Goal: Task Accomplishment & Management: Manage account settings

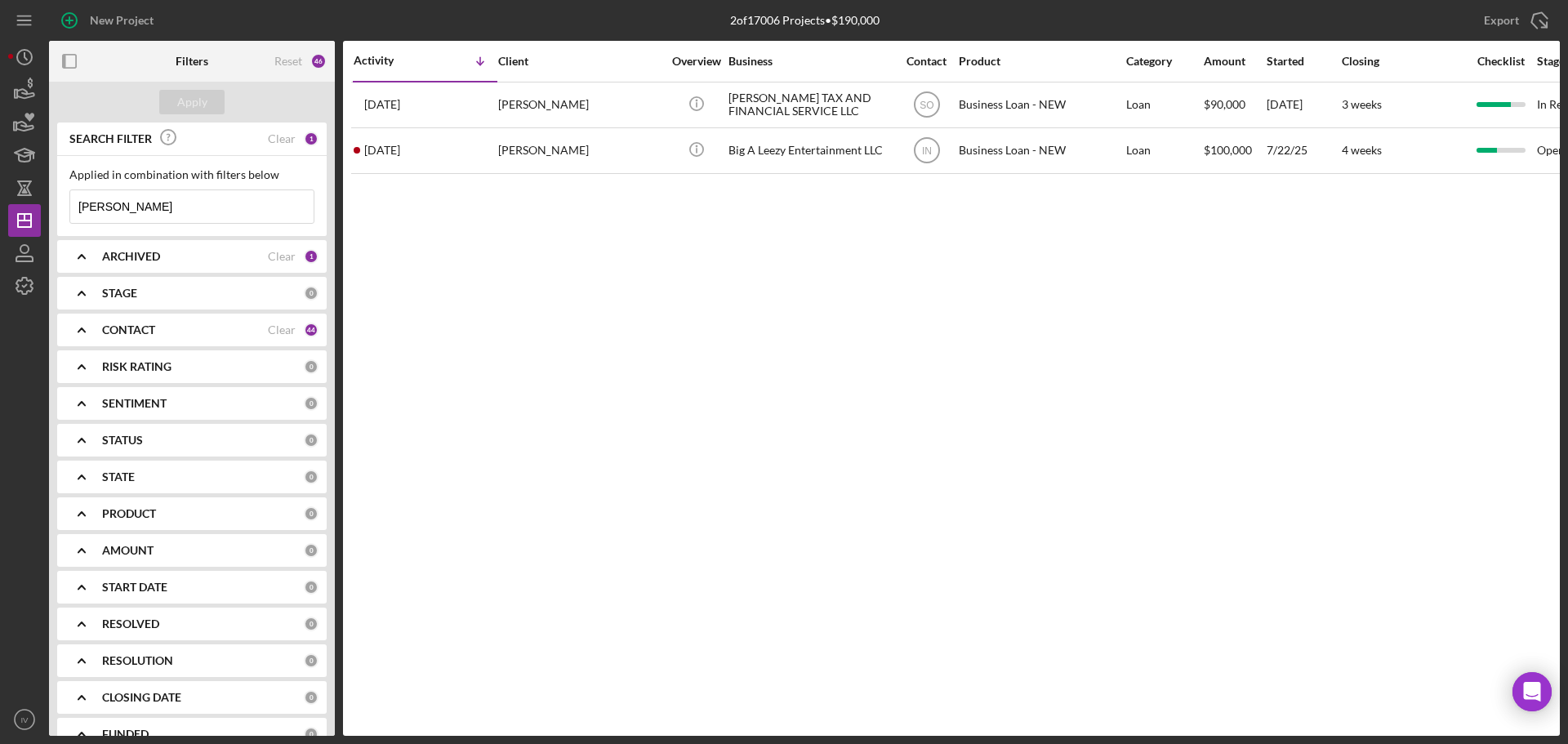
click at [110, 215] on input "wells" at bounding box center [192, 206] width 243 height 32
drag, startPoint x: 67, startPoint y: 203, endPoint x: 38, endPoint y: 196, distance: 29.8
click at [54, 200] on div "SEARCH FILTER Clear 1 Applied in combination with filters below wells Icon/Menu…" at bounding box center [191, 429] width 285 height 613
type input "jones"
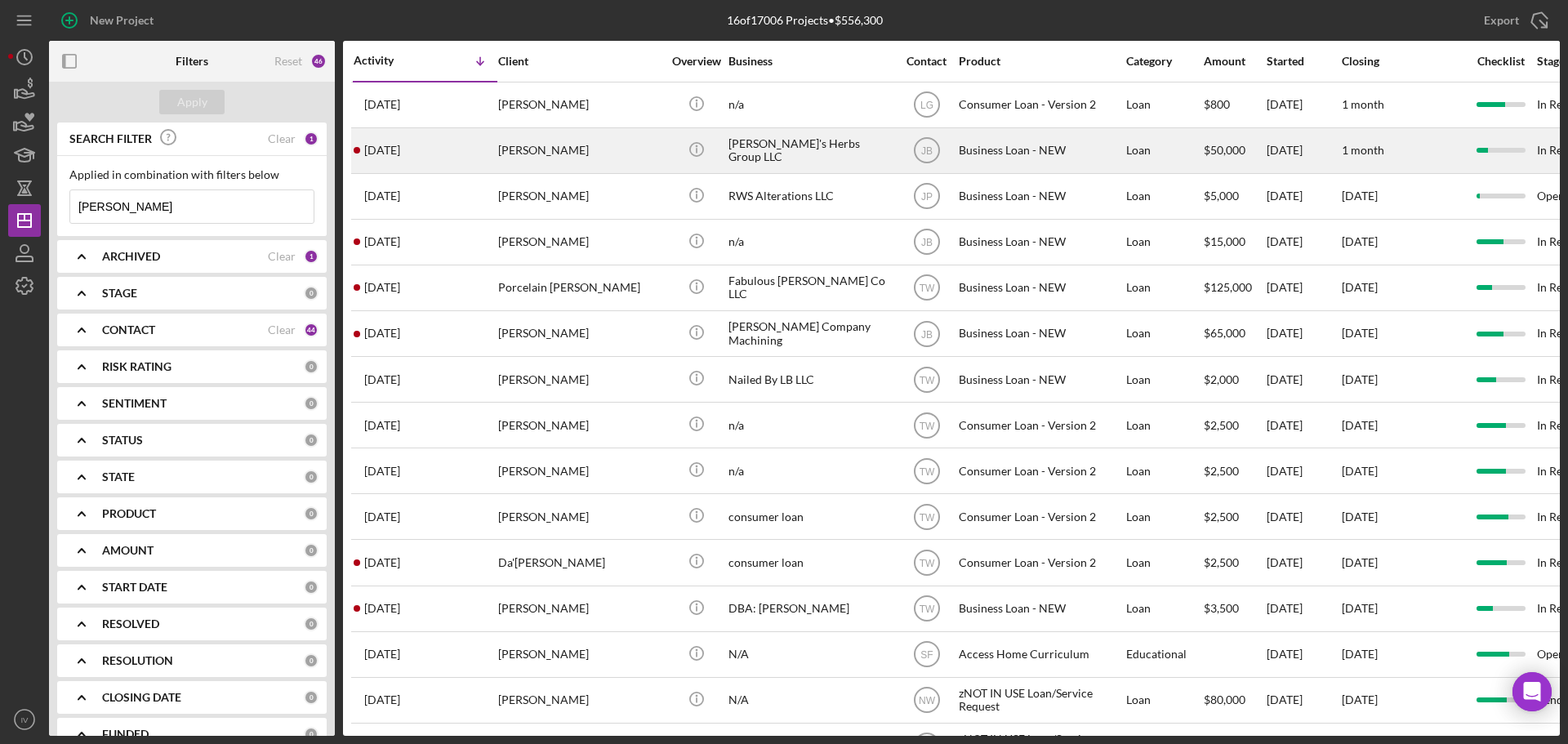
click at [563, 149] on div "Tiffany Jones" at bounding box center [579, 151] width 163 height 43
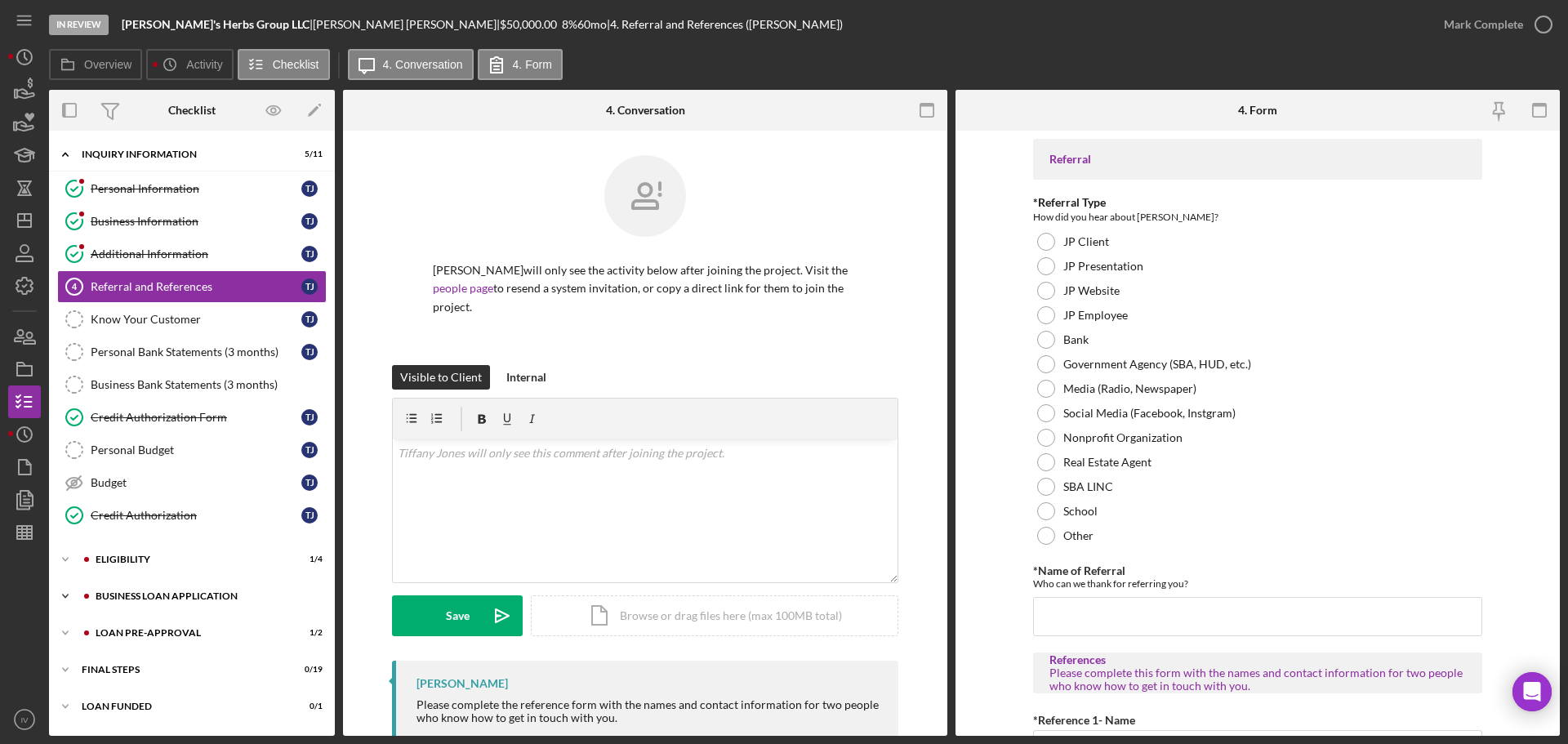
click at [126, 588] on div "Icon/Expander BUSINESS LOAN APPLICATION 8 / 27" at bounding box center [191, 596] width 285 height 32
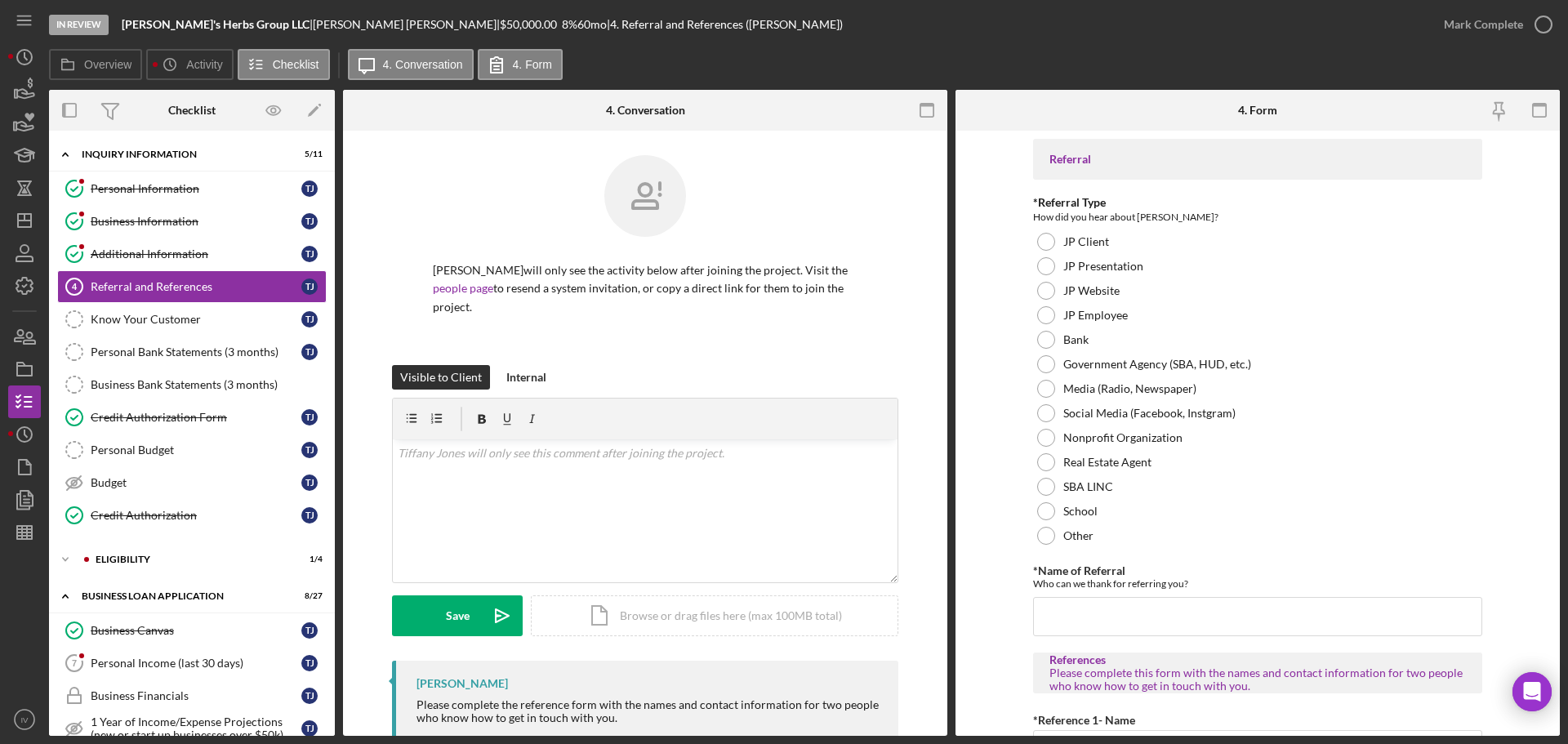
scroll to position [327, 0]
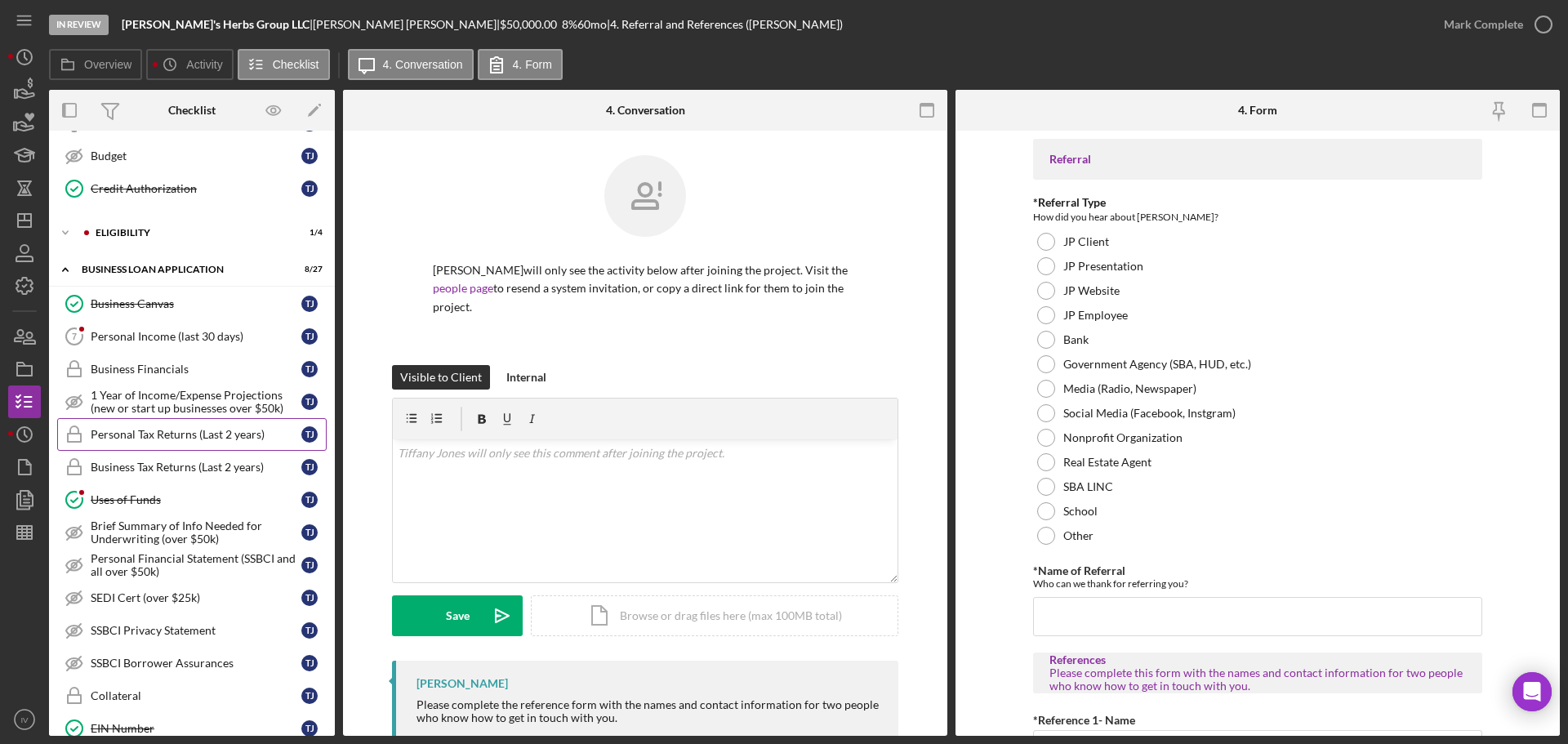
click at [194, 437] on div "Personal Tax Returns (Last 2 years)" at bounding box center [196, 434] width 211 height 13
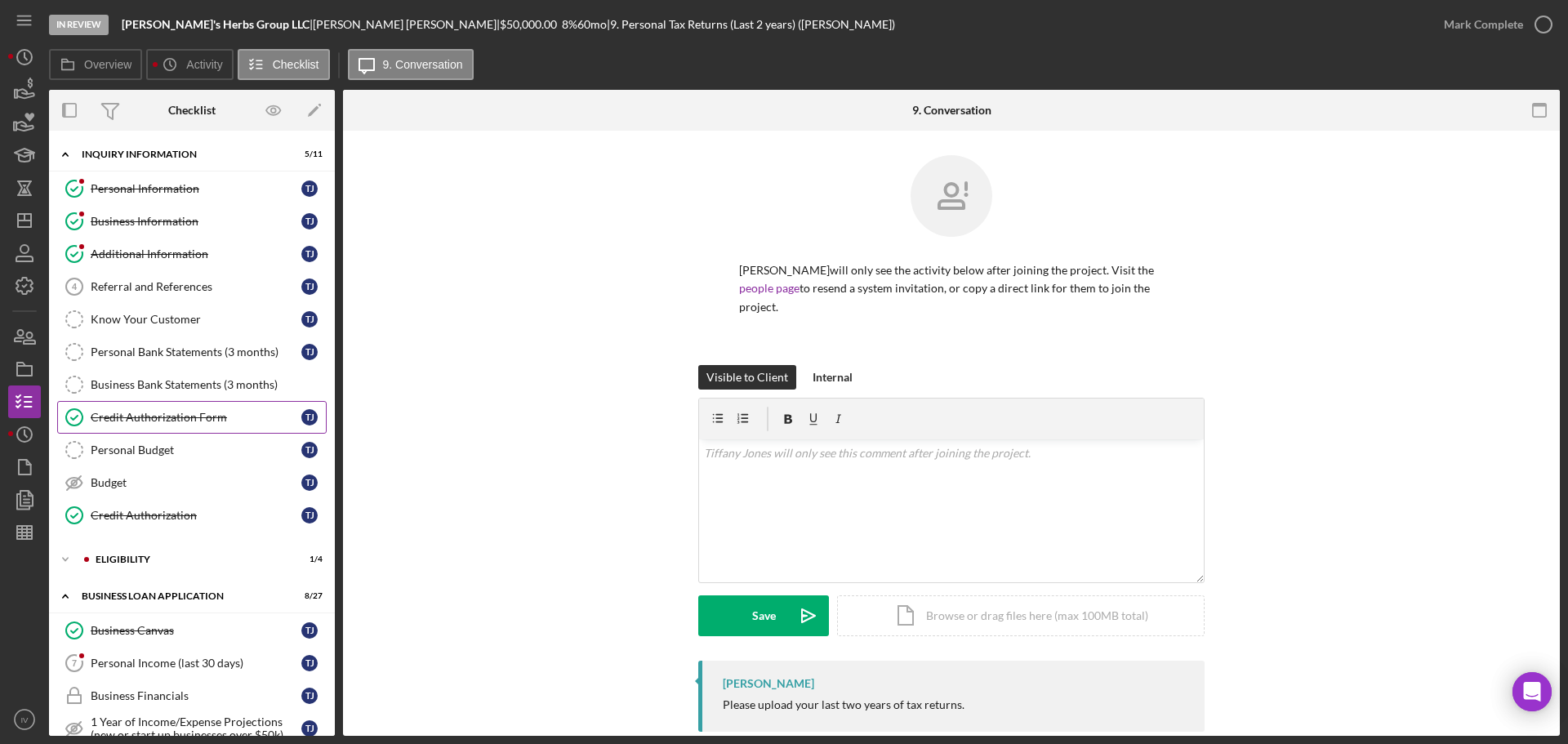
click at [212, 415] on div "Credit Authorization Form" at bounding box center [196, 417] width 211 height 13
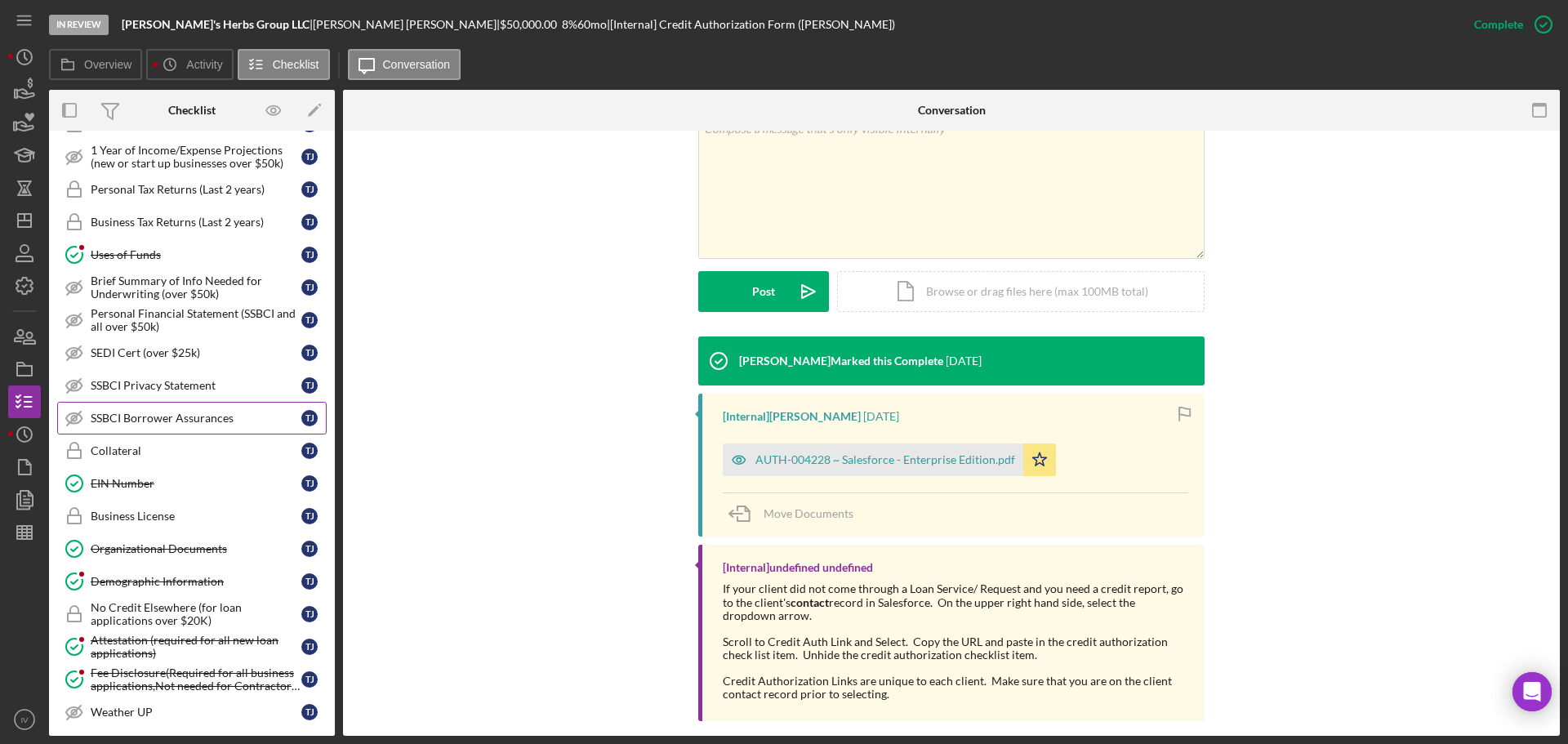
scroll to position [887, 0]
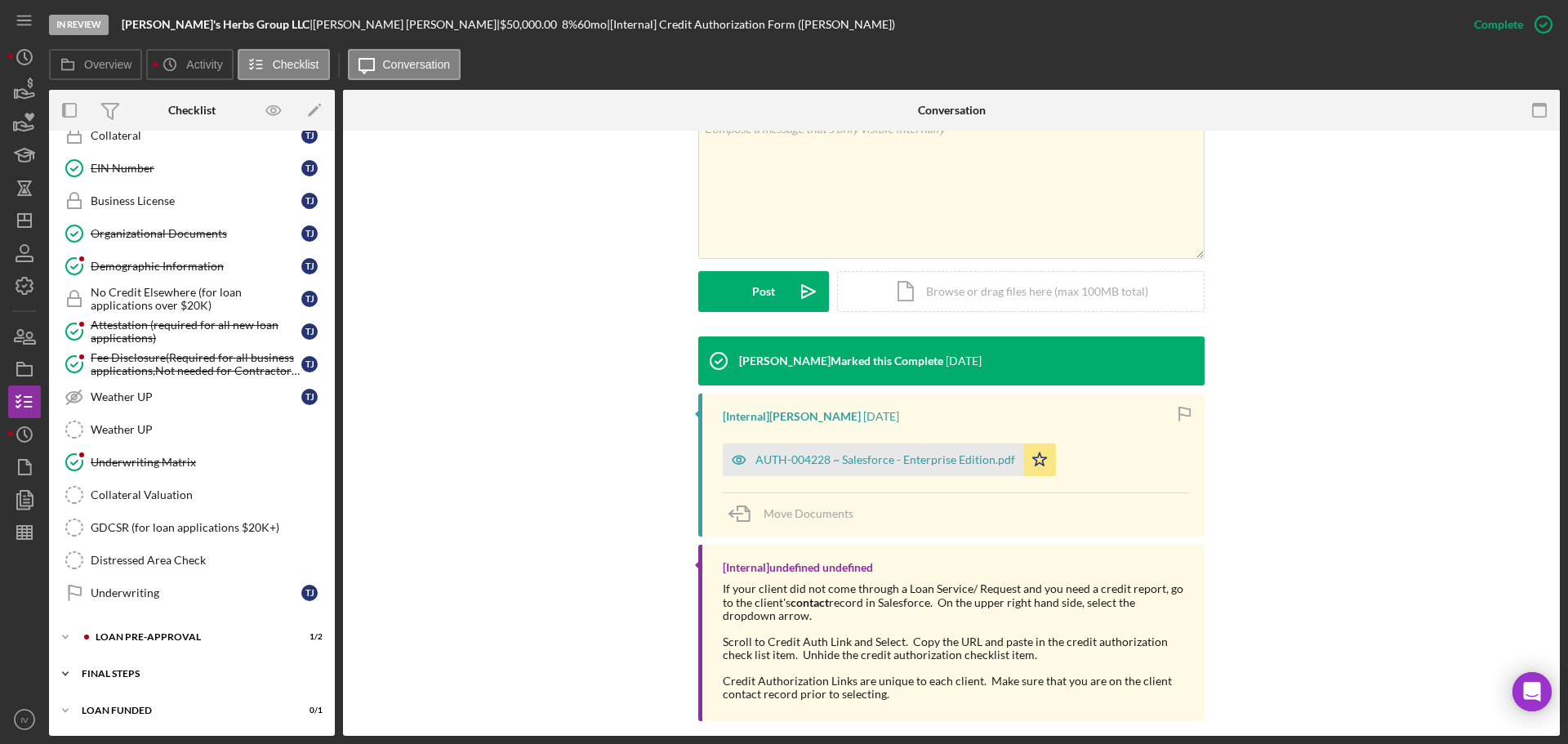
click at [117, 671] on div "FINAL STEPS" at bounding box center [198, 674] width 233 height 10
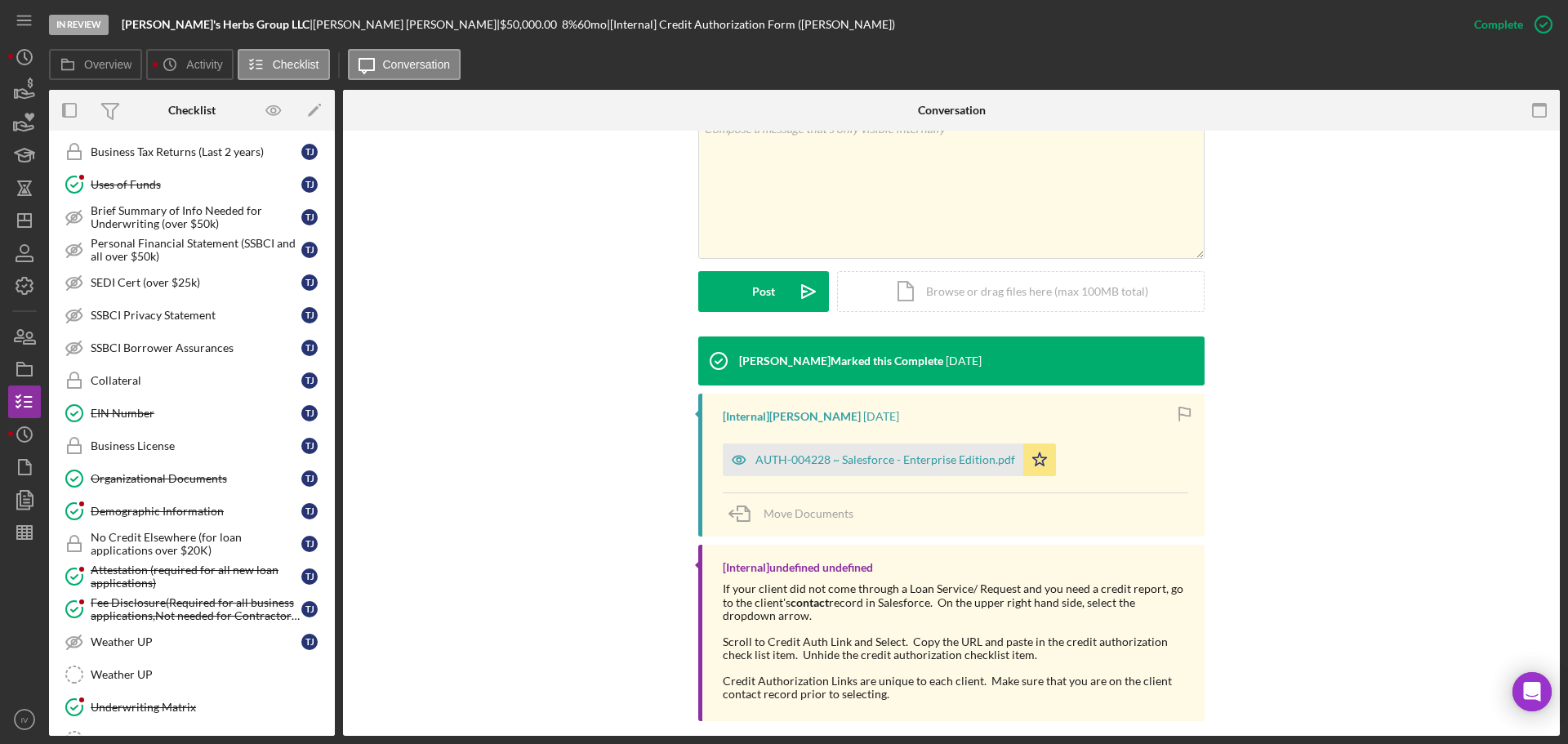
scroll to position [233, 0]
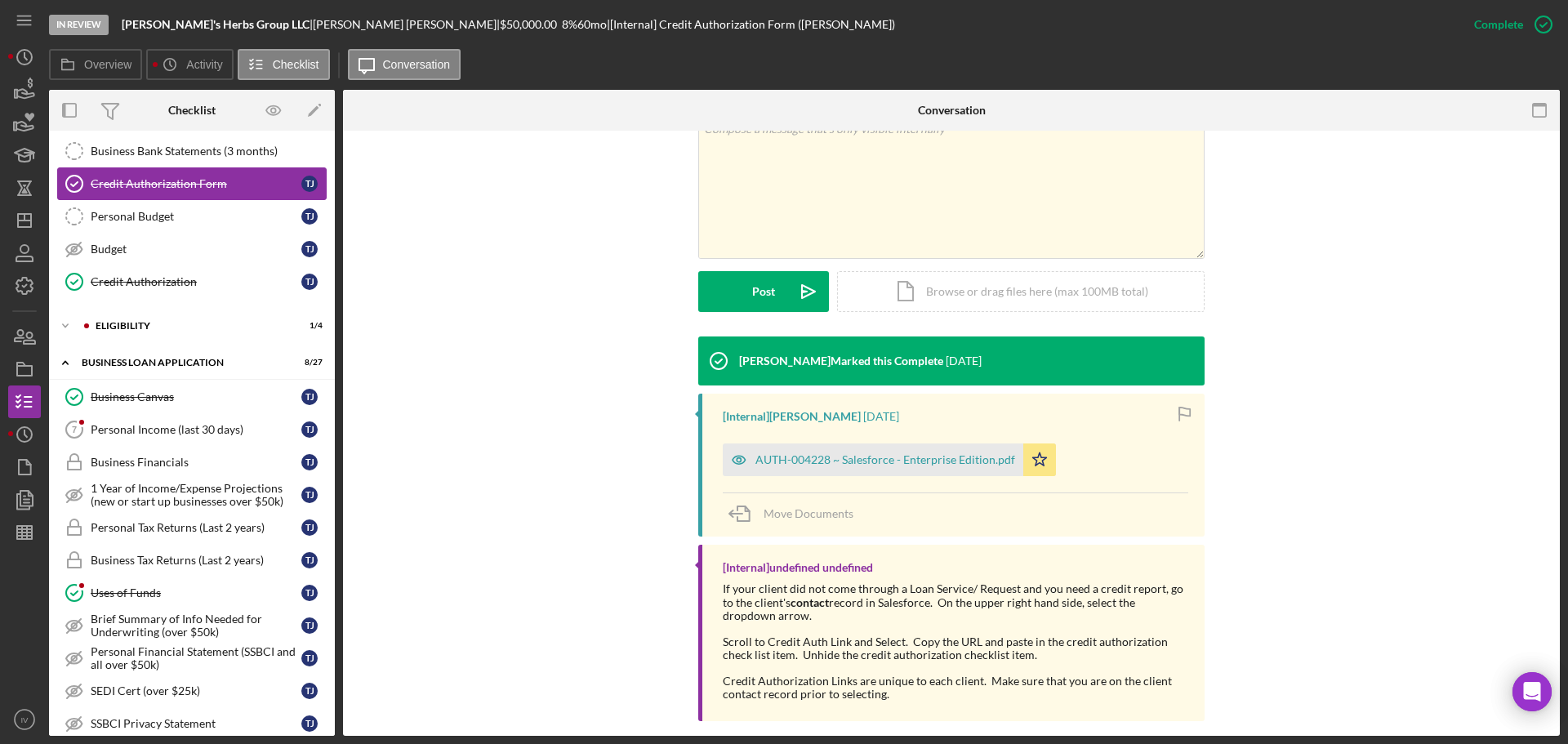
click at [140, 181] on div "Credit Authorization Form" at bounding box center [196, 184] width 211 height 13
click at [779, 454] on div "AUTH-004228 ~ Salesforce - Enterprise Edition.pdf" at bounding box center [885, 460] width 260 height 13
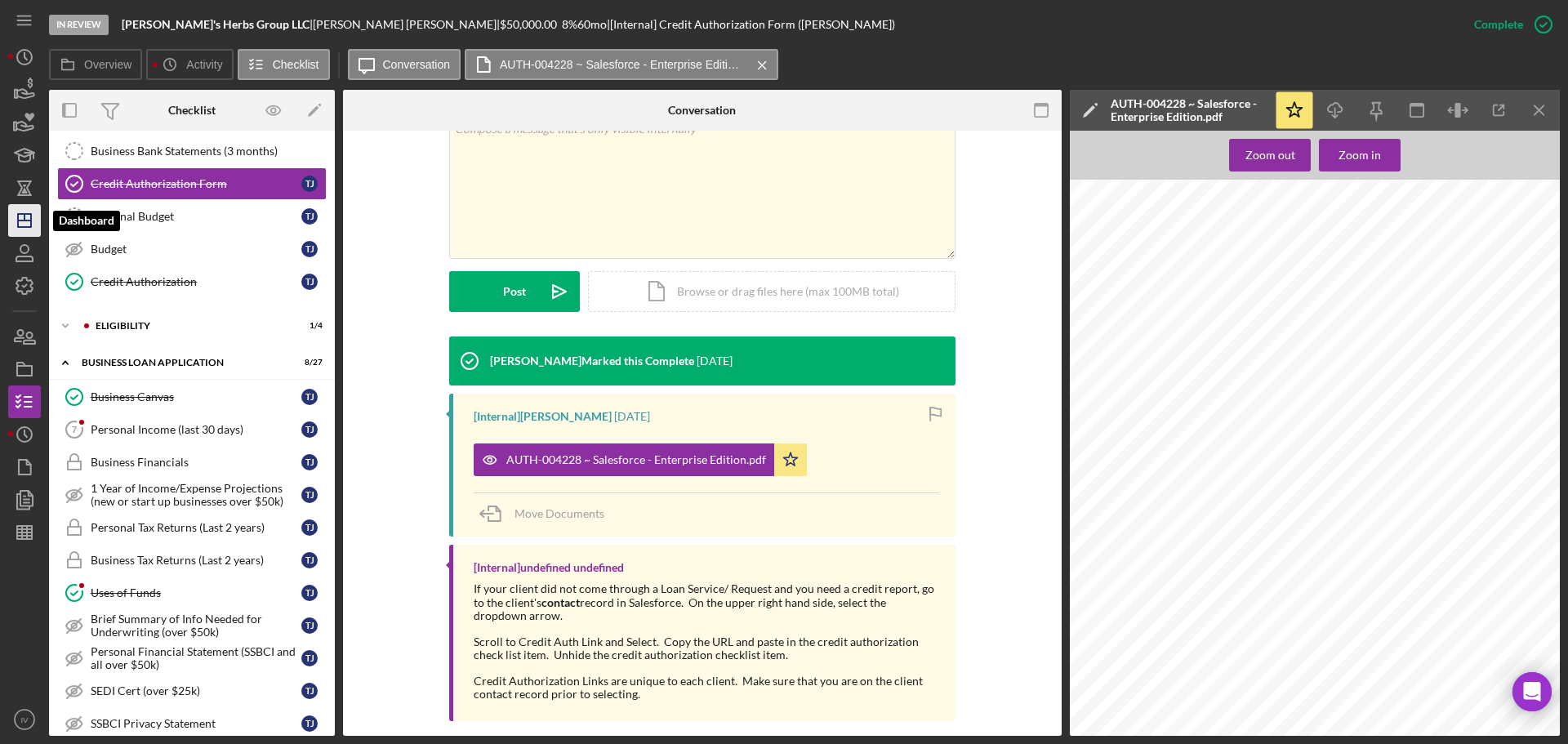
click at [16, 223] on icon "Icon/Dashboard" at bounding box center [24, 220] width 41 height 41
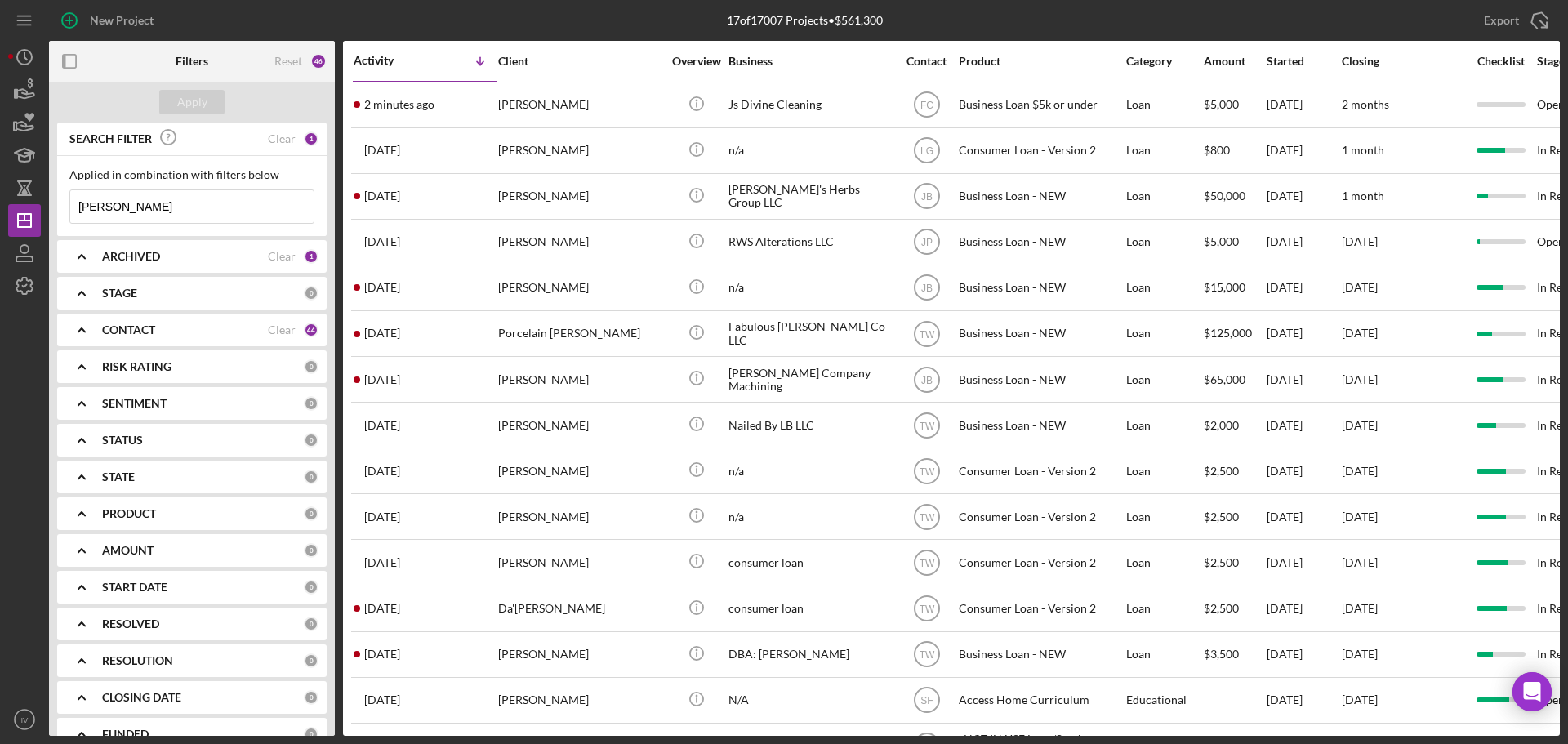
drag, startPoint x: 119, startPoint y: 211, endPoint x: 41, endPoint y: 202, distance: 78.5
click at [45, 202] on div "New Project 17 of 17007 Projects • $561,300 jones Export Icon/Export Filters Re…" at bounding box center [784, 367] width 1551 height 736
type input "lyons"
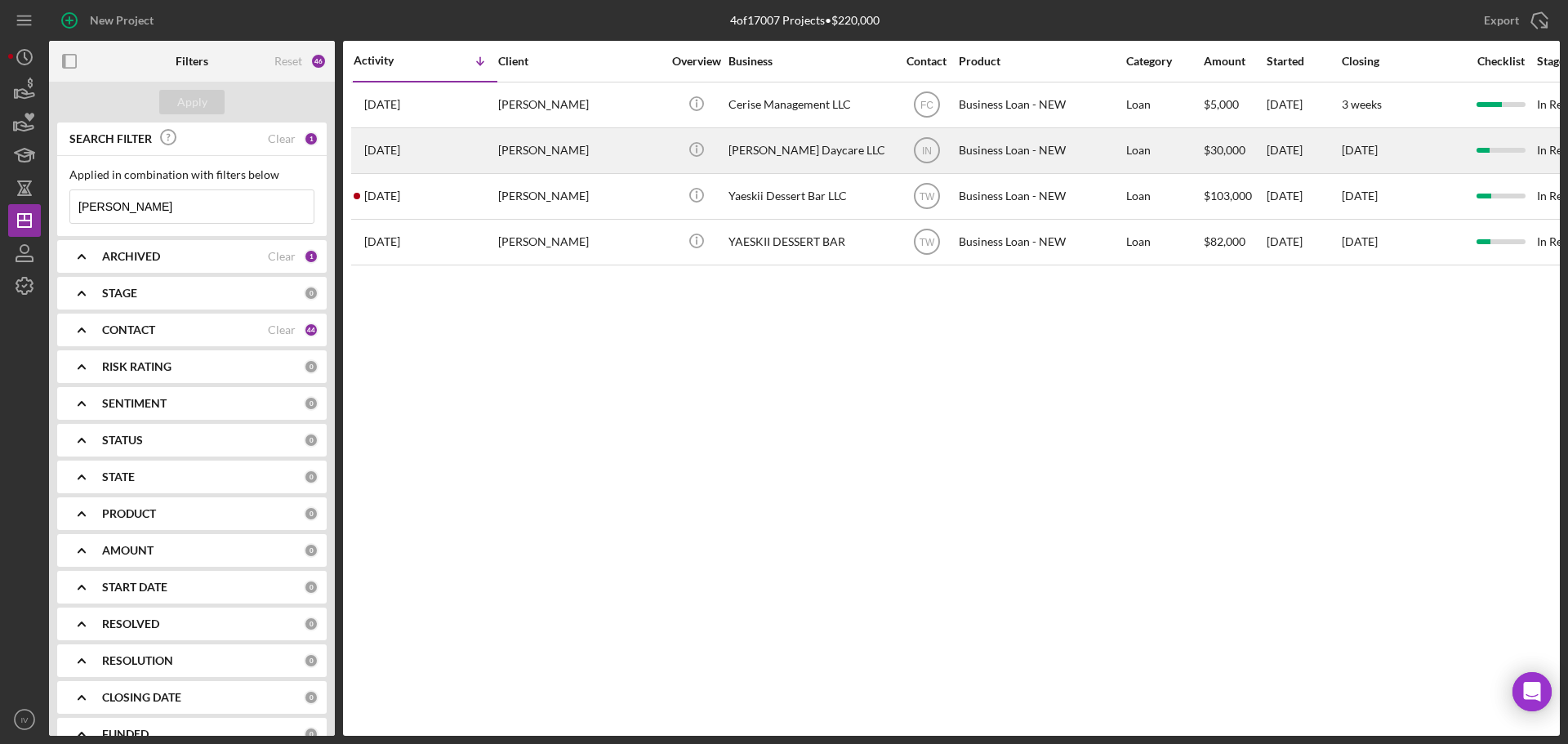
click at [530, 147] on div "Darisha Lyons" at bounding box center [579, 151] width 163 height 43
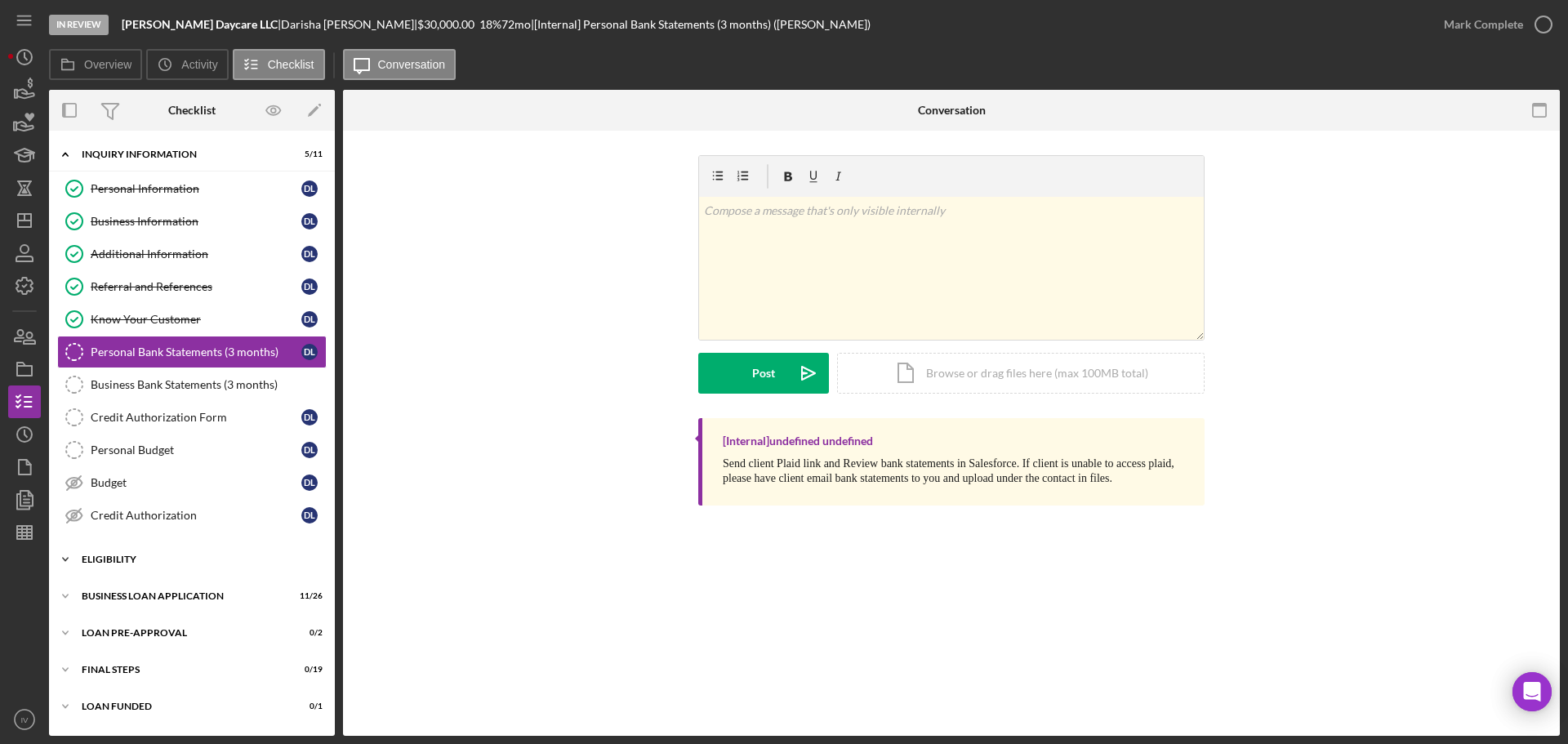
click at [117, 559] on div "ELIGIBILITY" at bounding box center [198, 559] width 233 height 10
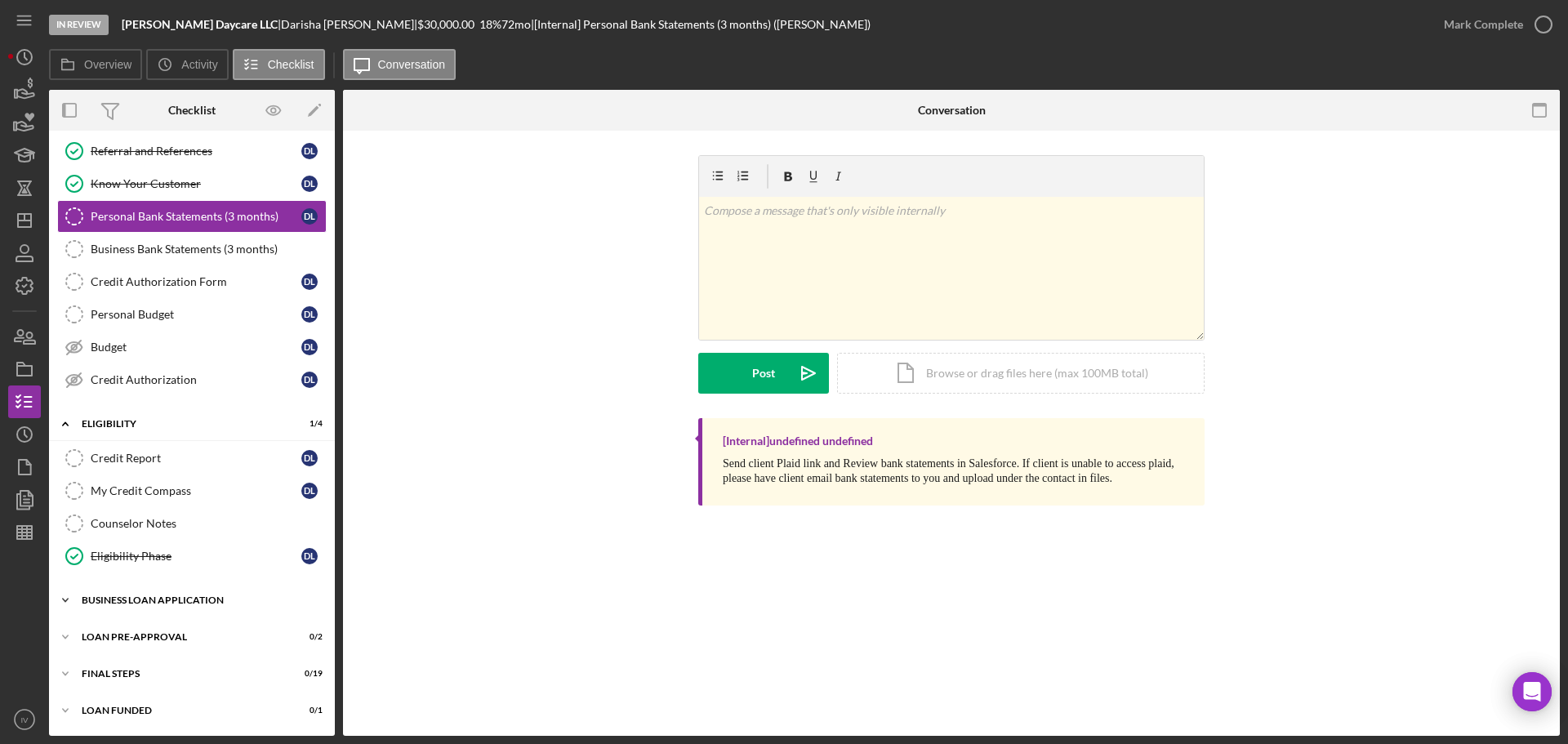
click at [167, 597] on div "BUSINESS LOAN APPLICATION" at bounding box center [198, 600] width 233 height 10
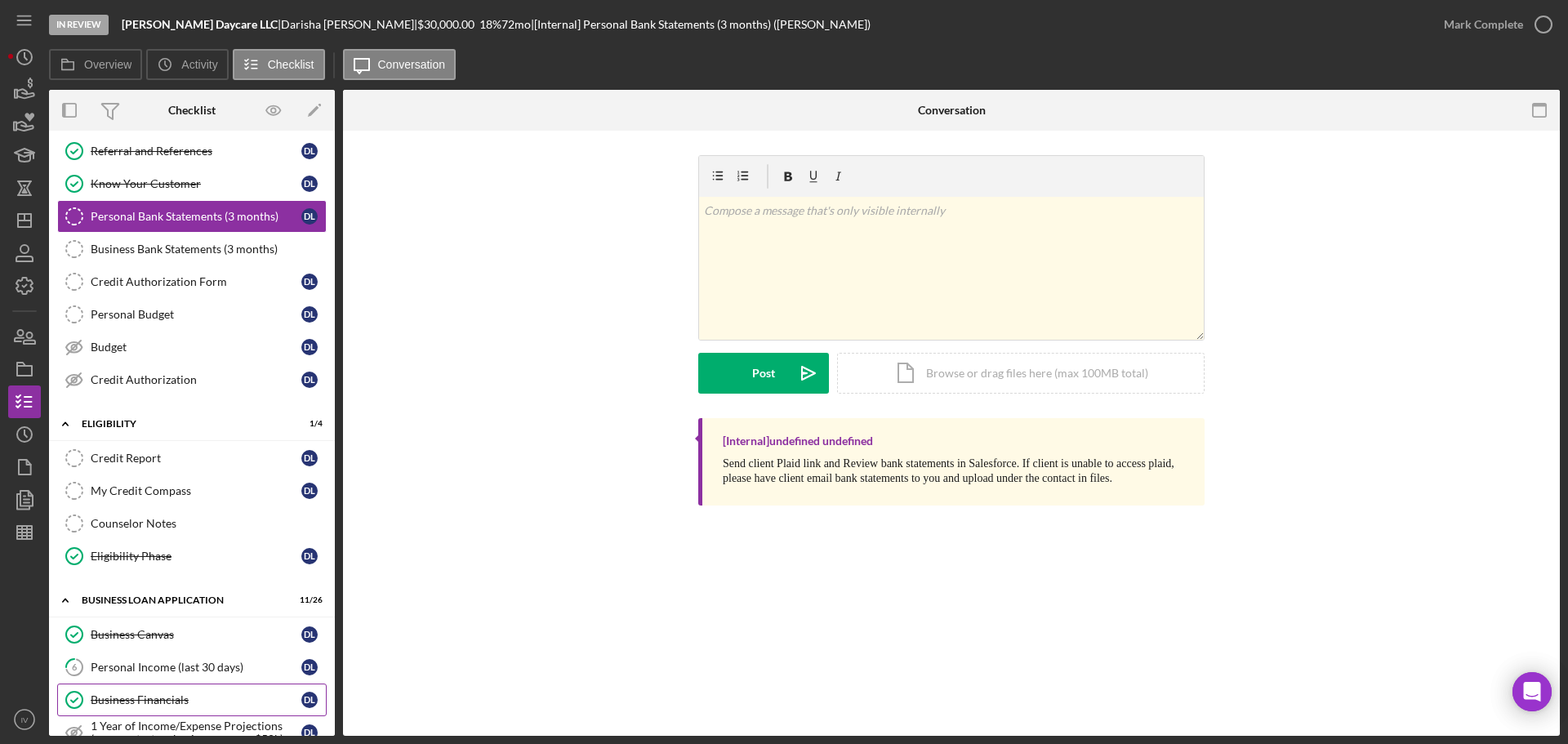
scroll to position [463, 0]
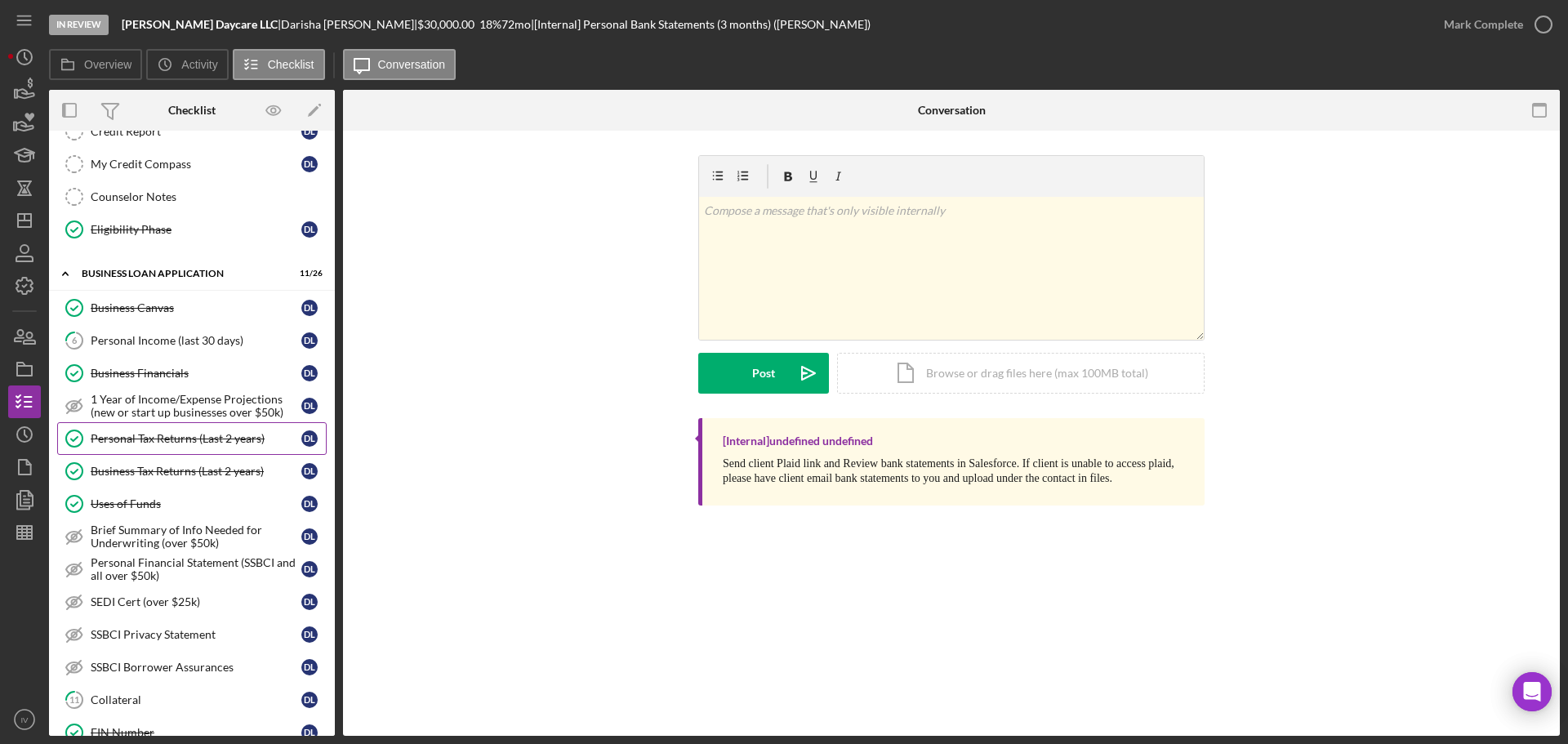
click at [193, 430] on link "Personal Tax Returns (Last 2 years) Personal Tax Returns (Last 2 years) D L" at bounding box center [192, 438] width 270 height 32
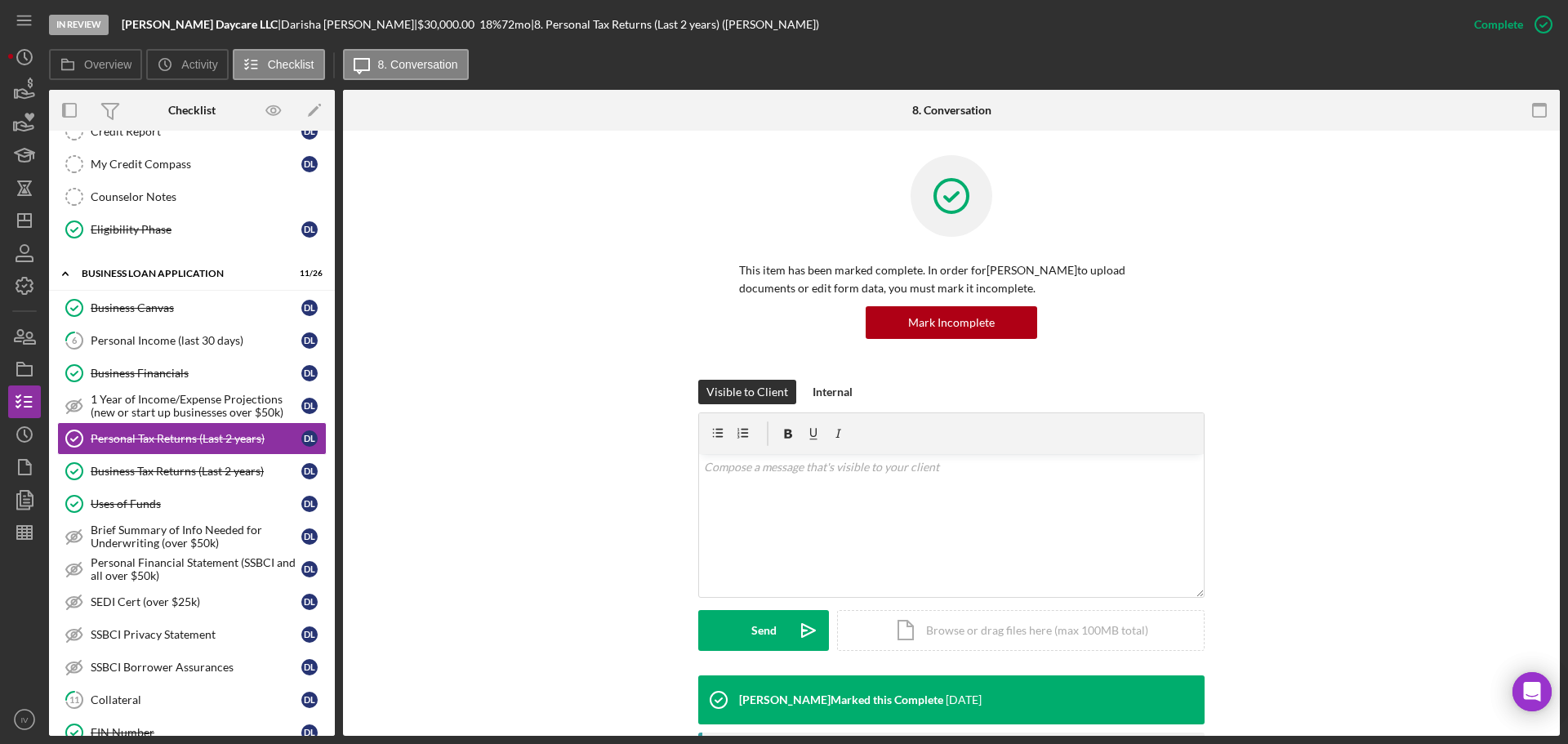
scroll to position [327, 0]
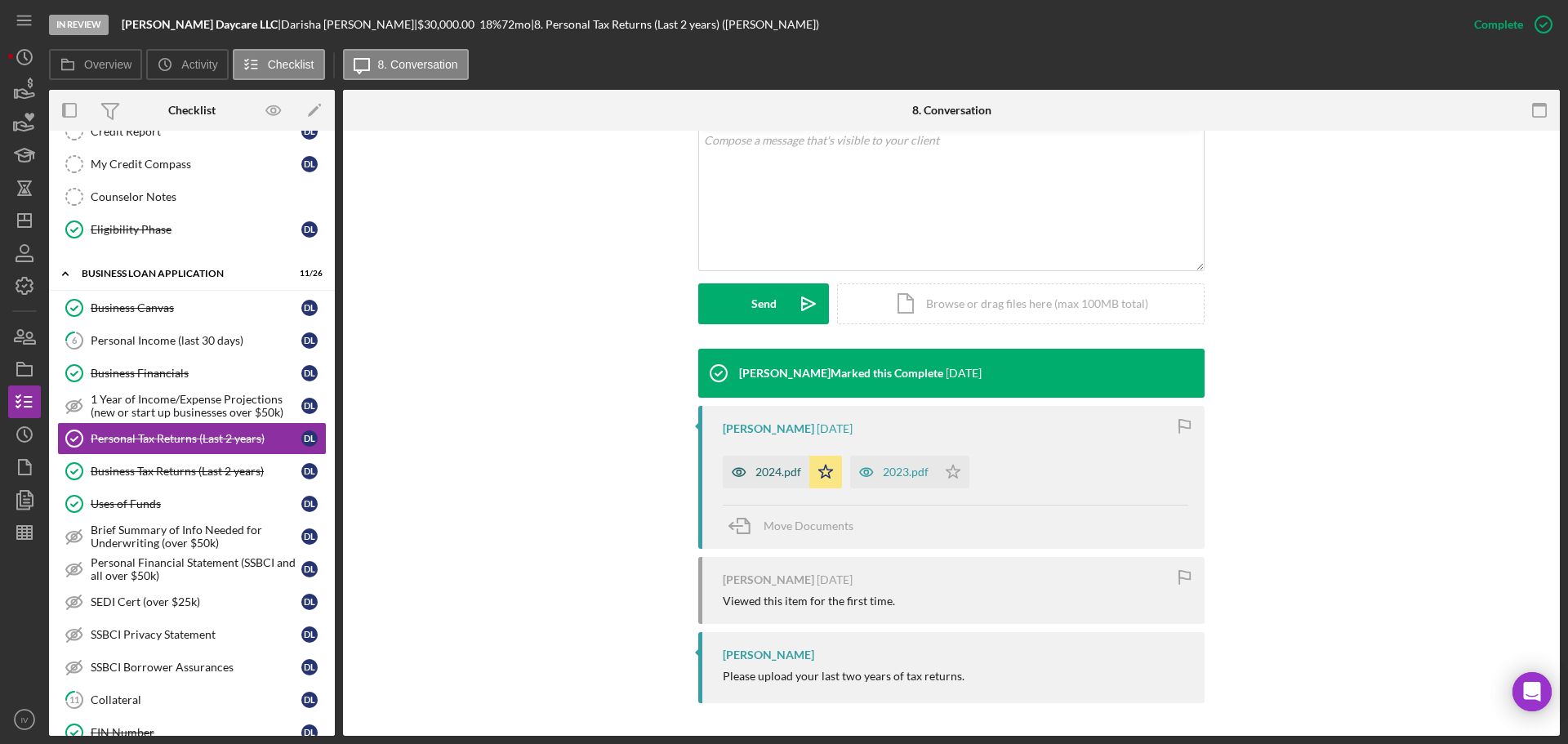
click at [758, 472] on div "2024.pdf" at bounding box center [778, 473] width 46 height 13
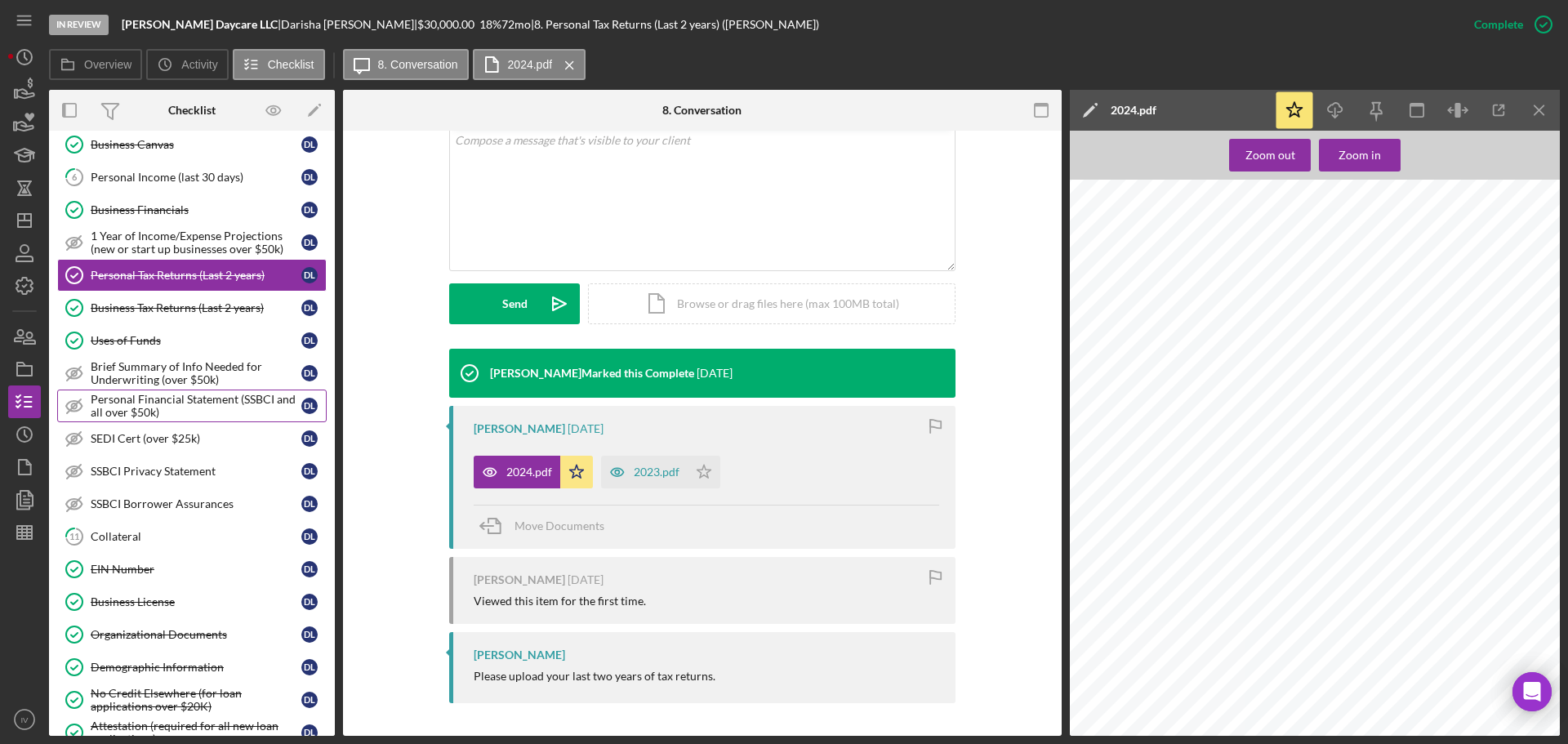
scroll to position [708, 0]
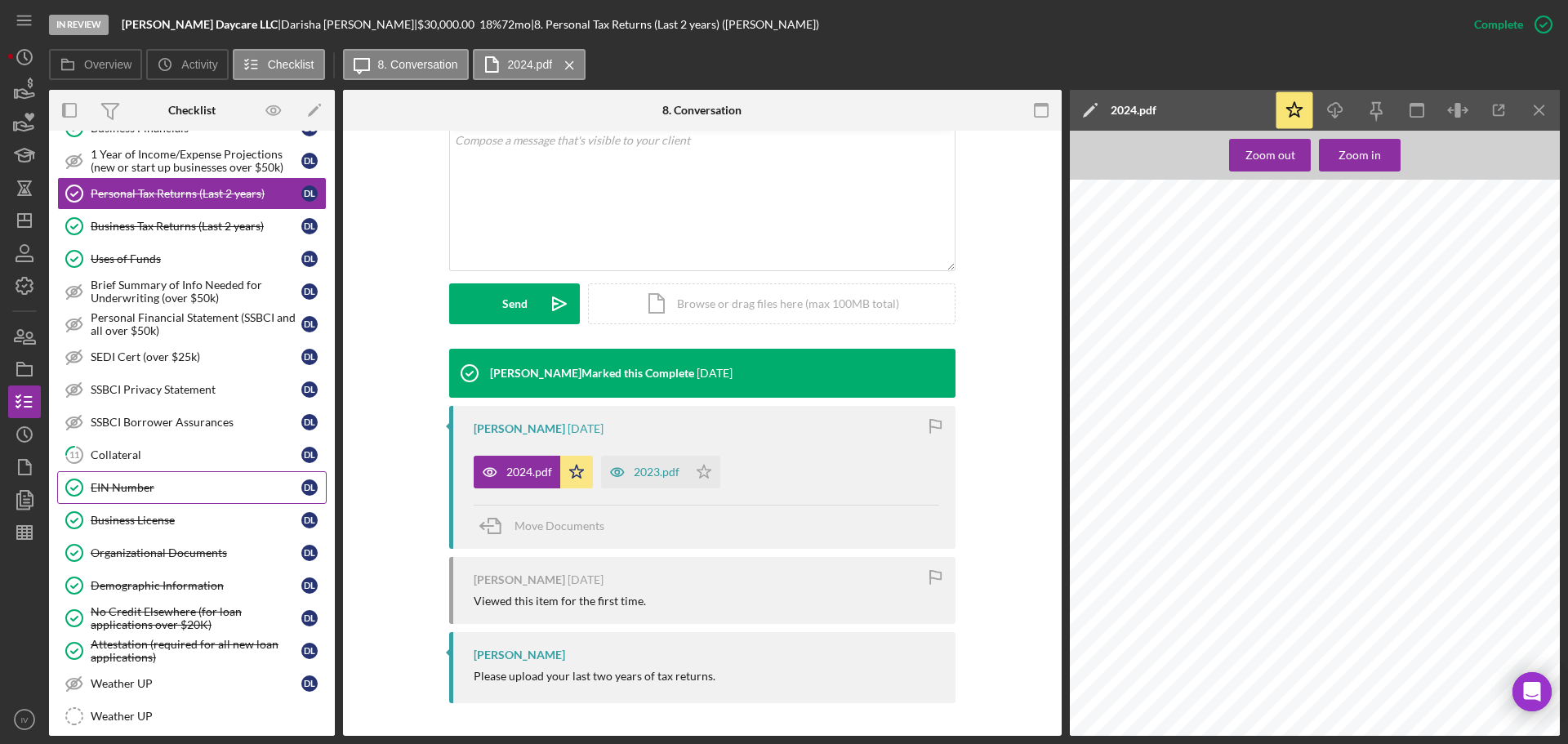
click at [114, 481] on div "EIN Number" at bounding box center [196, 487] width 211 height 13
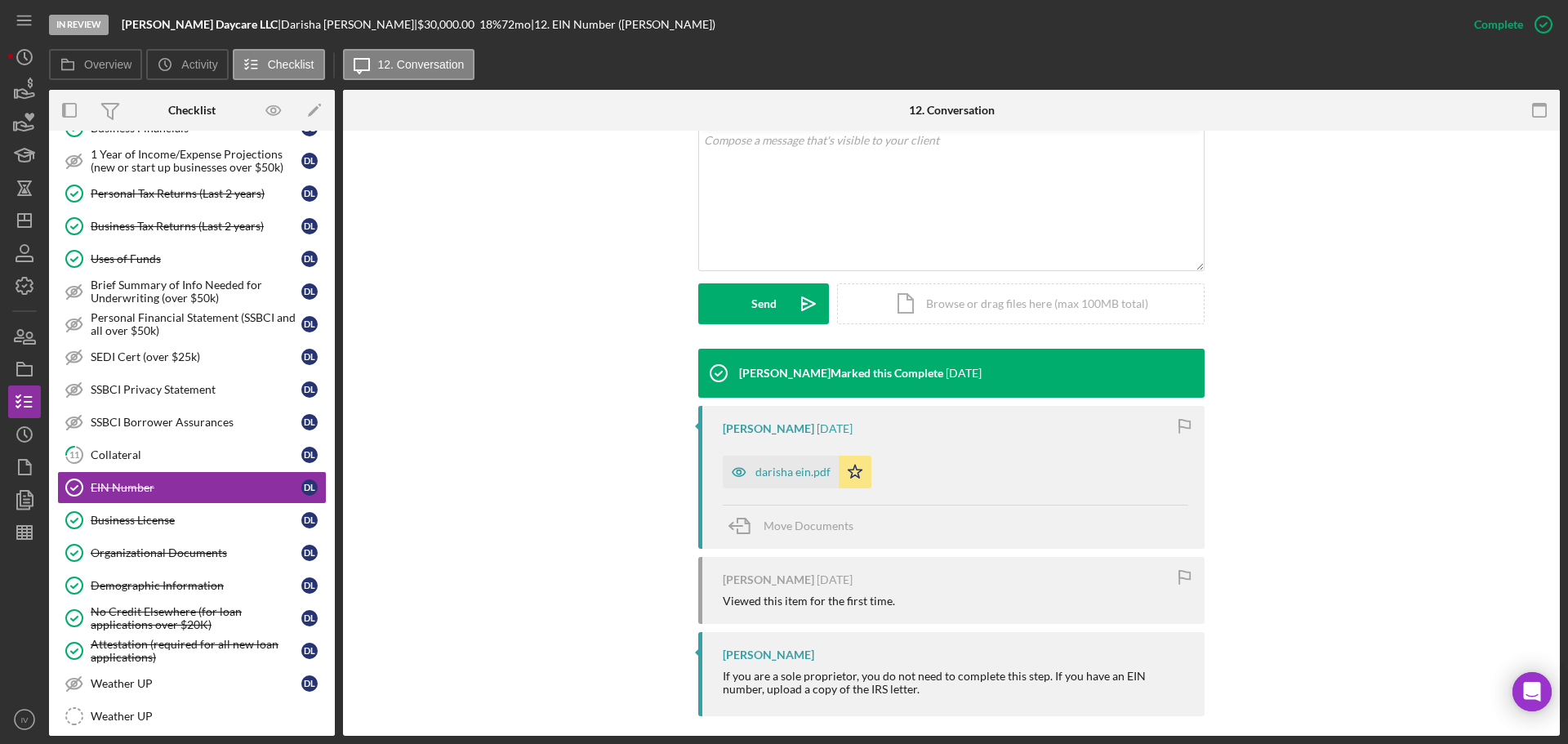
scroll to position [340, 0]
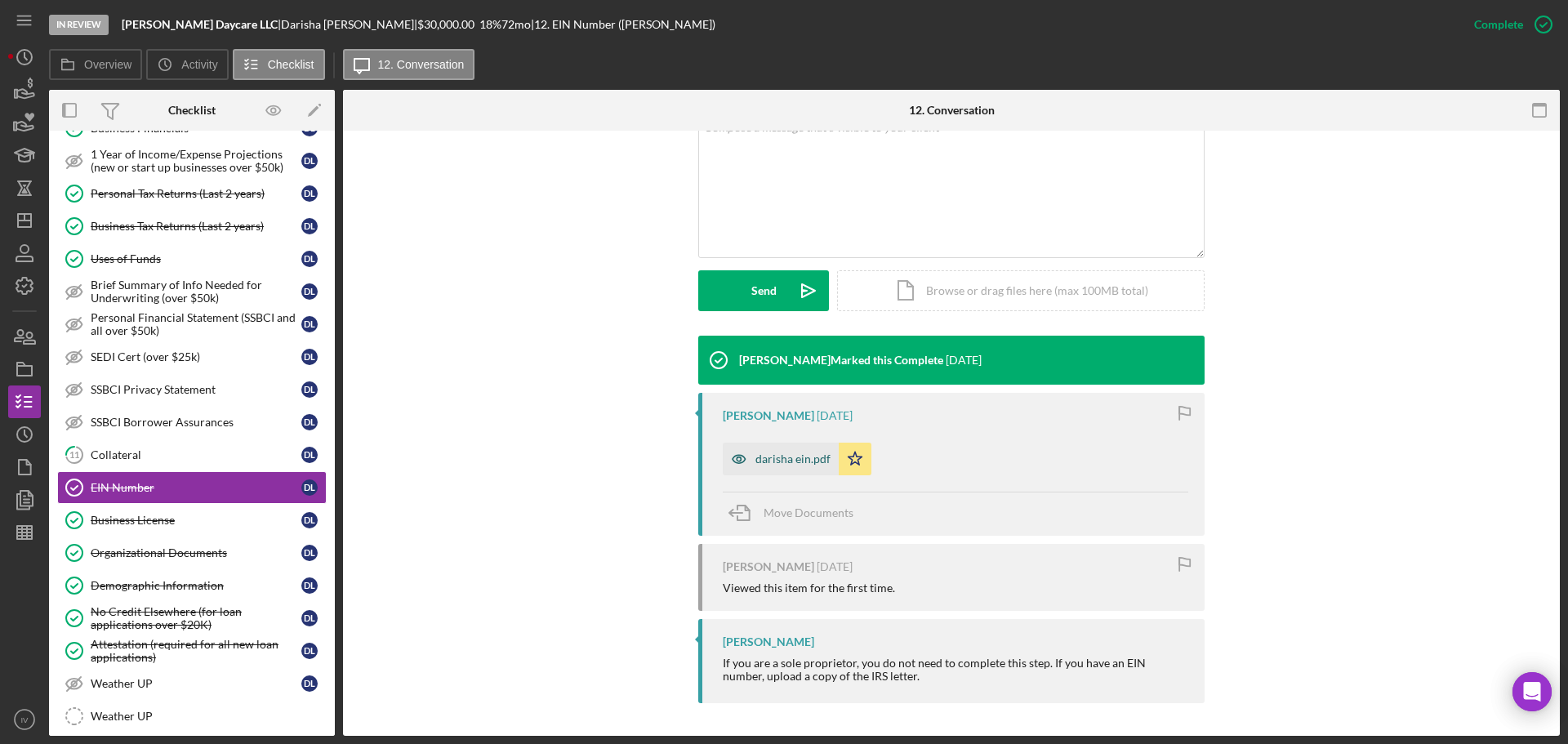
click at [789, 451] on div "darisha ein.pdf" at bounding box center [780, 458] width 116 height 32
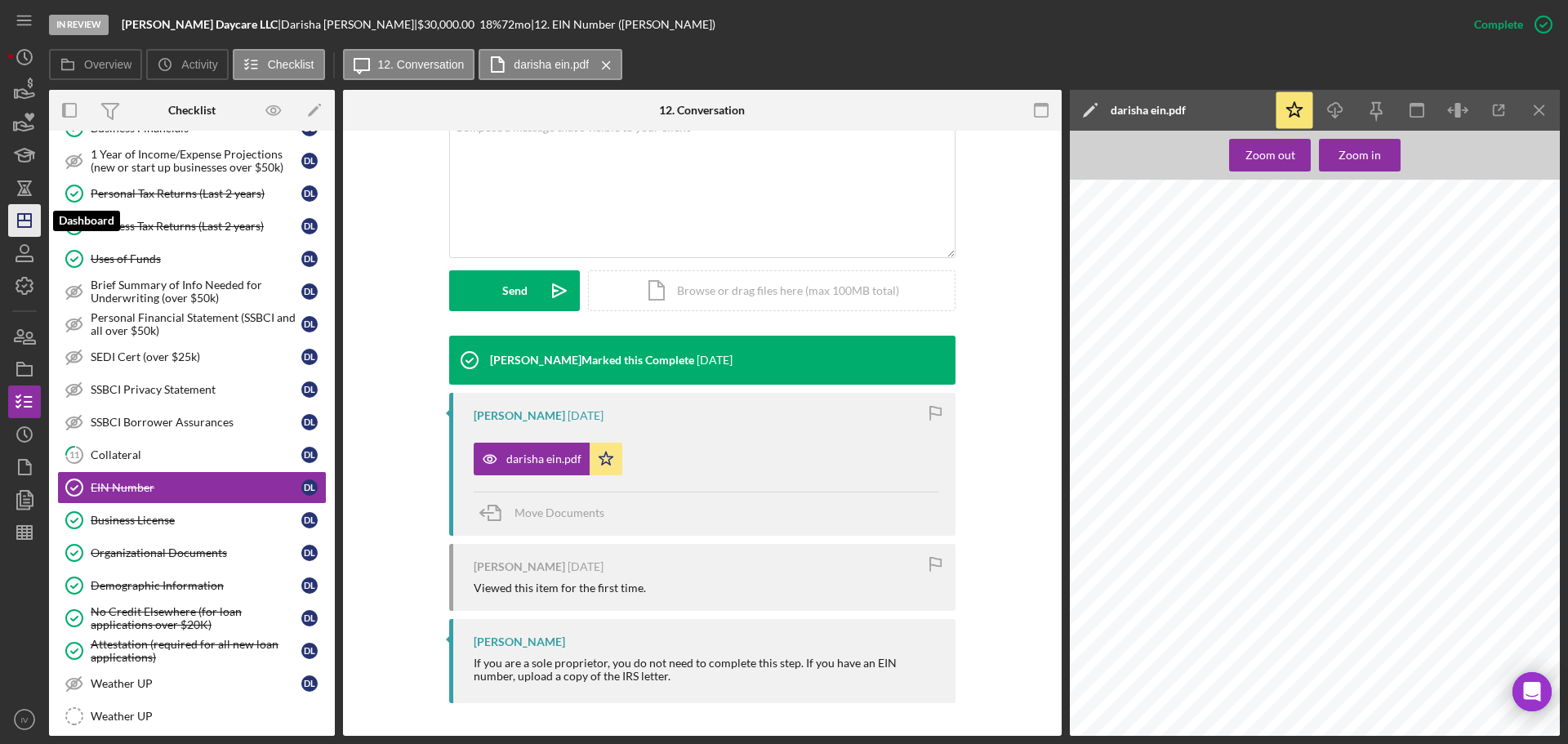
click at [27, 218] on icon "Icon/Dashboard" at bounding box center [24, 220] width 41 height 41
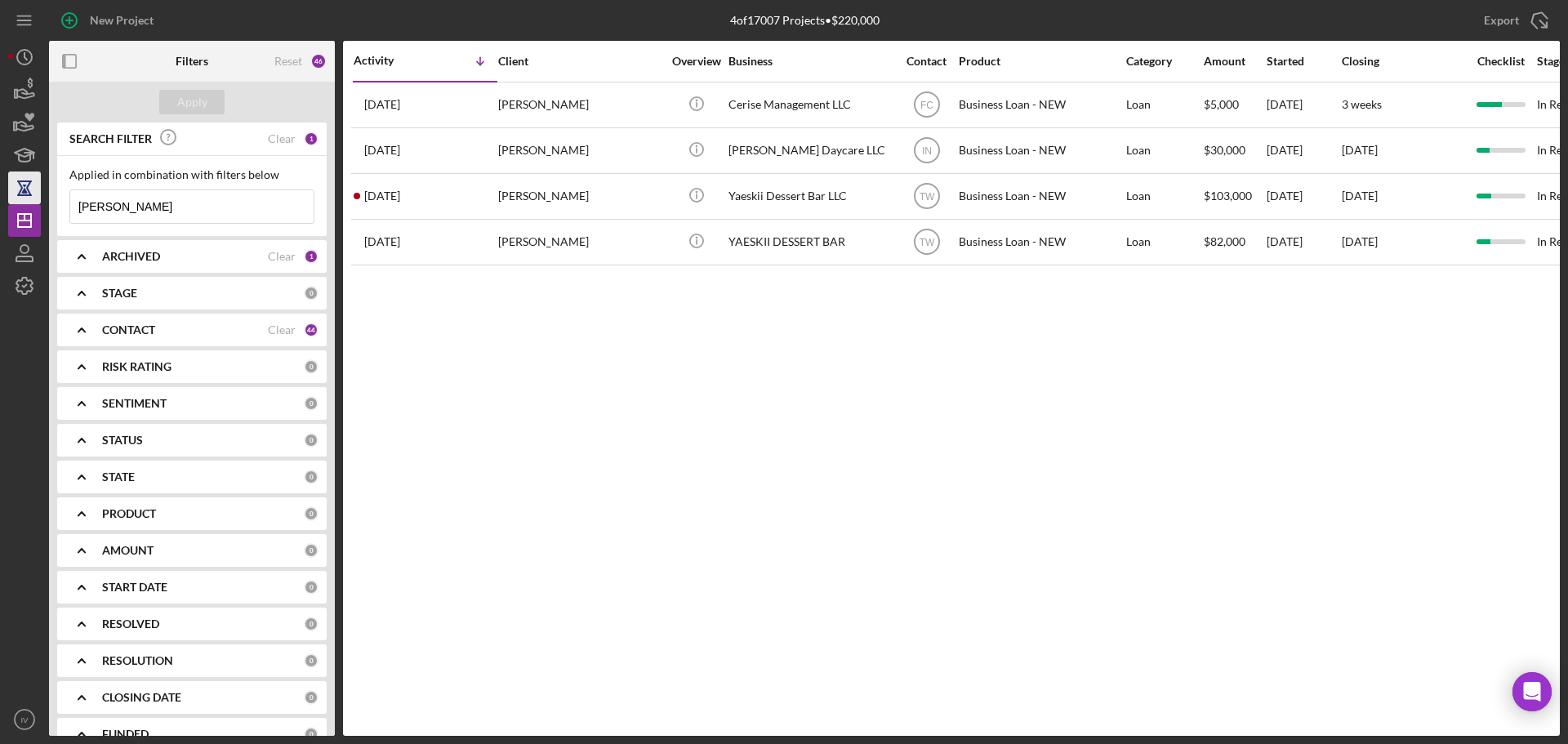
drag, startPoint x: 99, startPoint y: 199, endPoint x: 30, endPoint y: 201, distance: 69.0
click at [30, 201] on div "New Project 4 of 17007 Projects • $220,000 lyons Export Icon/Export Filters Res…" at bounding box center [784, 367] width 1551 height 736
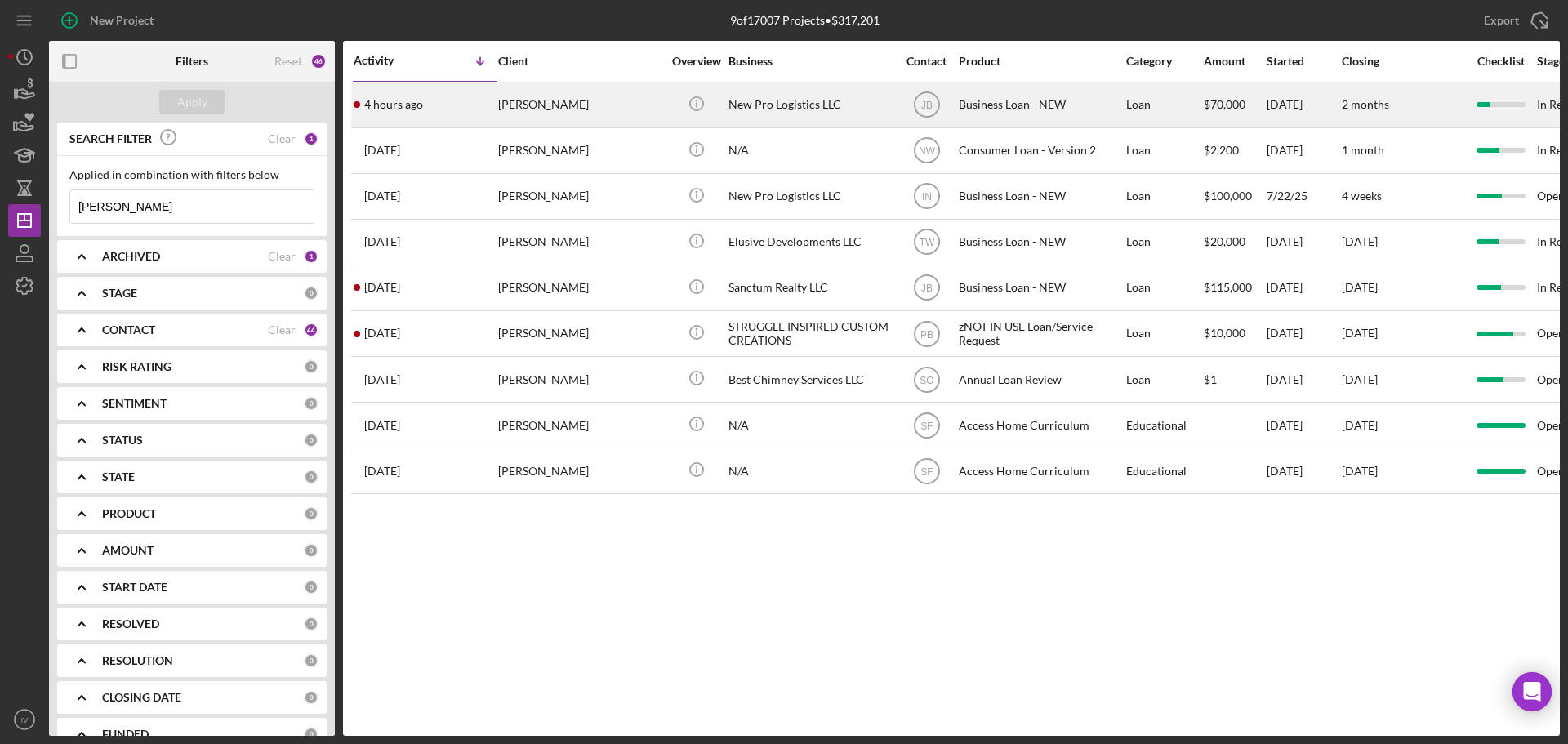
type input "anderson"
click at [543, 105] on div "Tosha Anderson" at bounding box center [579, 105] width 163 height 43
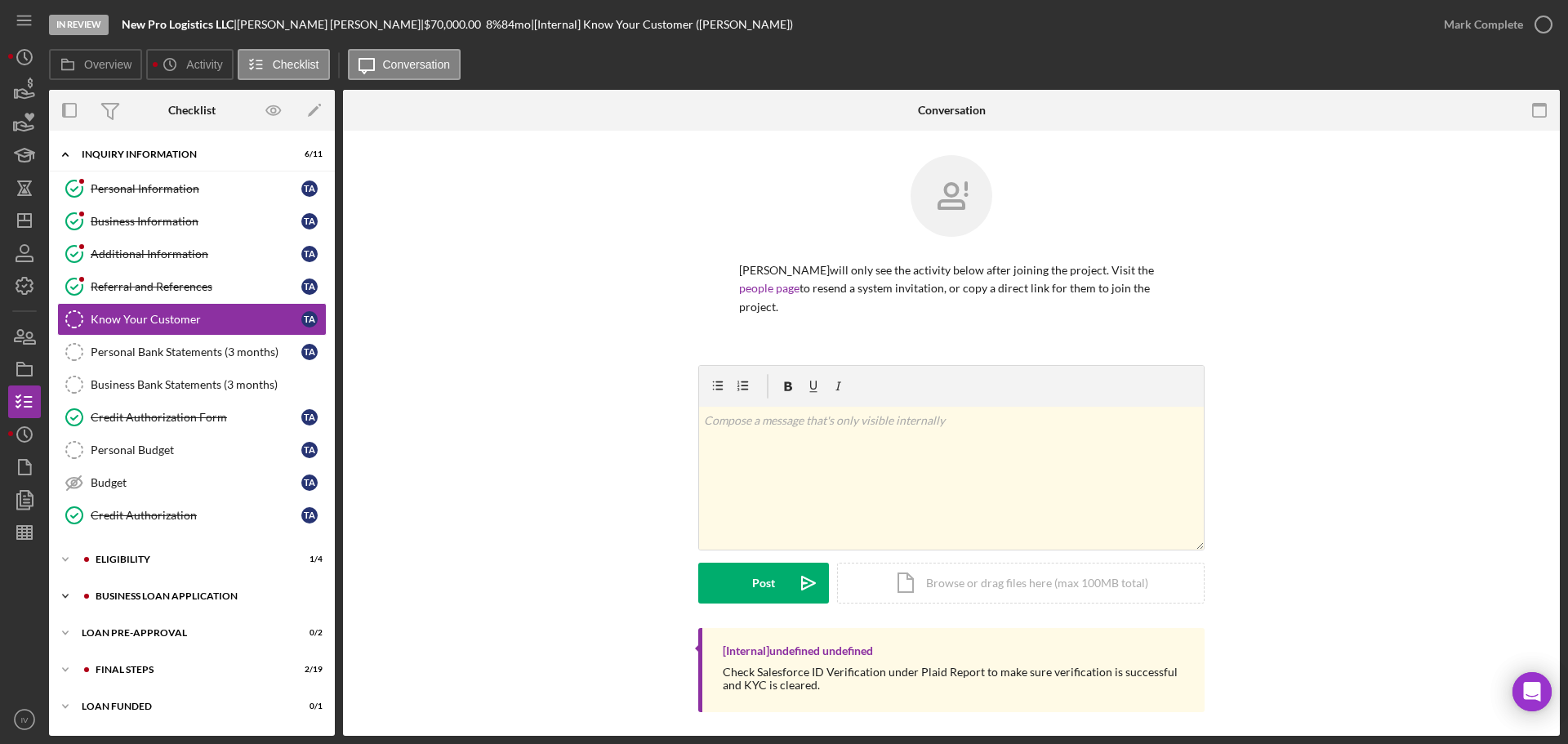
click at [155, 593] on div "BUSINESS LOAN APPLICATION" at bounding box center [204, 597] width 218 height 10
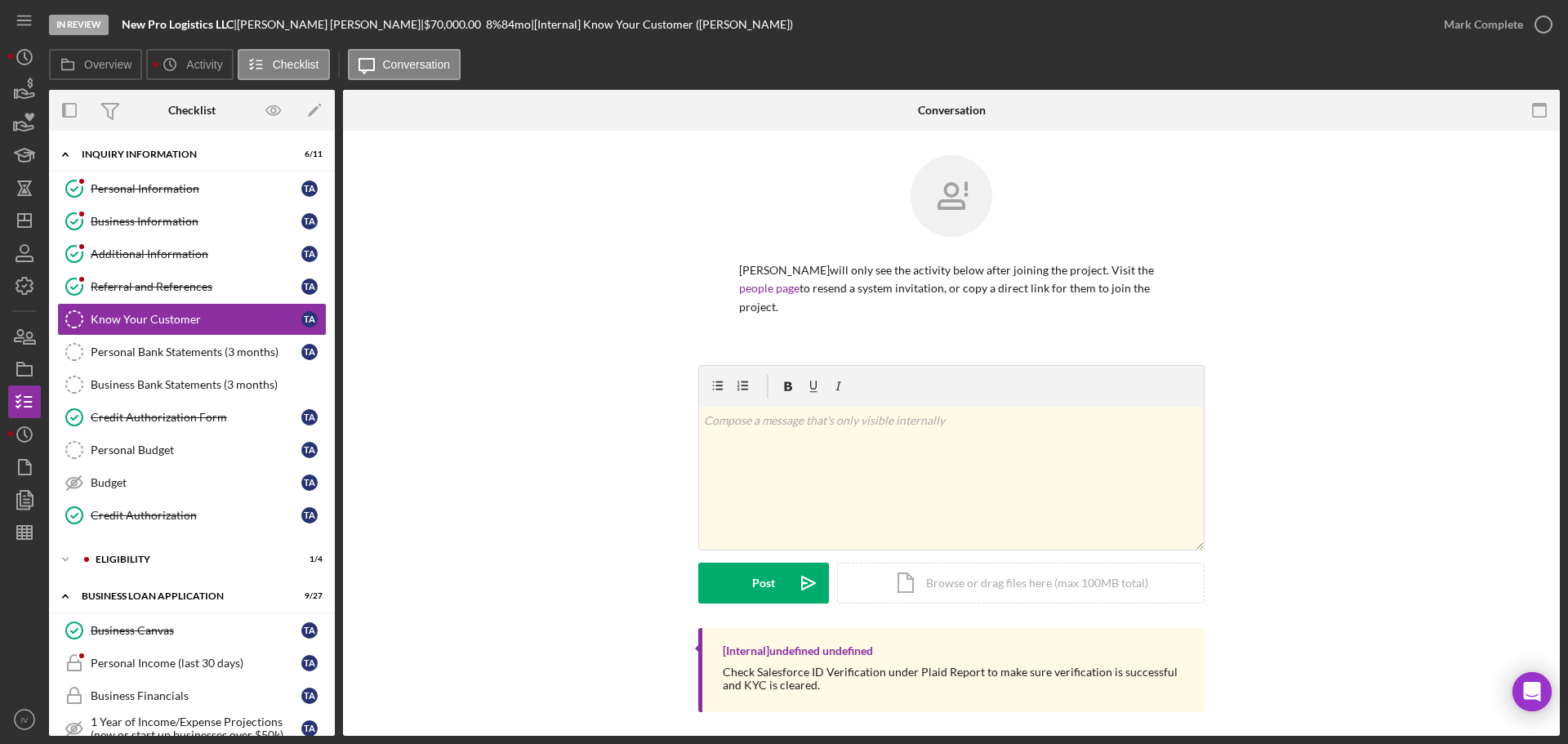
scroll to position [327, 0]
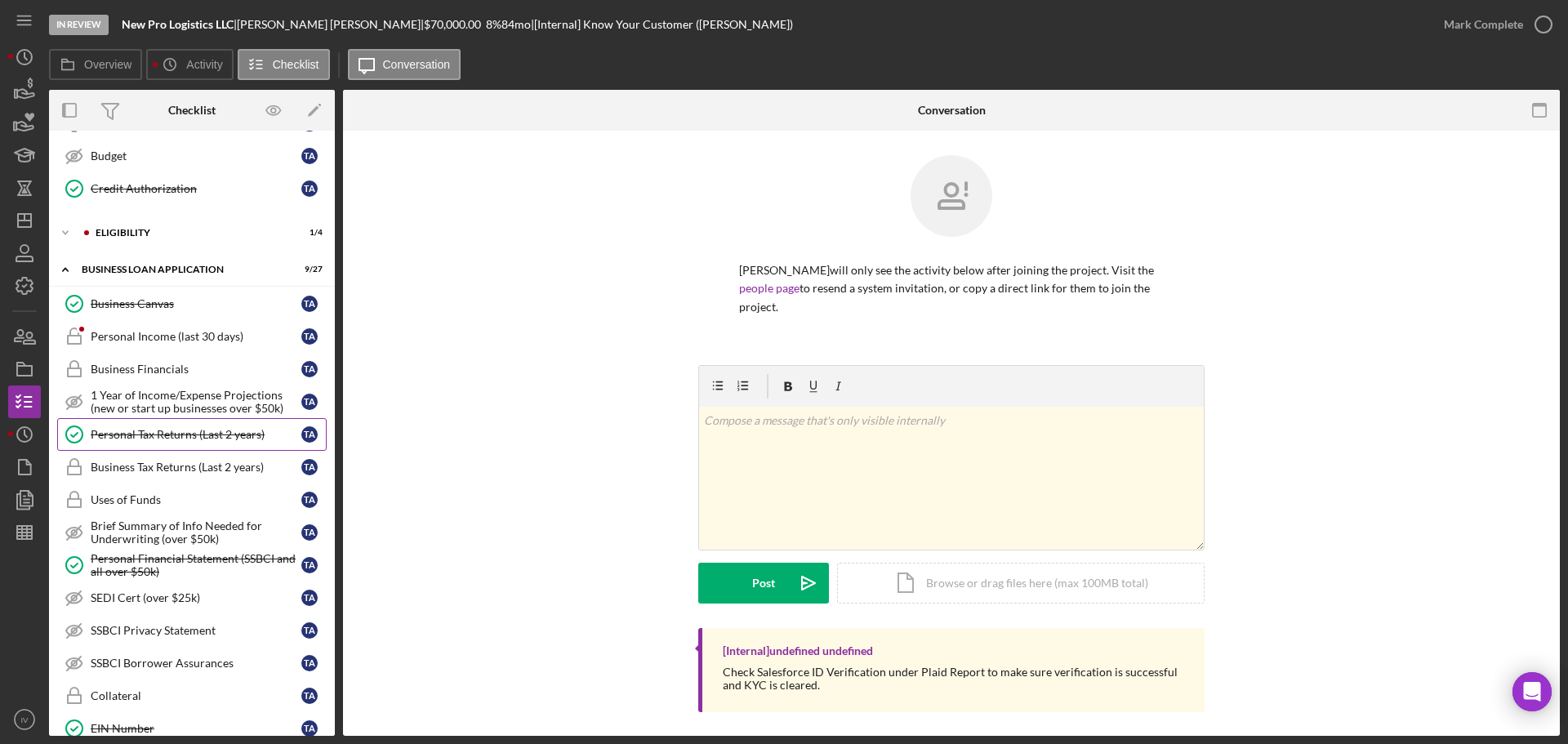
click at [168, 435] on div "Personal Tax Returns (Last 2 years)" at bounding box center [196, 434] width 211 height 13
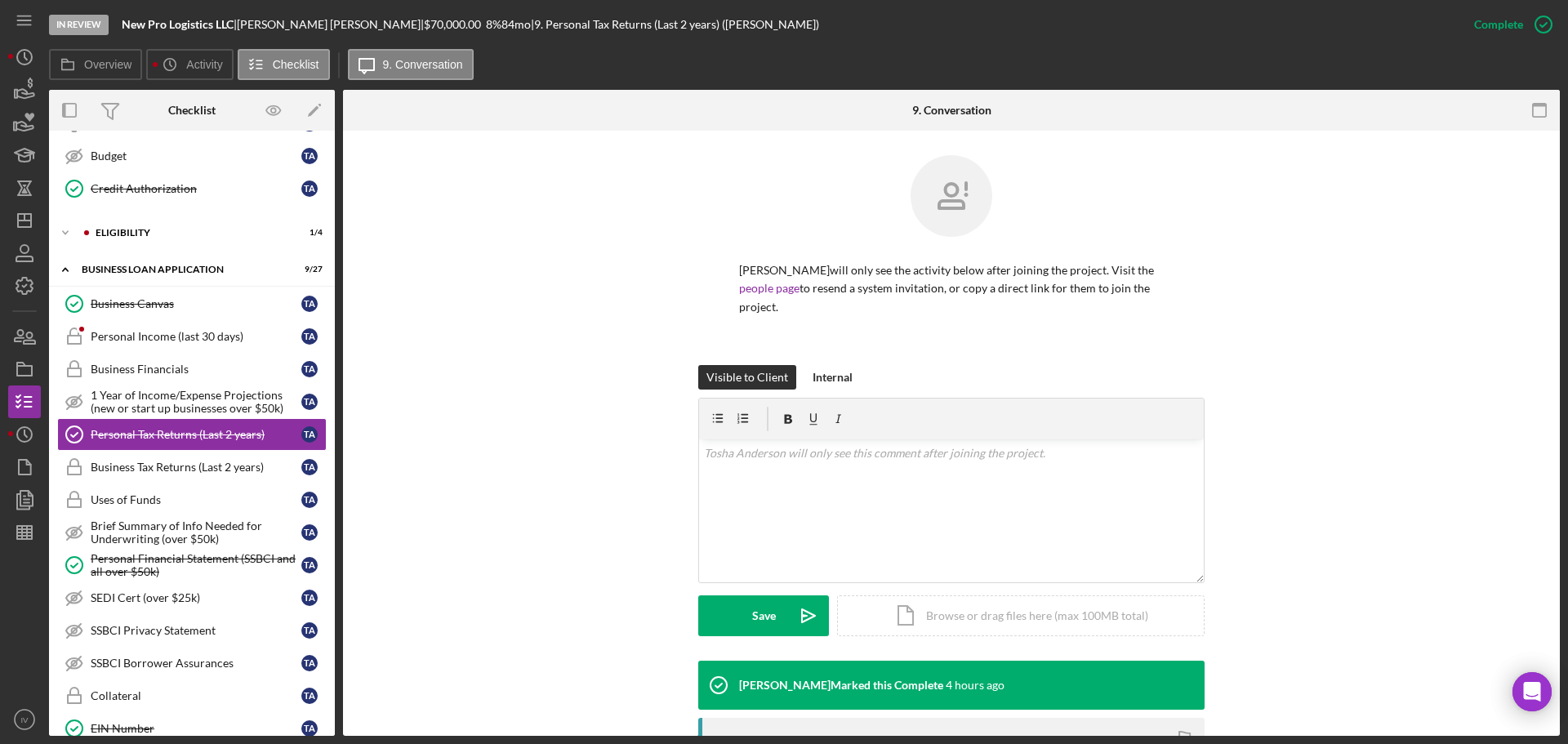
scroll to position [238, 0]
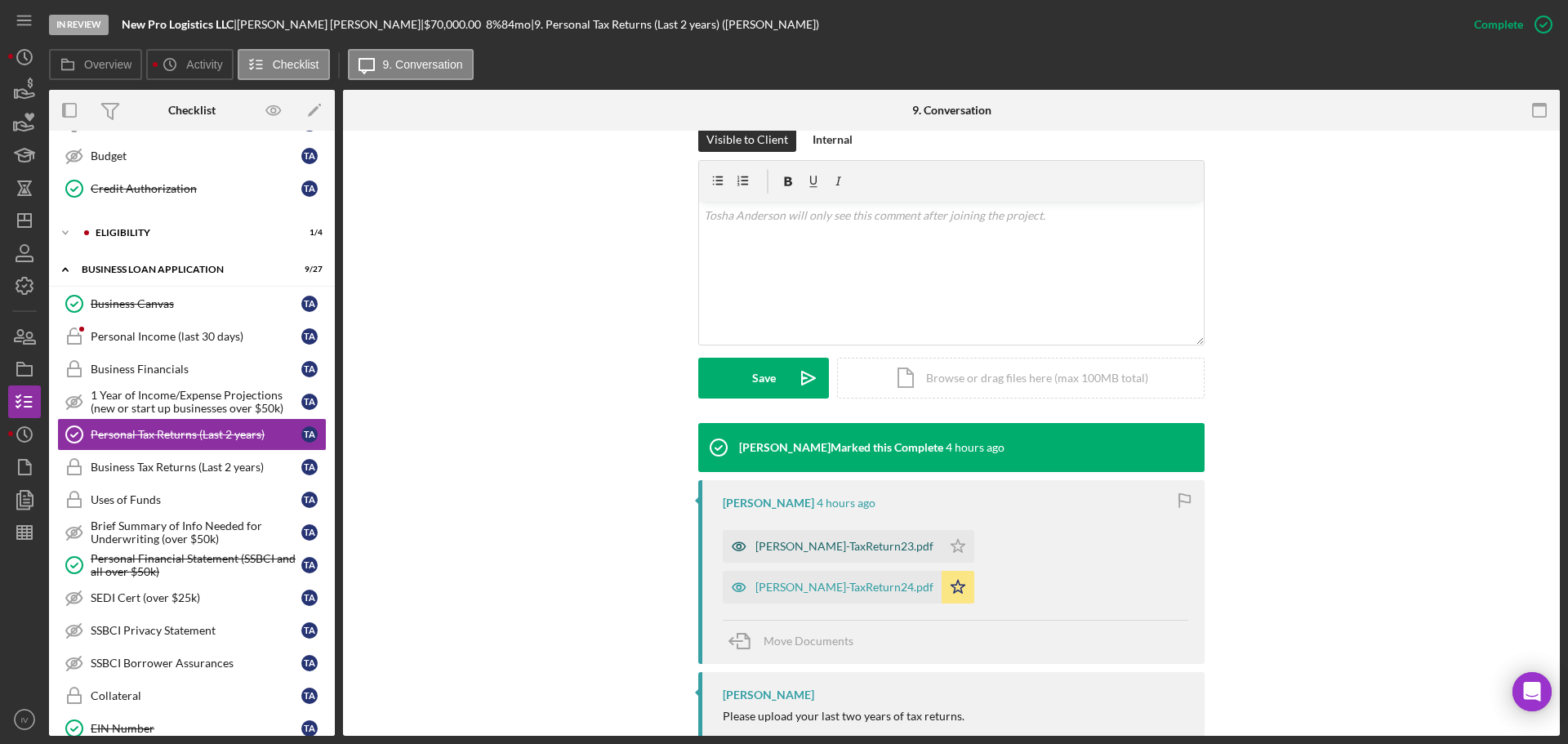
click at [838, 551] on div "Anderson-TaxReturn23.pdf" at bounding box center [844, 546] width 178 height 13
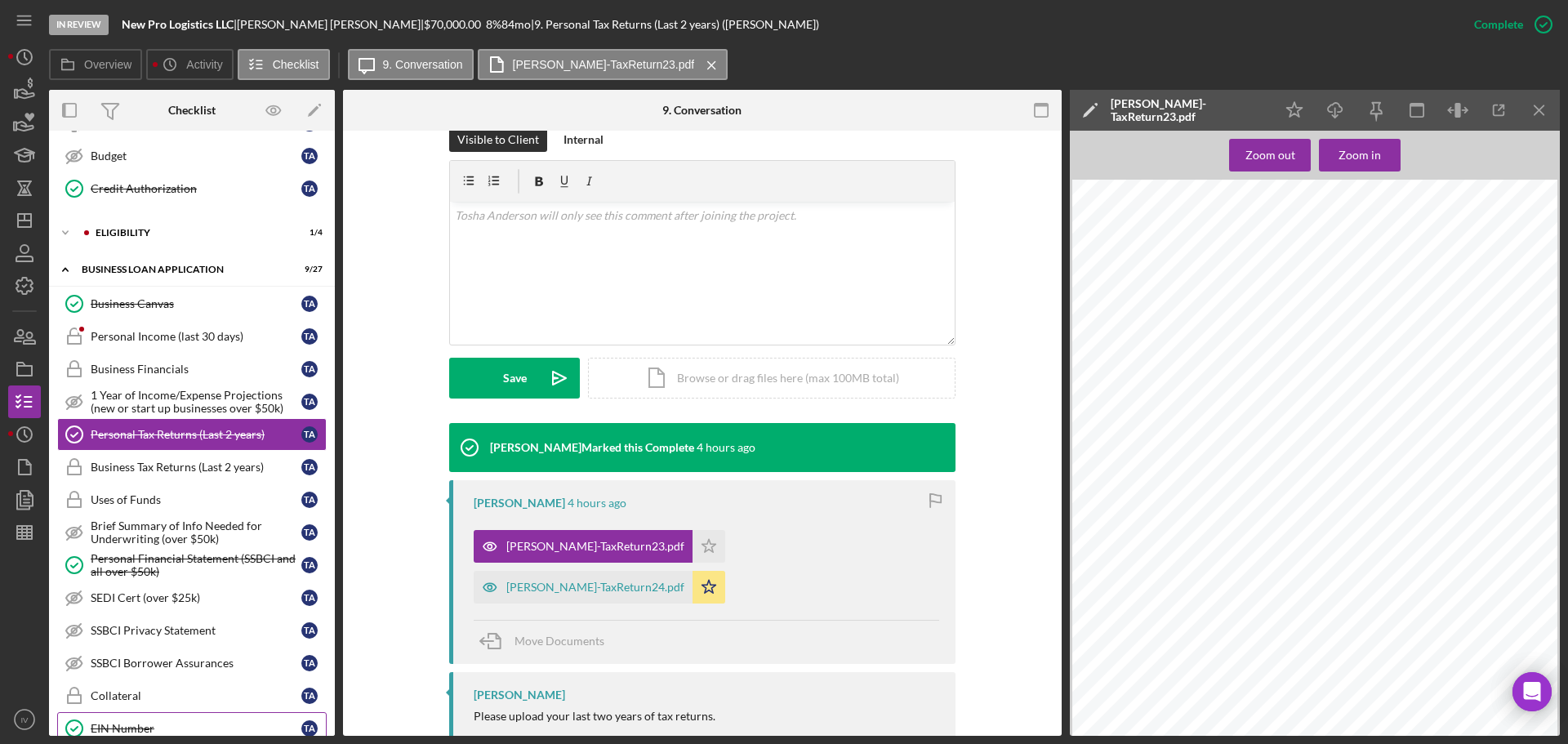
click at [117, 726] on div "EIN Number" at bounding box center [196, 728] width 211 height 13
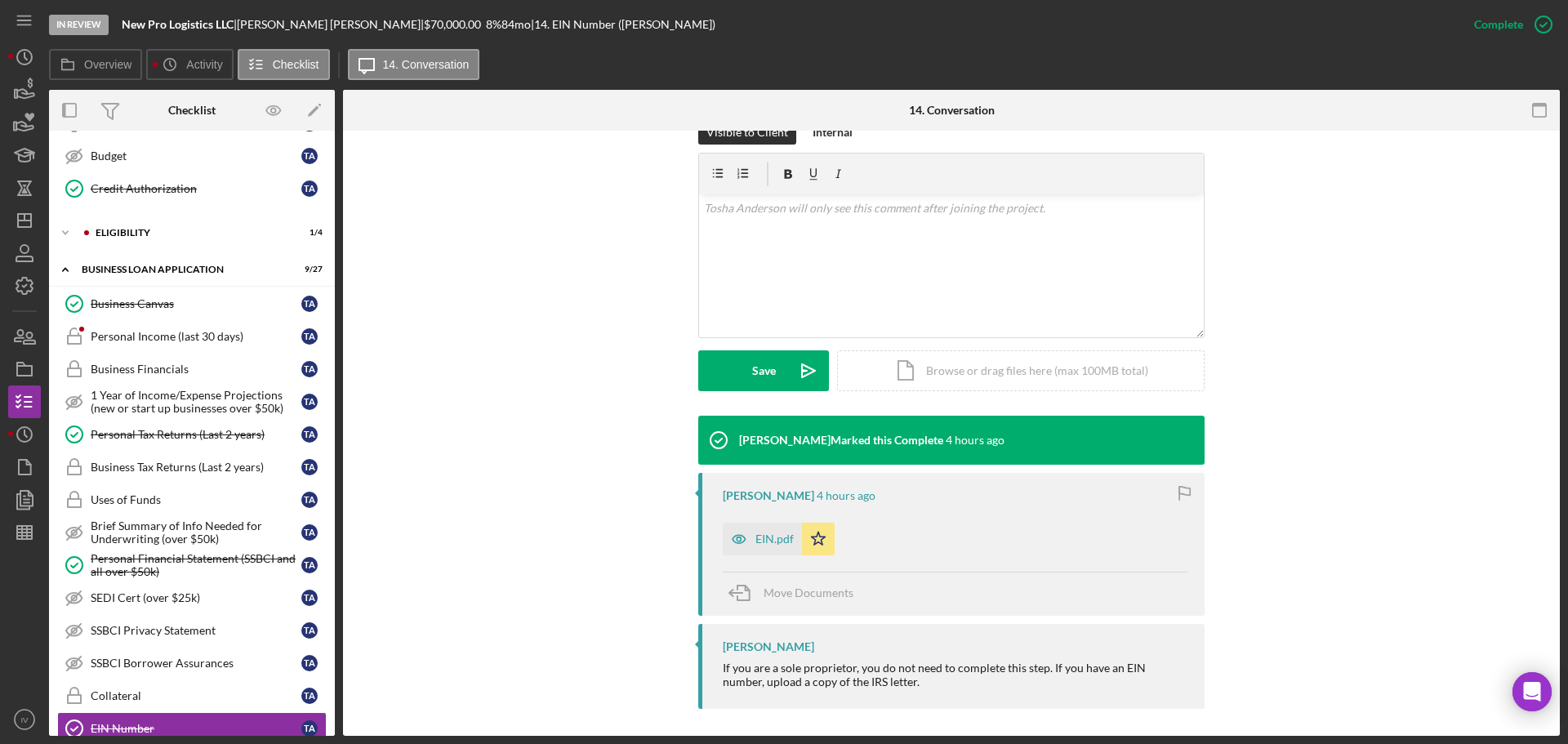
scroll to position [251, 0]
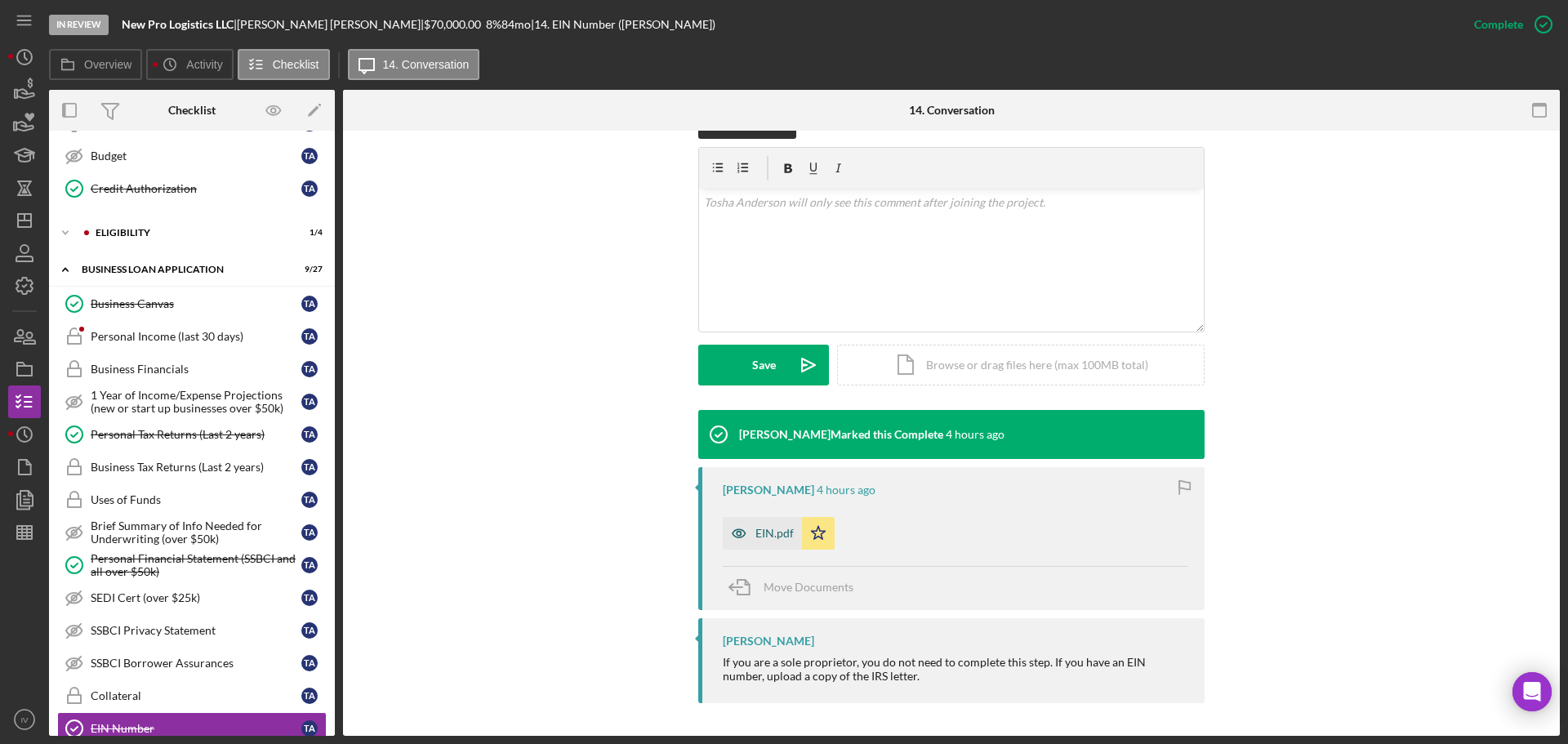
click at [783, 537] on div "EIN.pdf" at bounding box center [774, 534] width 38 height 13
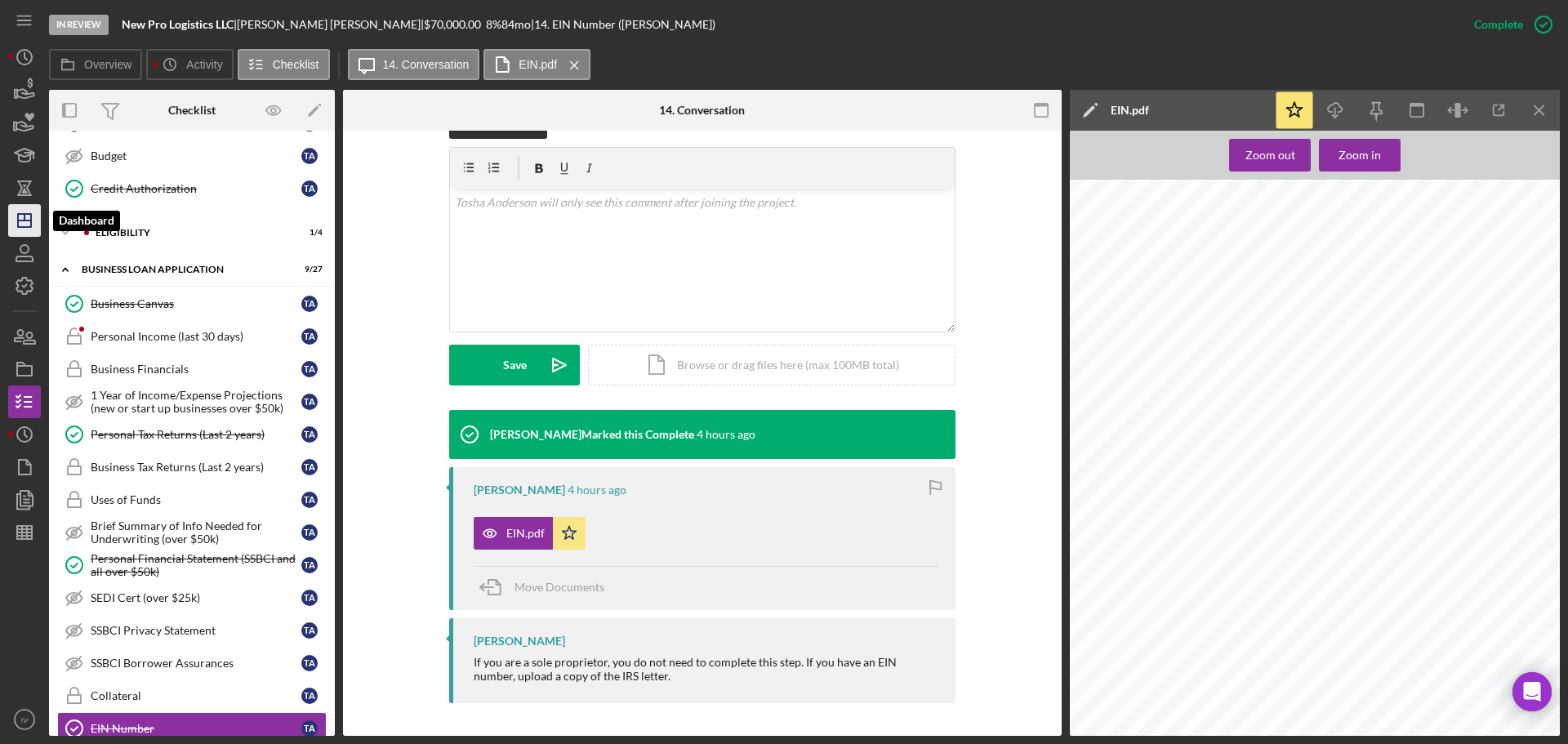
click at [22, 217] on icon "Icon/Dashboard" at bounding box center [24, 220] width 41 height 41
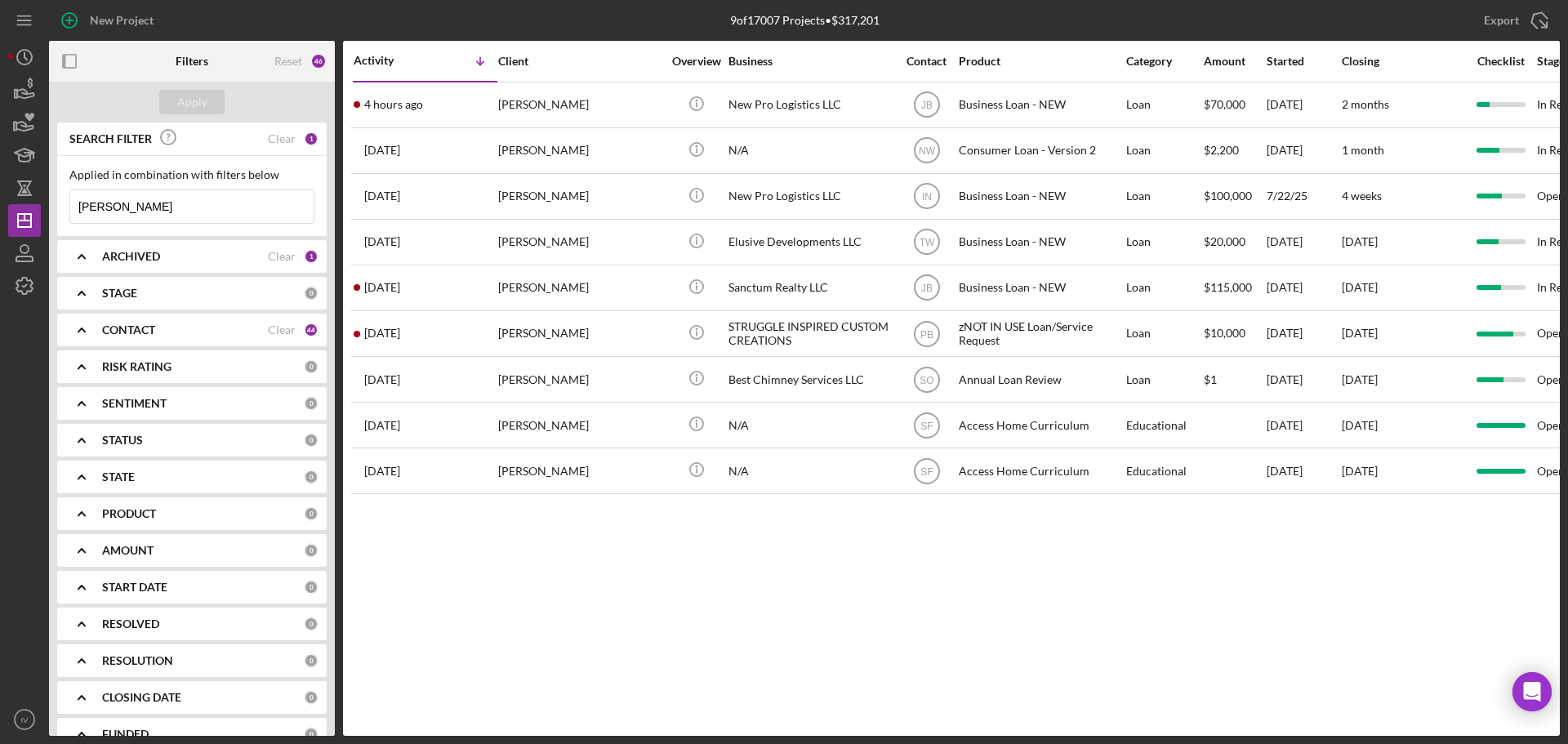
drag, startPoint x: 129, startPoint y: 207, endPoint x: 1, endPoint y: 160, distance: 136.4
click at [7, 185] on div "New Project 9 of 17007 Projects • $317,201 anderson Export Icon/Export Filters …" at bounding box center [784, 372] width 1568 height 744
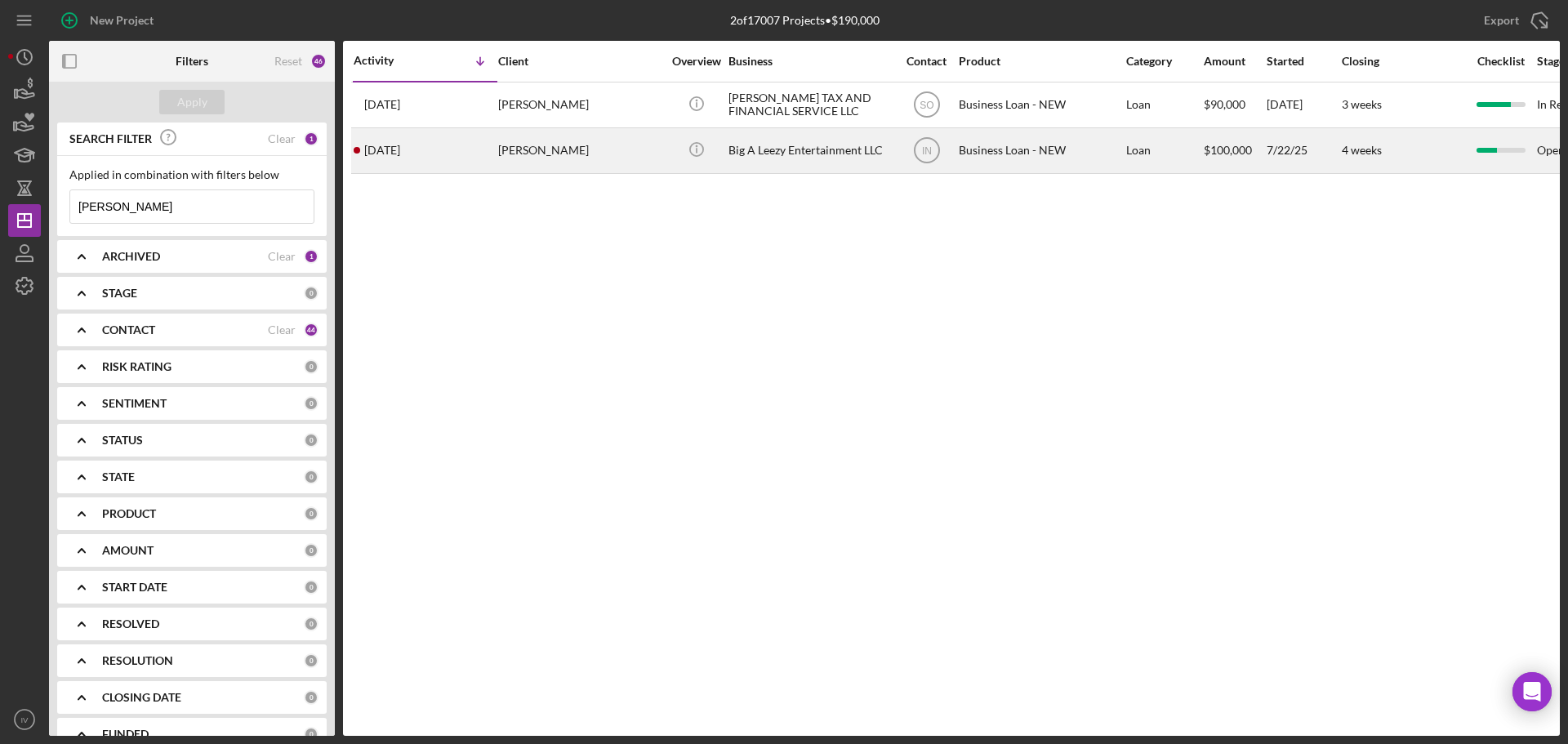
type input "wells"
click at [521, 149] on div "Ali Wells" at bounding box center [579, 151] width 163 height 43
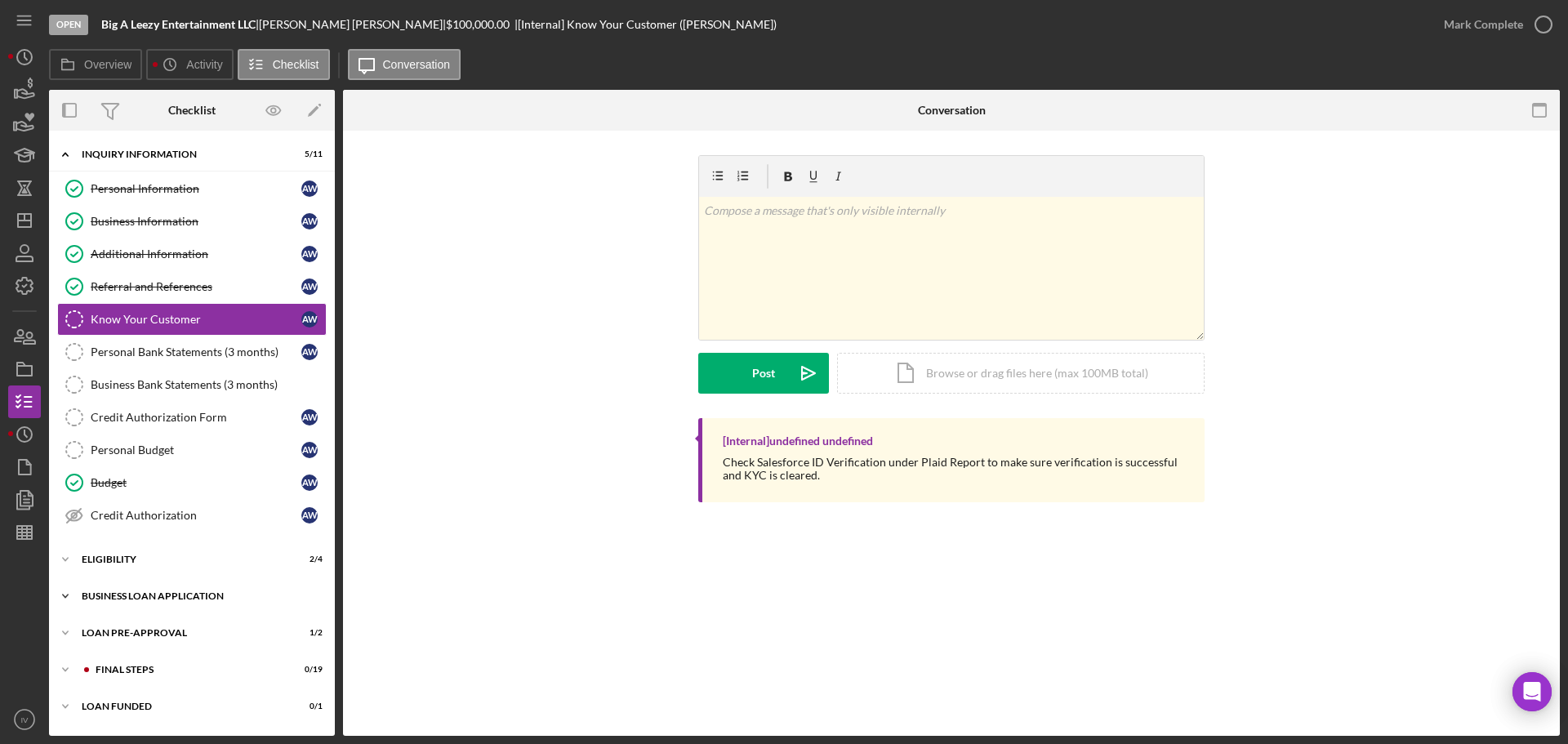
click at [132, 595] on div "BUSINESS LOAN APPLICATION" at bounding box center [198, 597] width 233 height 10
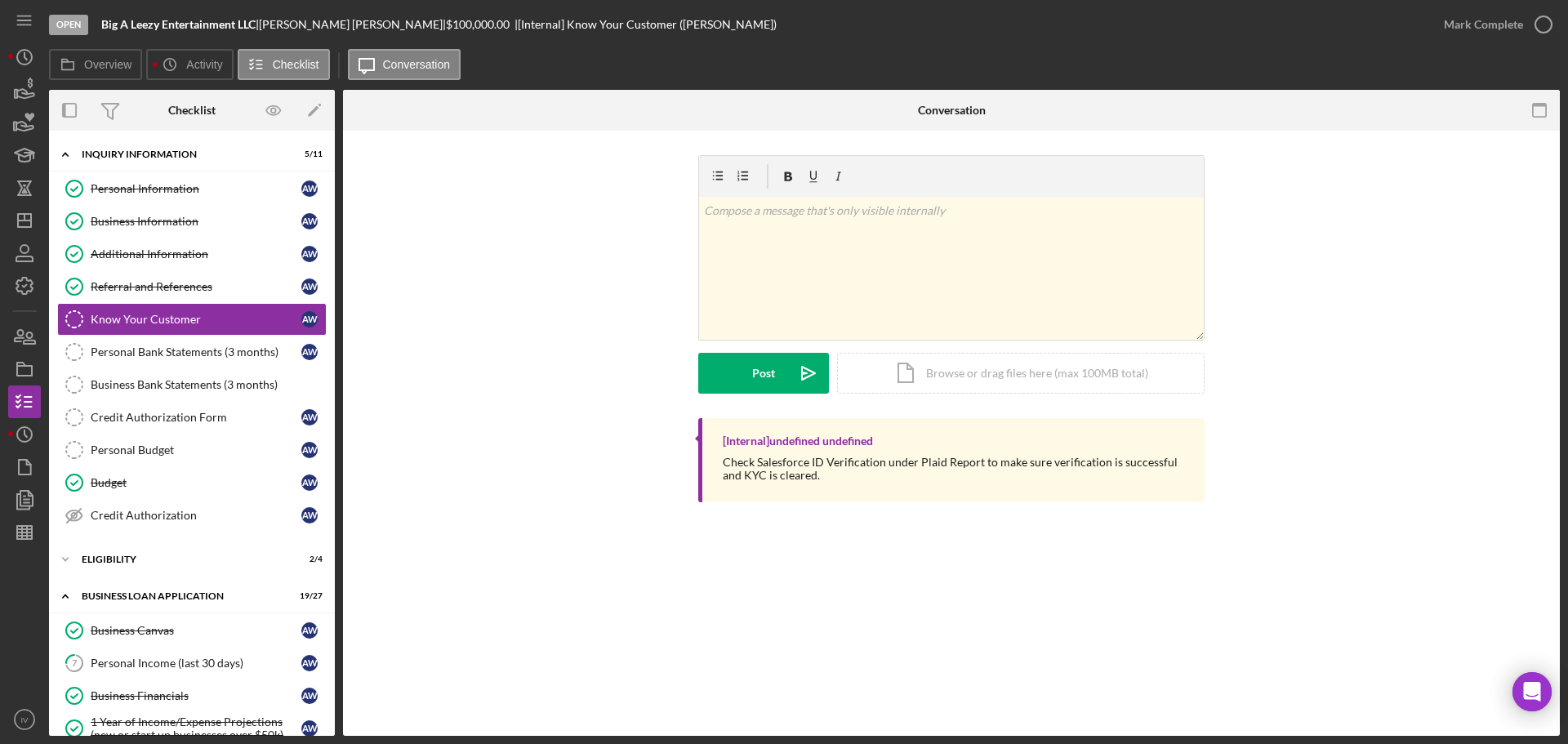
scroll to position [327, 0]
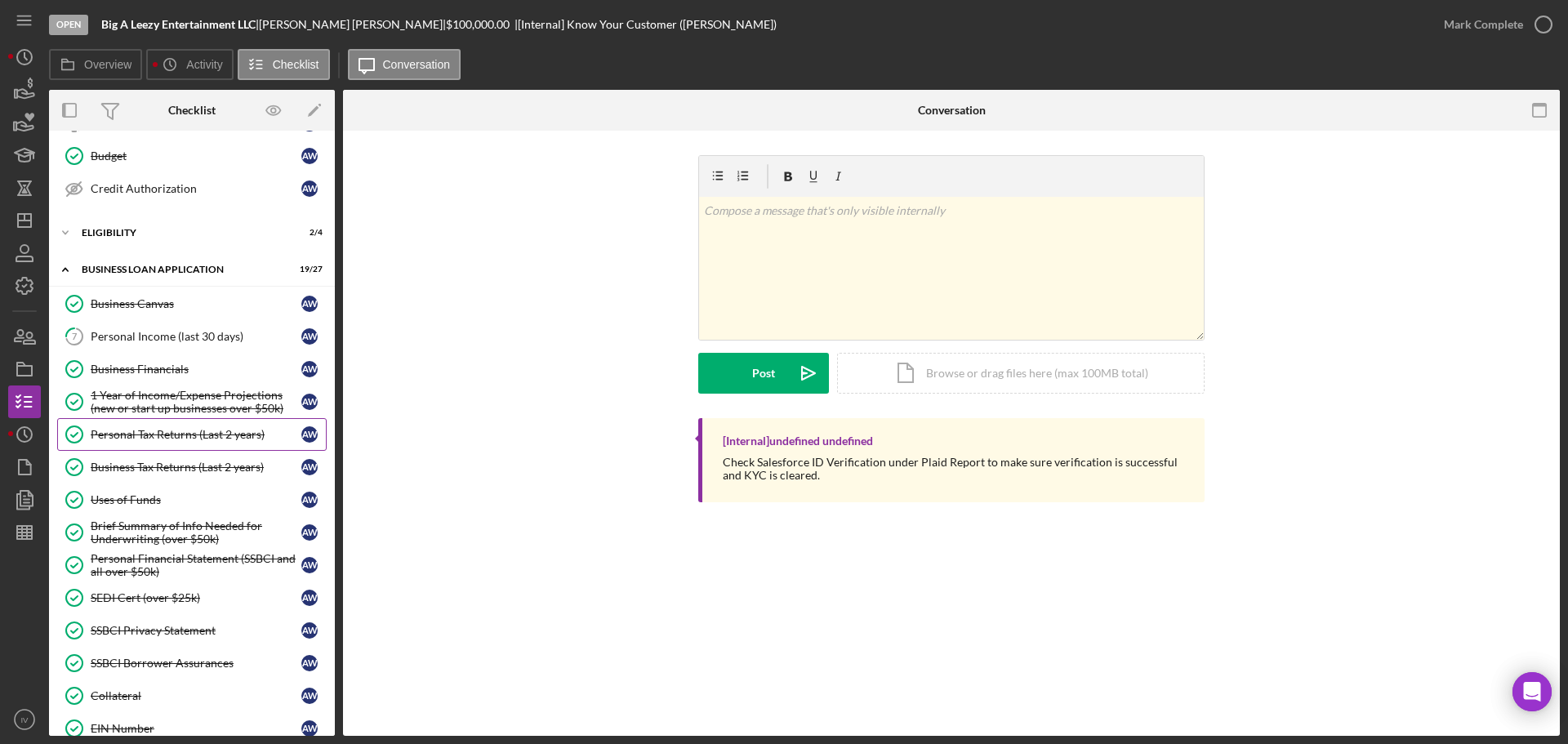
click at [152, 433] on div "Personal Tax Returns (Last 2 years)" at bounding box center [196, 434] width 211 height 13
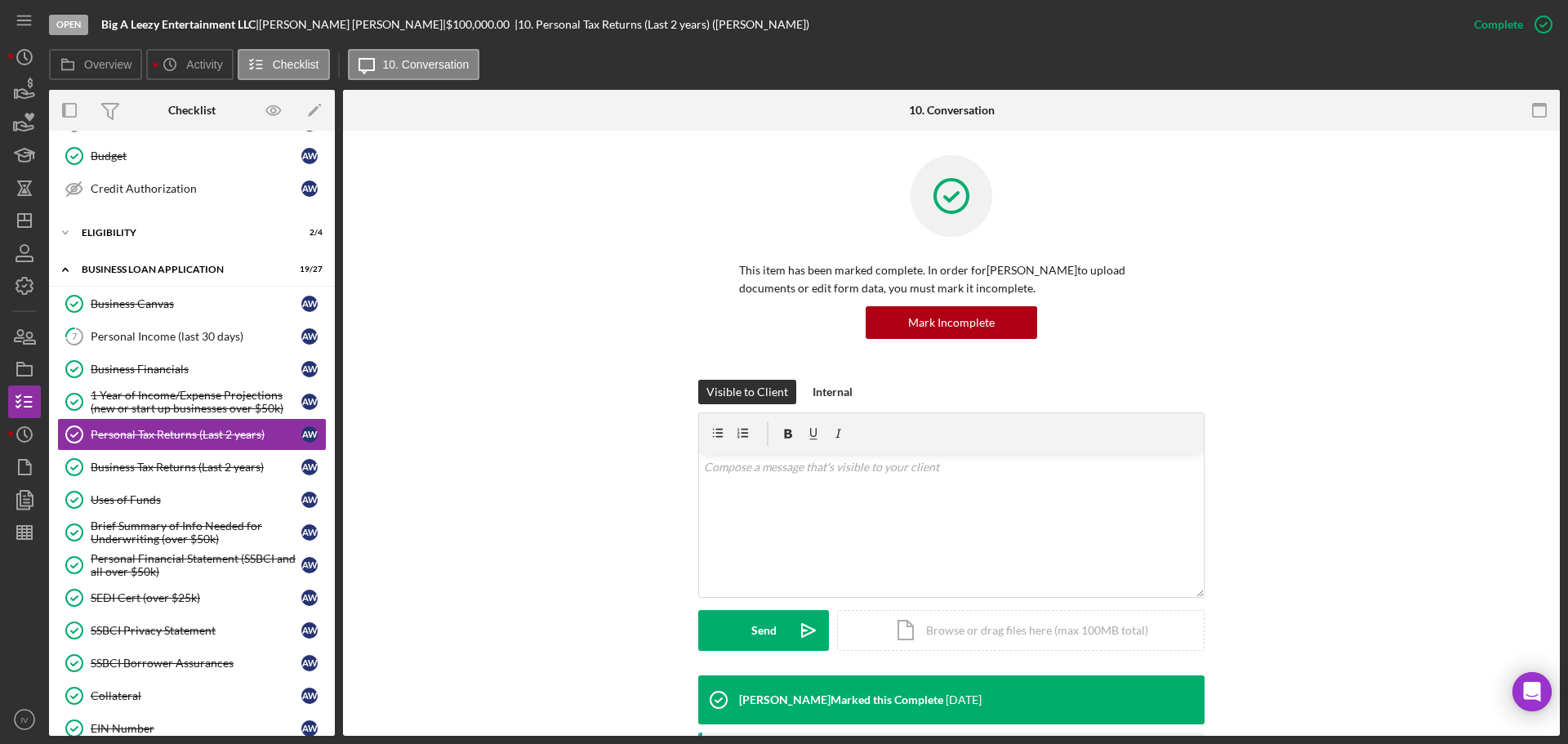
scroll to position [408, 0]
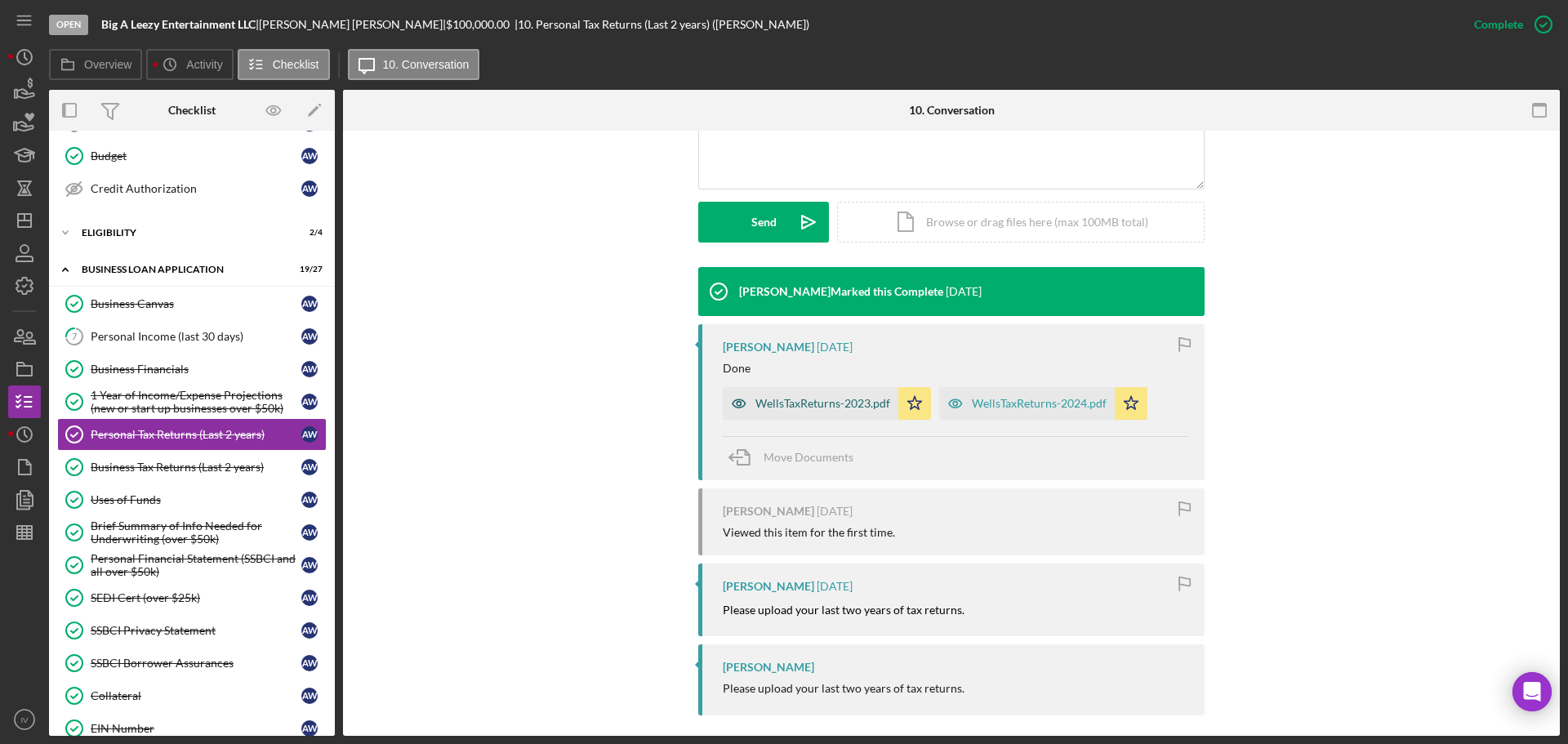
click at [802, 401] on div "WellsTaxReturns-2023.pdf" at bounding box center [822, 404] width 135 height 13
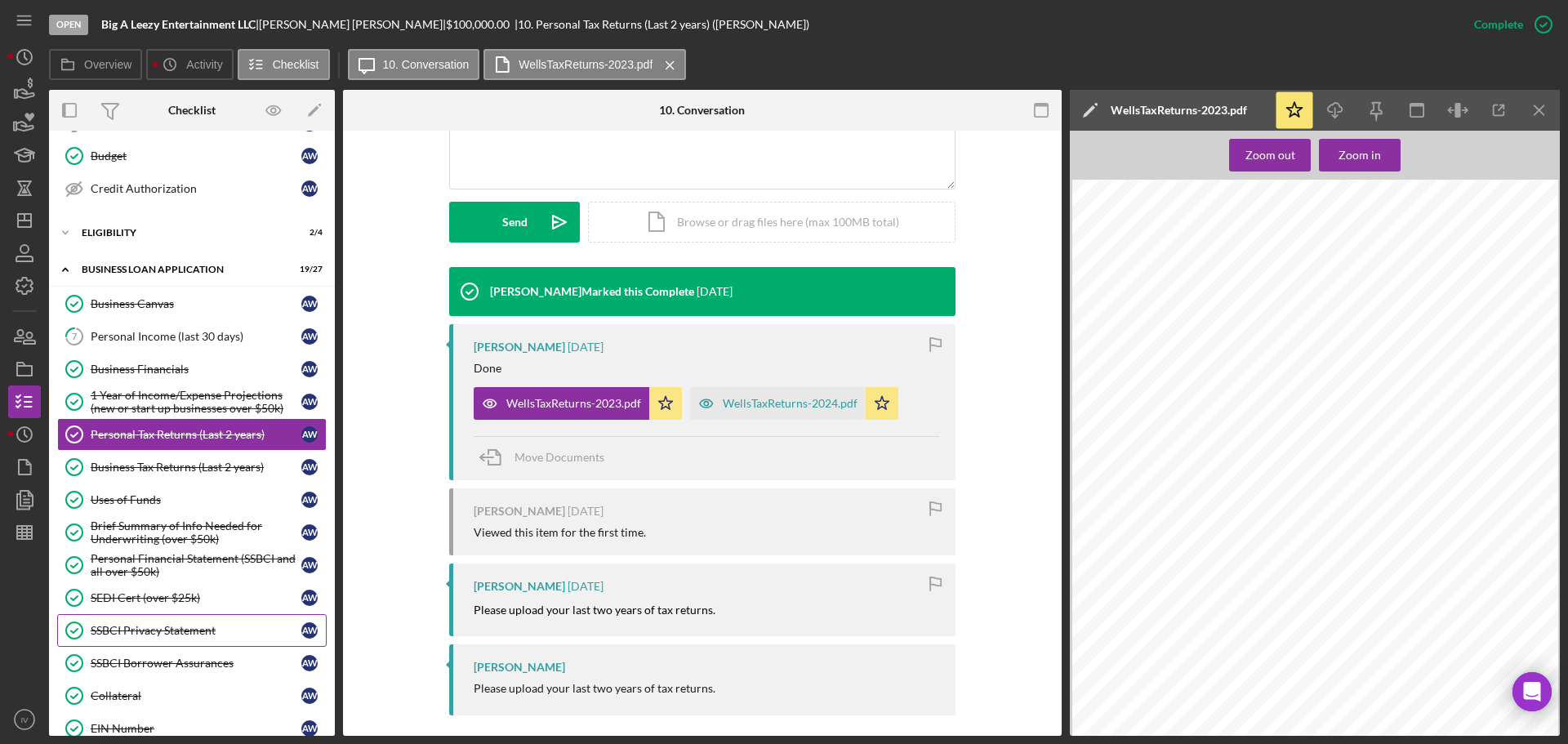
scroll to position [490, 0]
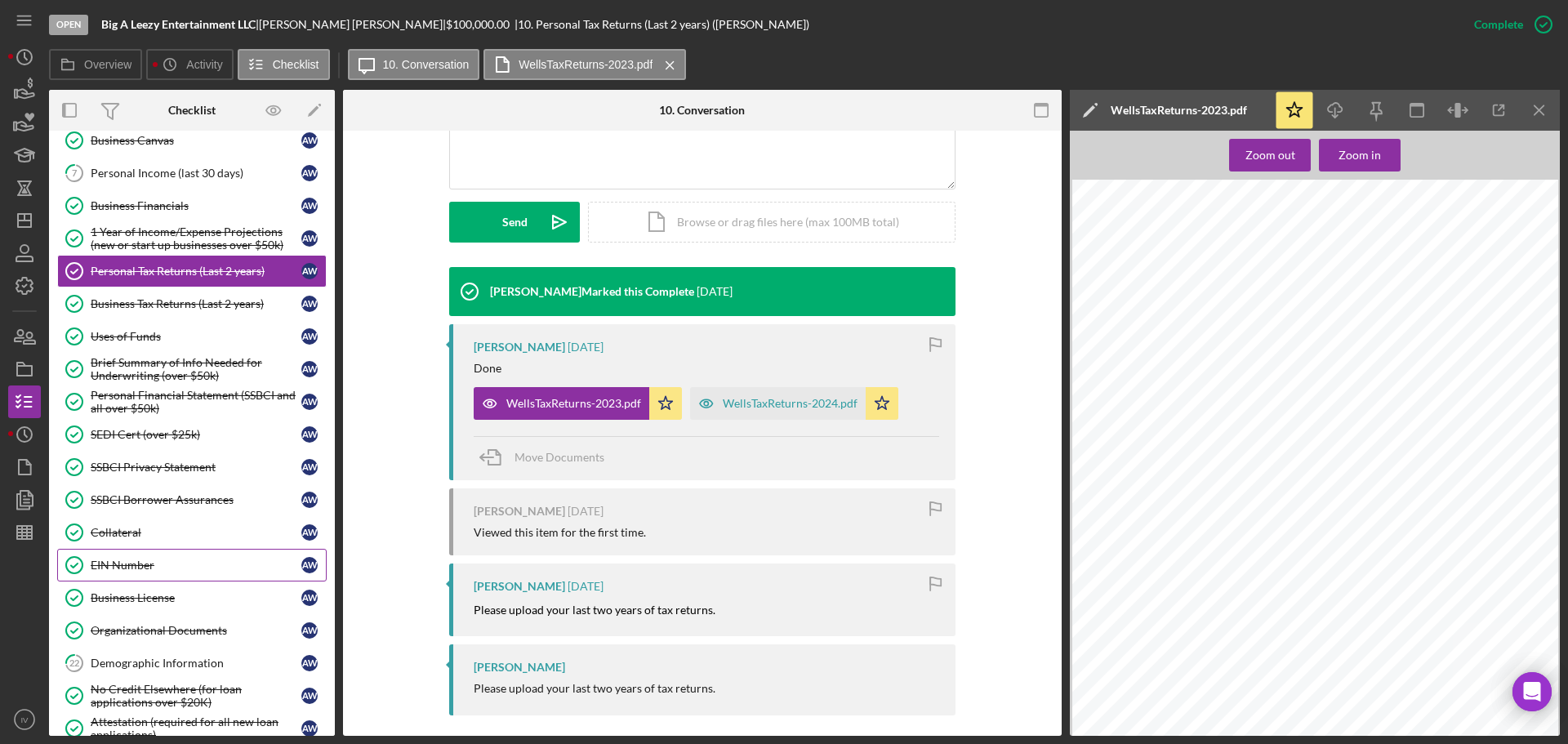
click at [142, 559] on div "EIN Number" at bounding box center [196, 565] width 211 height 13
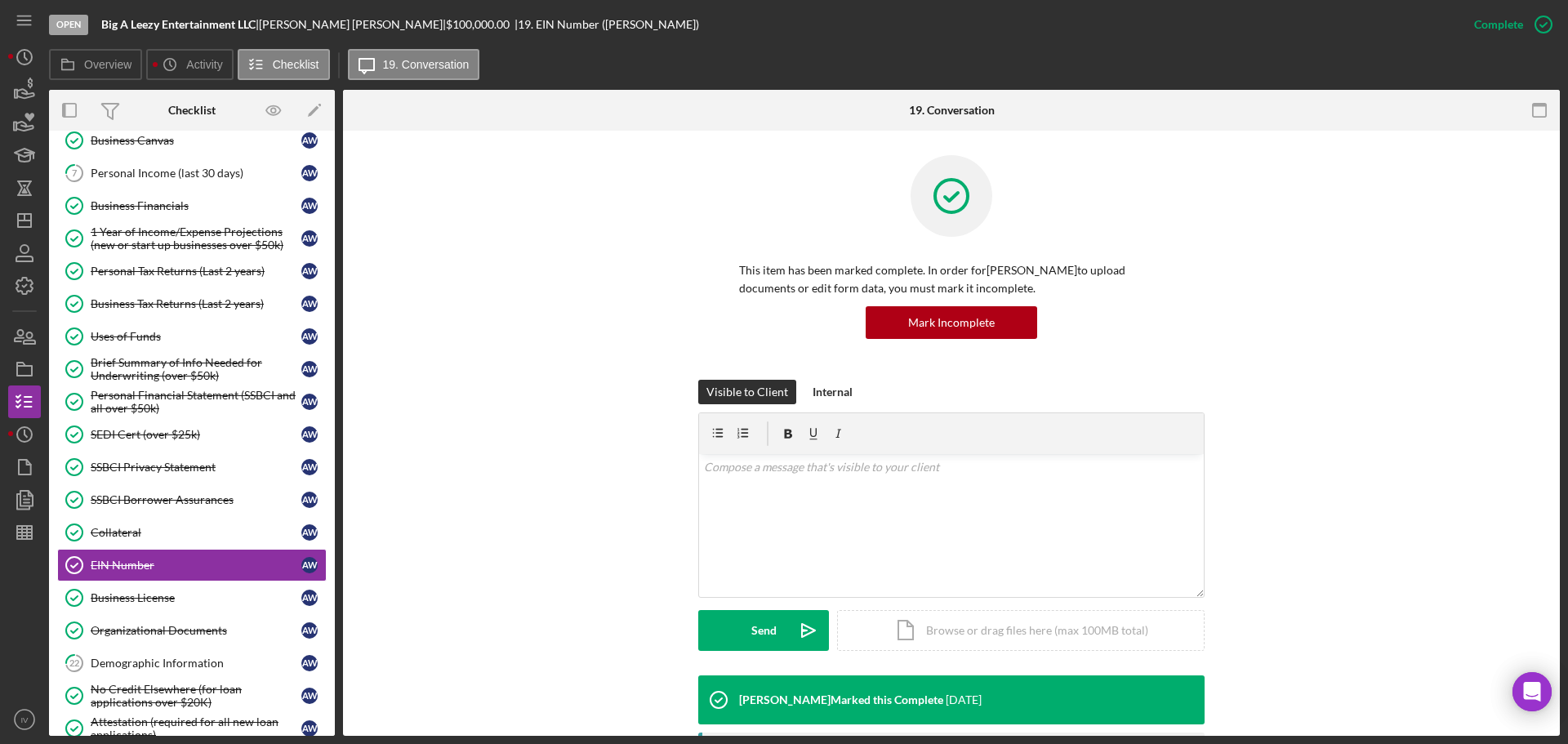
scroll to position [245, 0]
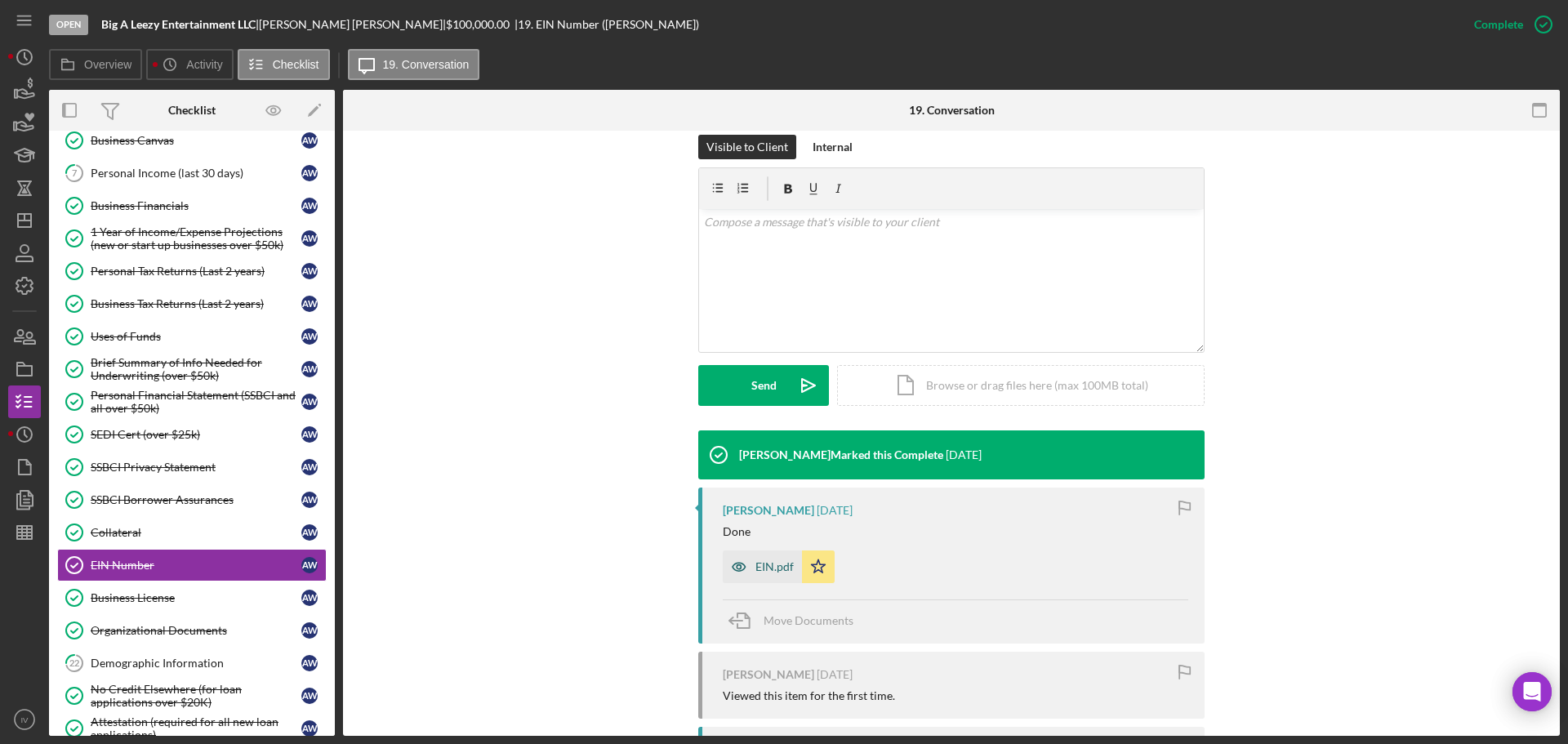
click at [769, 566] on div "EIN.pdf" at bounding box center [774, 567] width 38 height 13
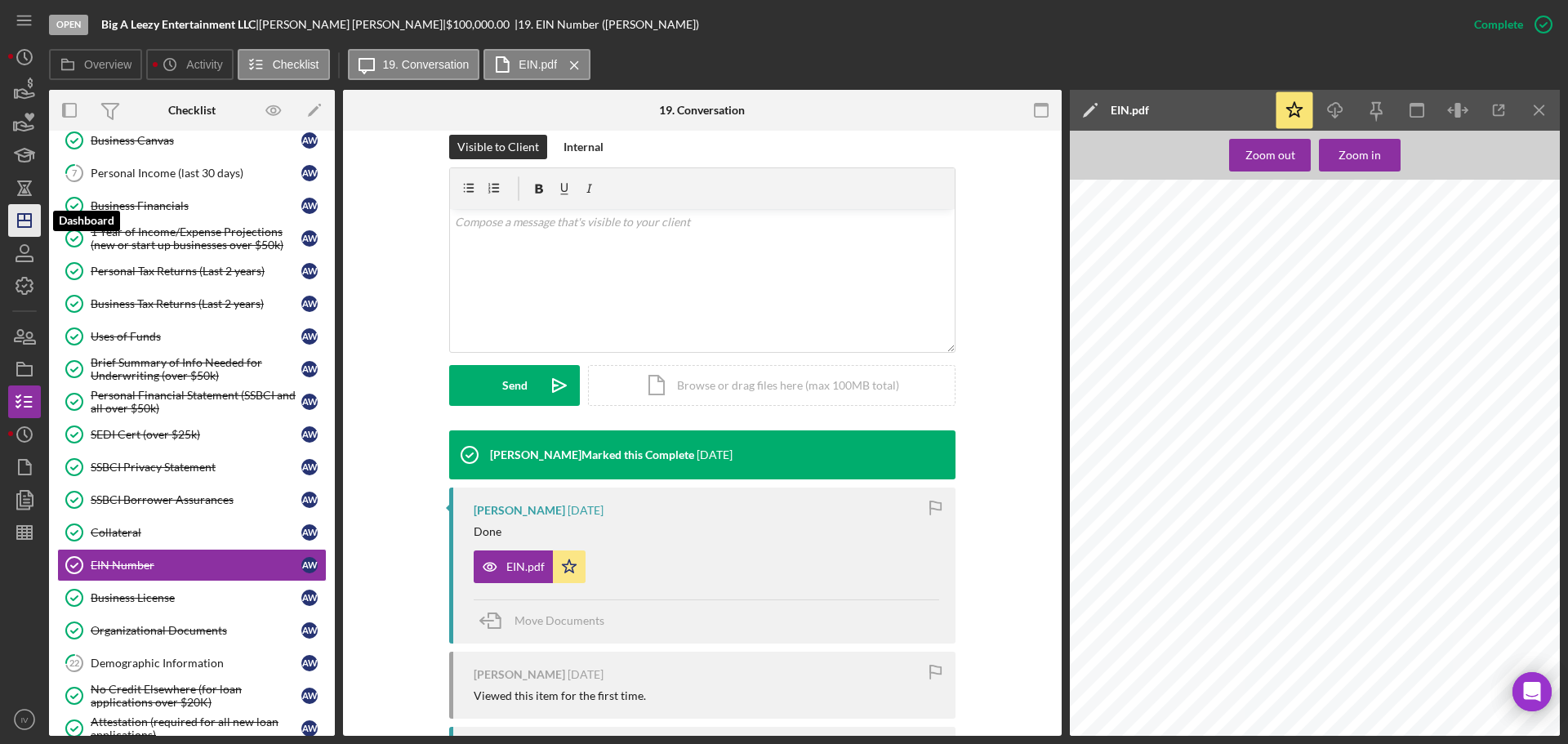
click at [18, 224] on polygon "button" at bounding box center [25, 221] width 13 height 13
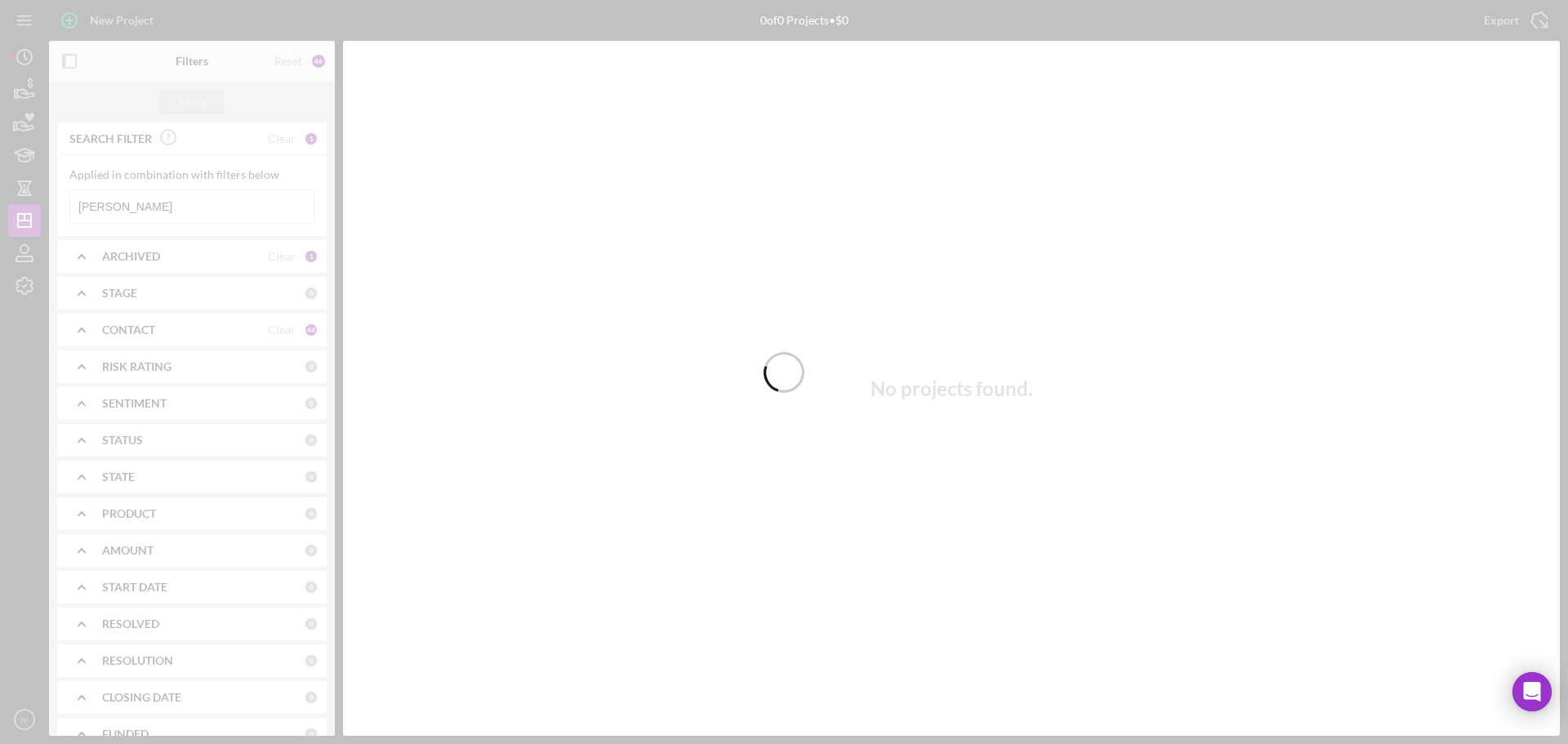
click at [168, 210] on div at bounding box center [784, 372] width 1568 height 744
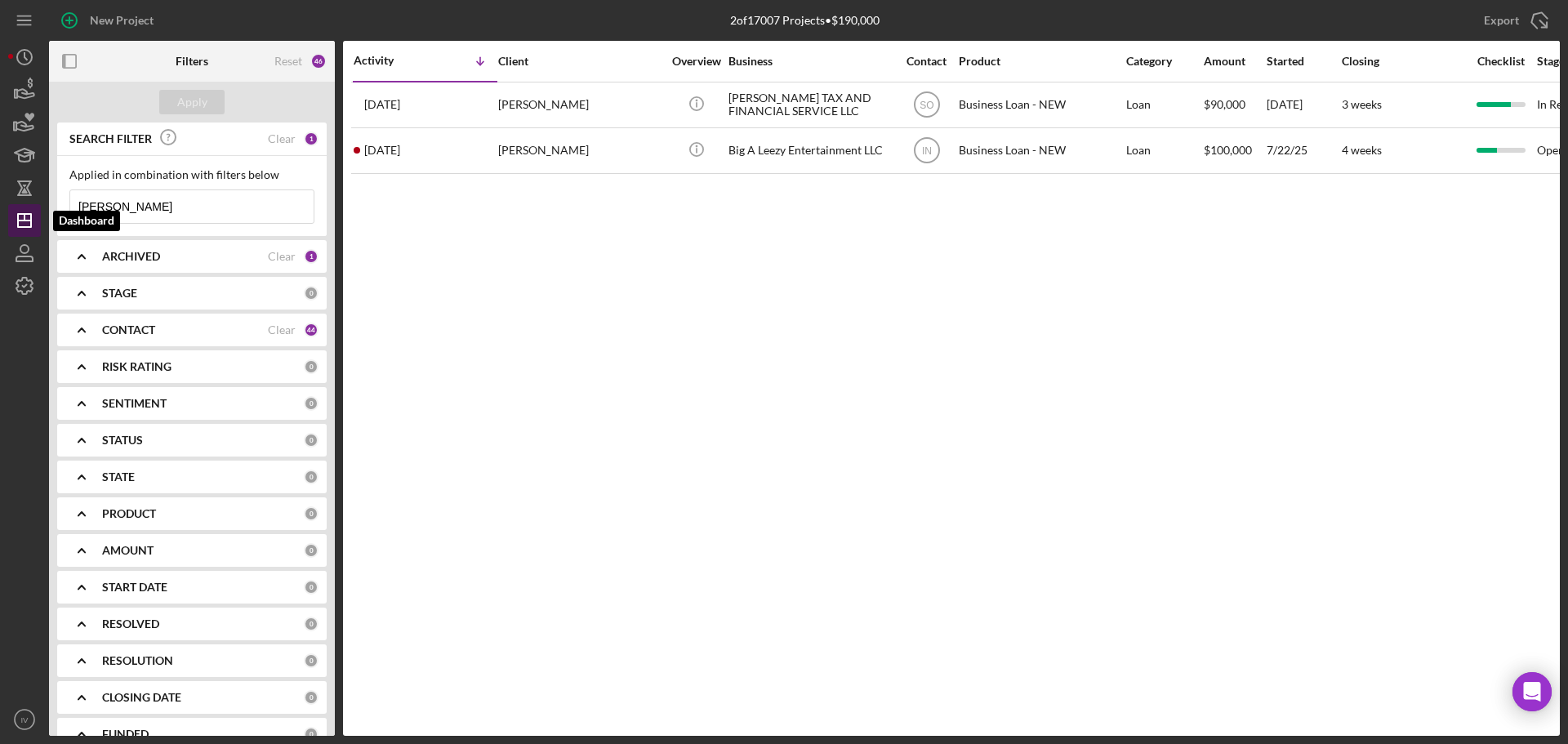
drag, startPoint x: 146, startPoint y: 209, endPoint x: 12, endPoint y: 206, distance: 134.0
click at [12, 206] on div "New Project 2 of 17007 Projects • $190,000 wells Export Icon/Export Filters Res…" at bounding box center [784, 367] width 1551 height 736
type input "allred"
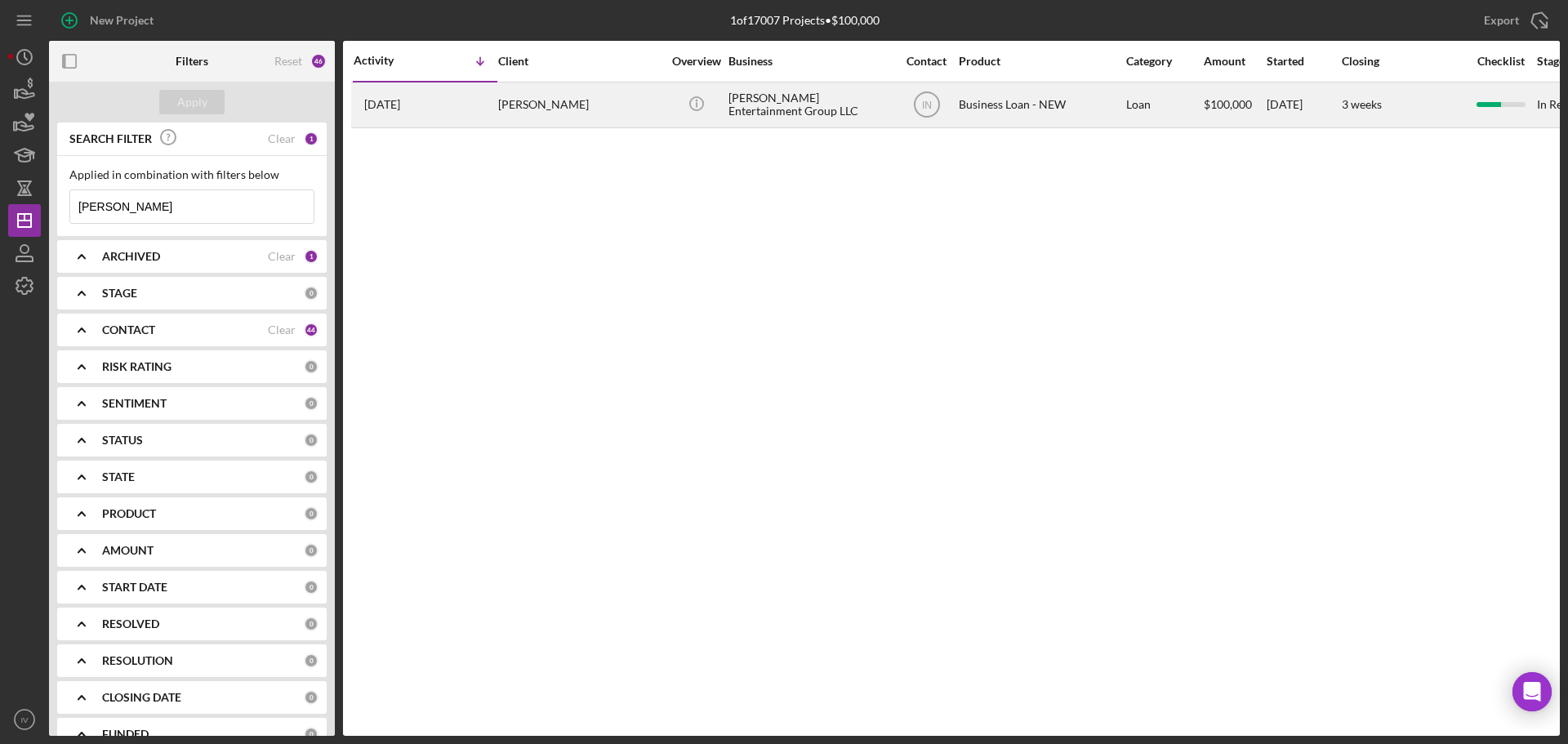
click at [551, 103] on div "Anthony Allred" at bounding box center [579, 105] width 163 height 43
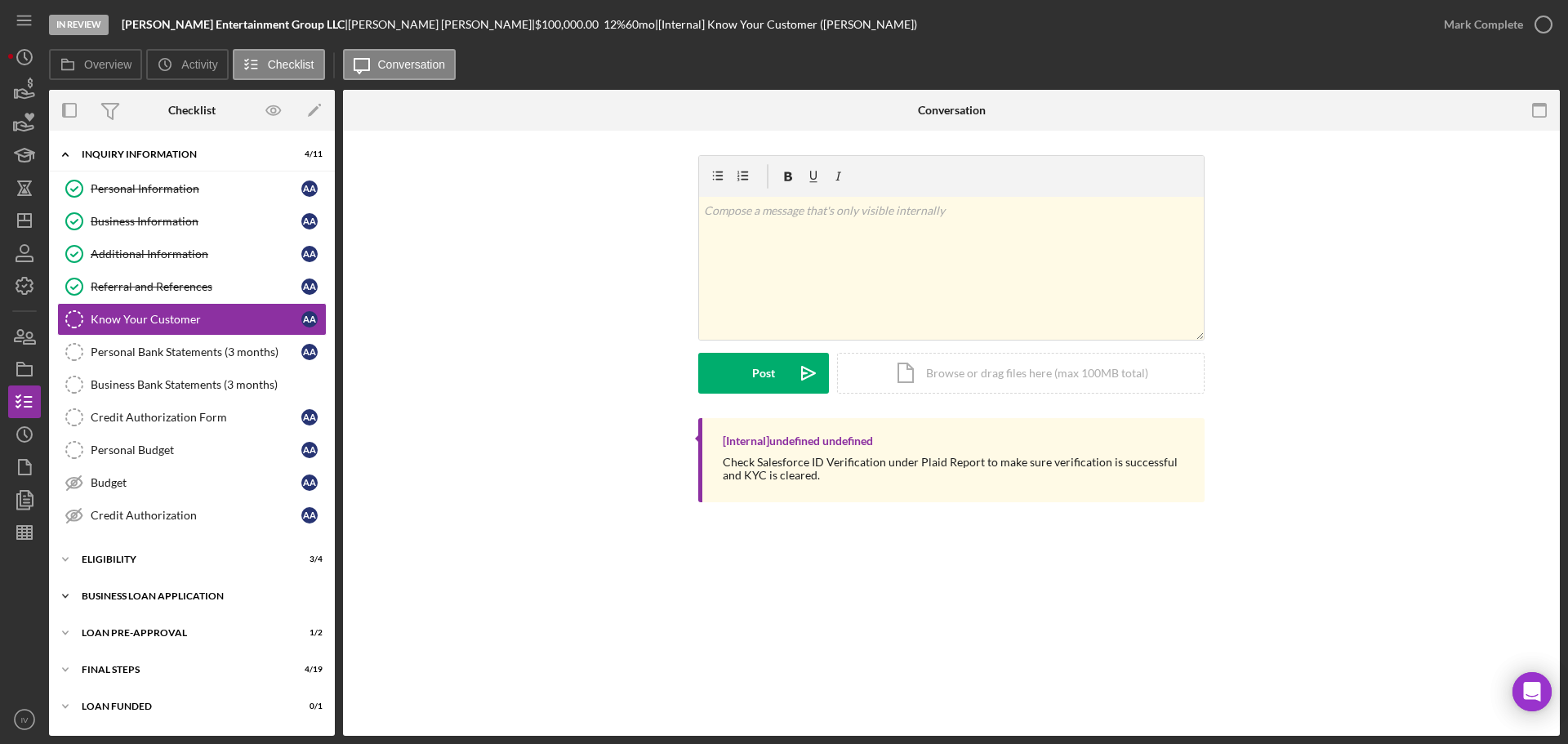
click at [122, 593] on div "BUSINESS LOAN APPLICATION" at bounding box center [198, 597] width 233 height 10
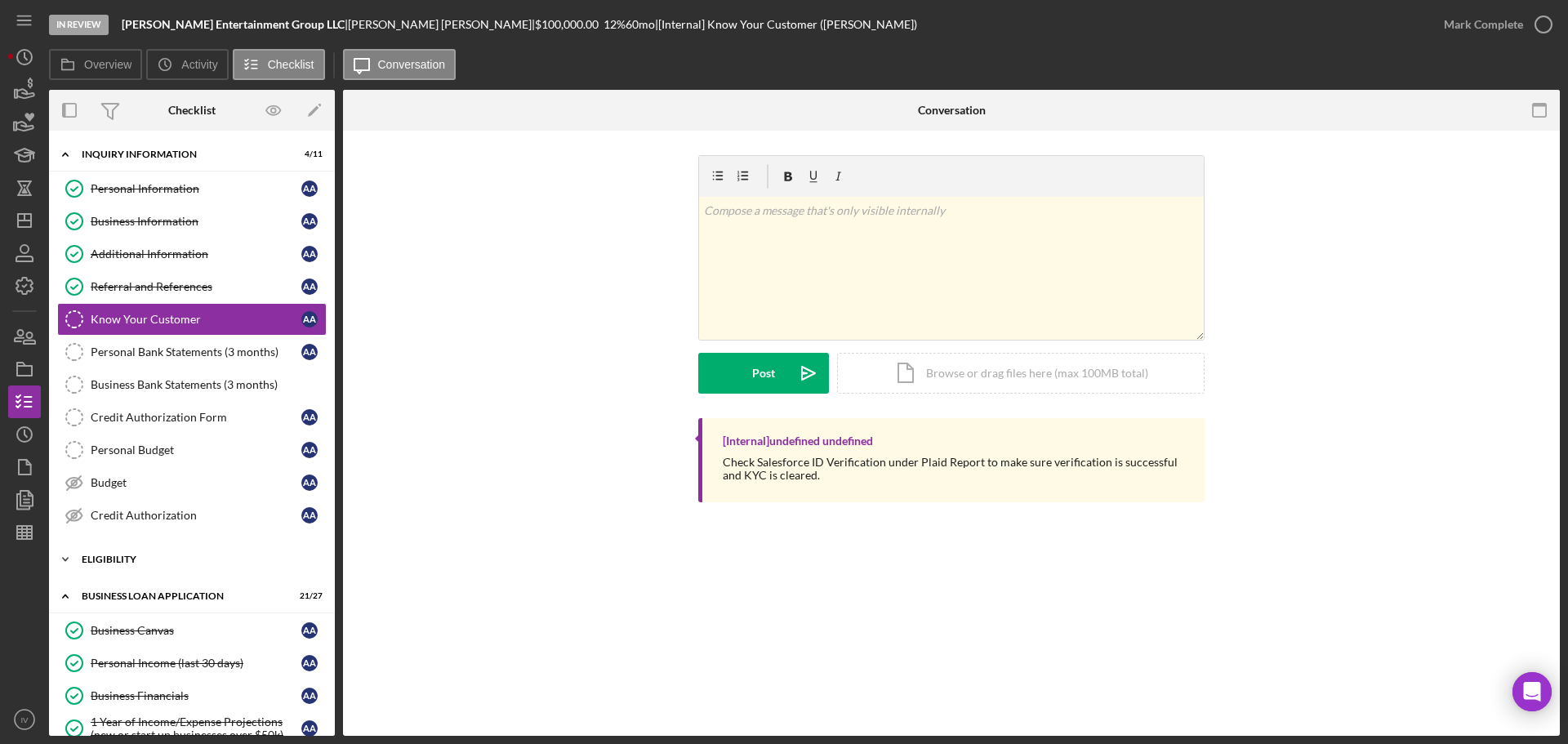
scroll to position [163, 0]
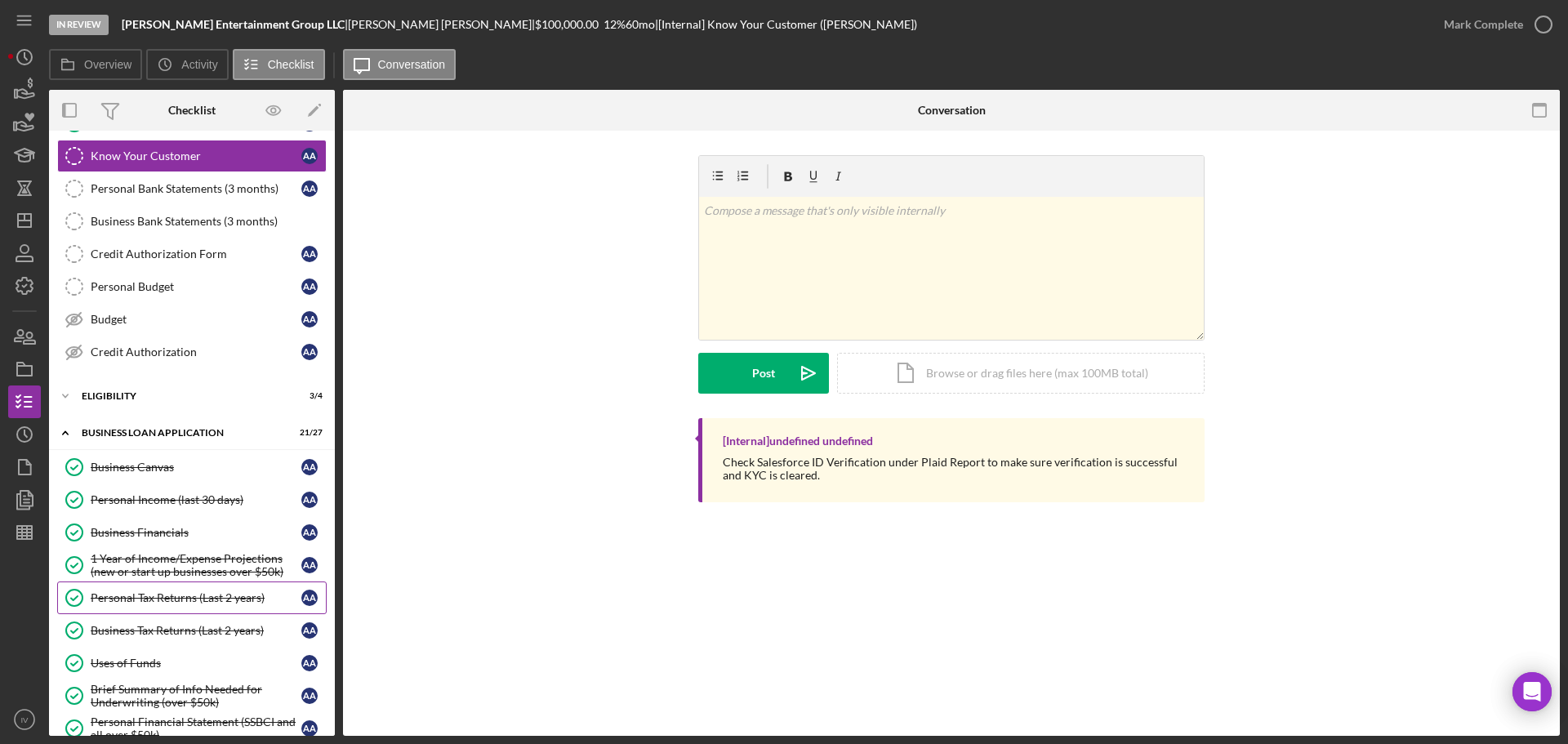
click at [147, 596] on div "Personal Tax Returns (Last 2 years)" at bounding box center [196, 598] width 211 height 13
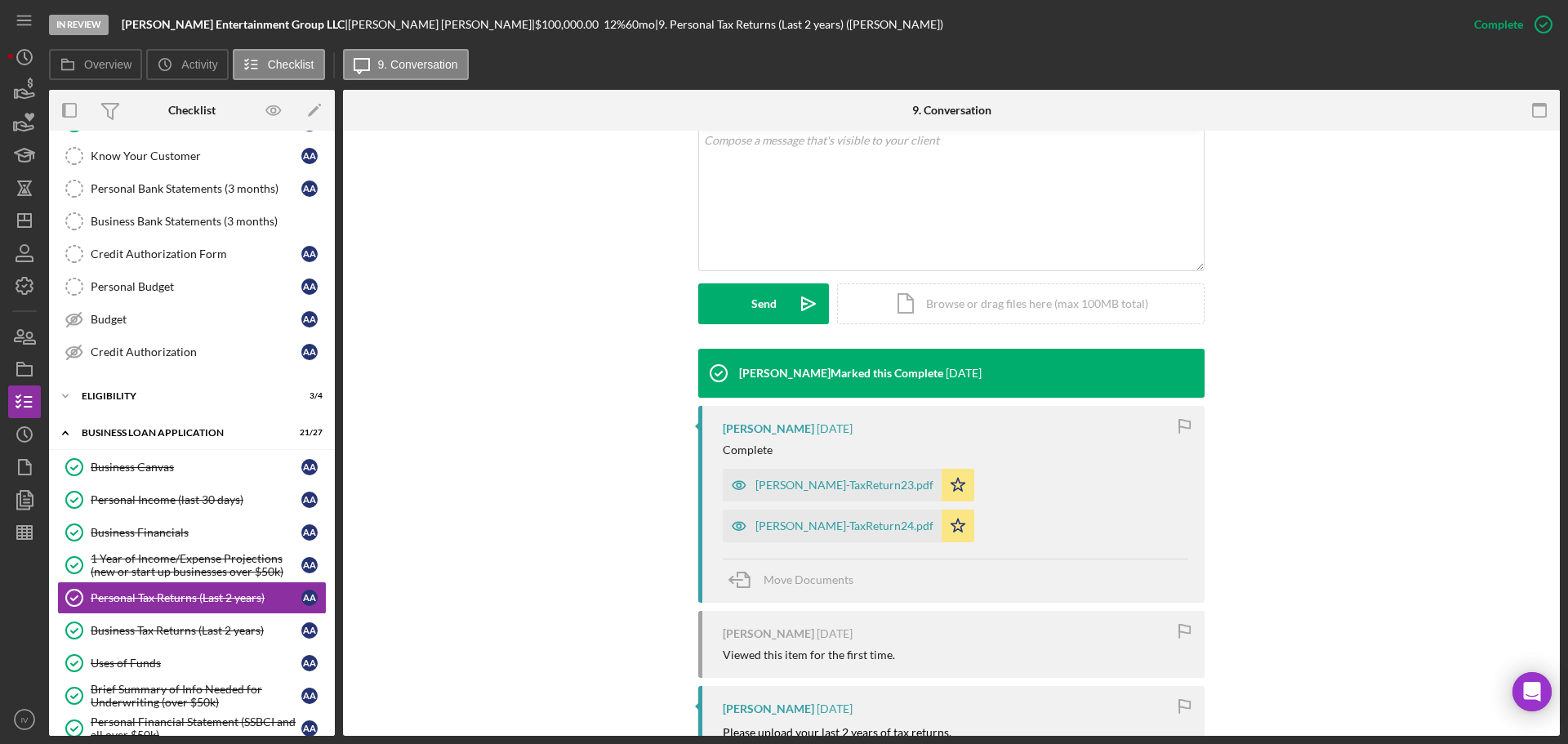
scroll to position [420, 0]
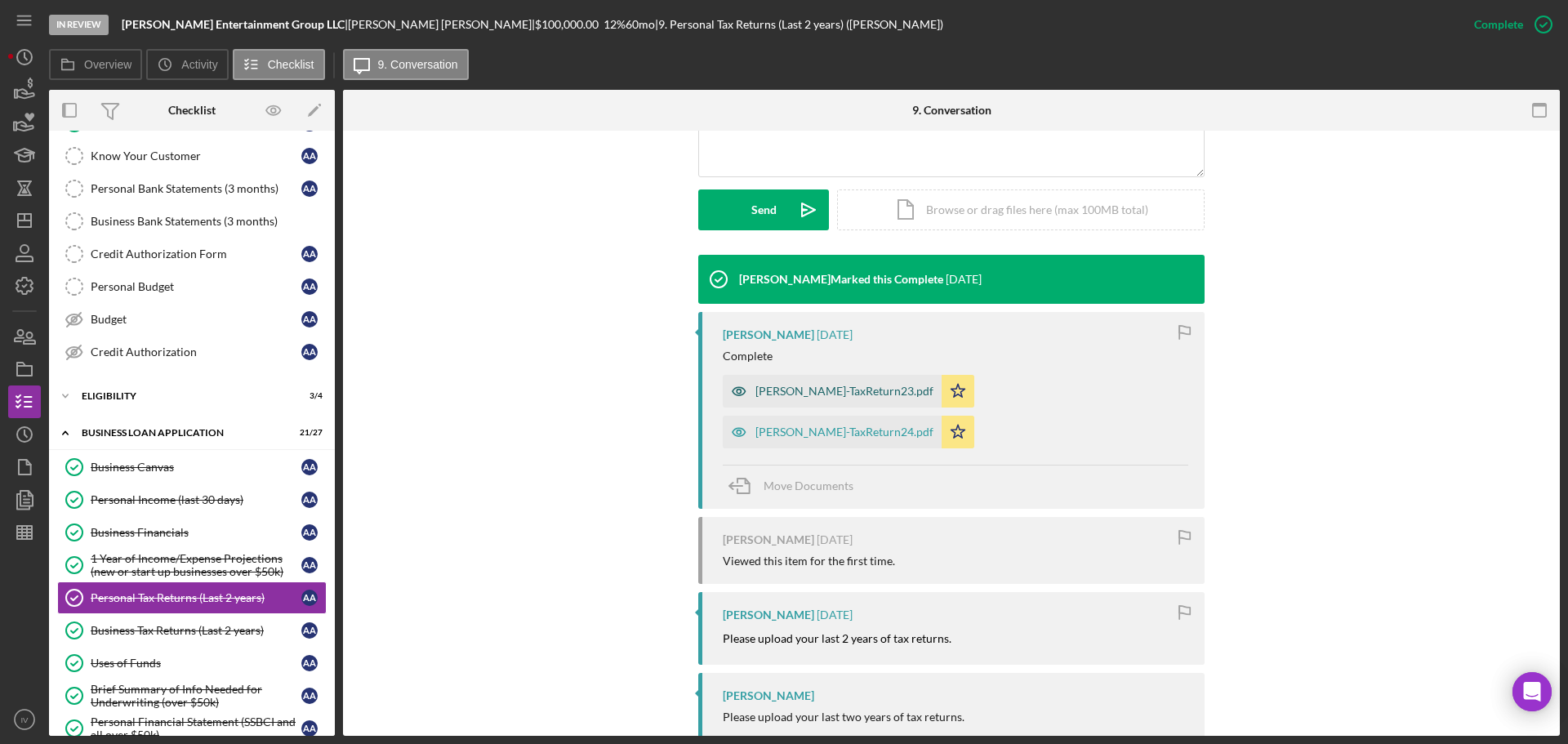
click at [806, 391] on div "Allred-TaxReturn23.pdf" at bounding box center [844, 391] width 178 height 13
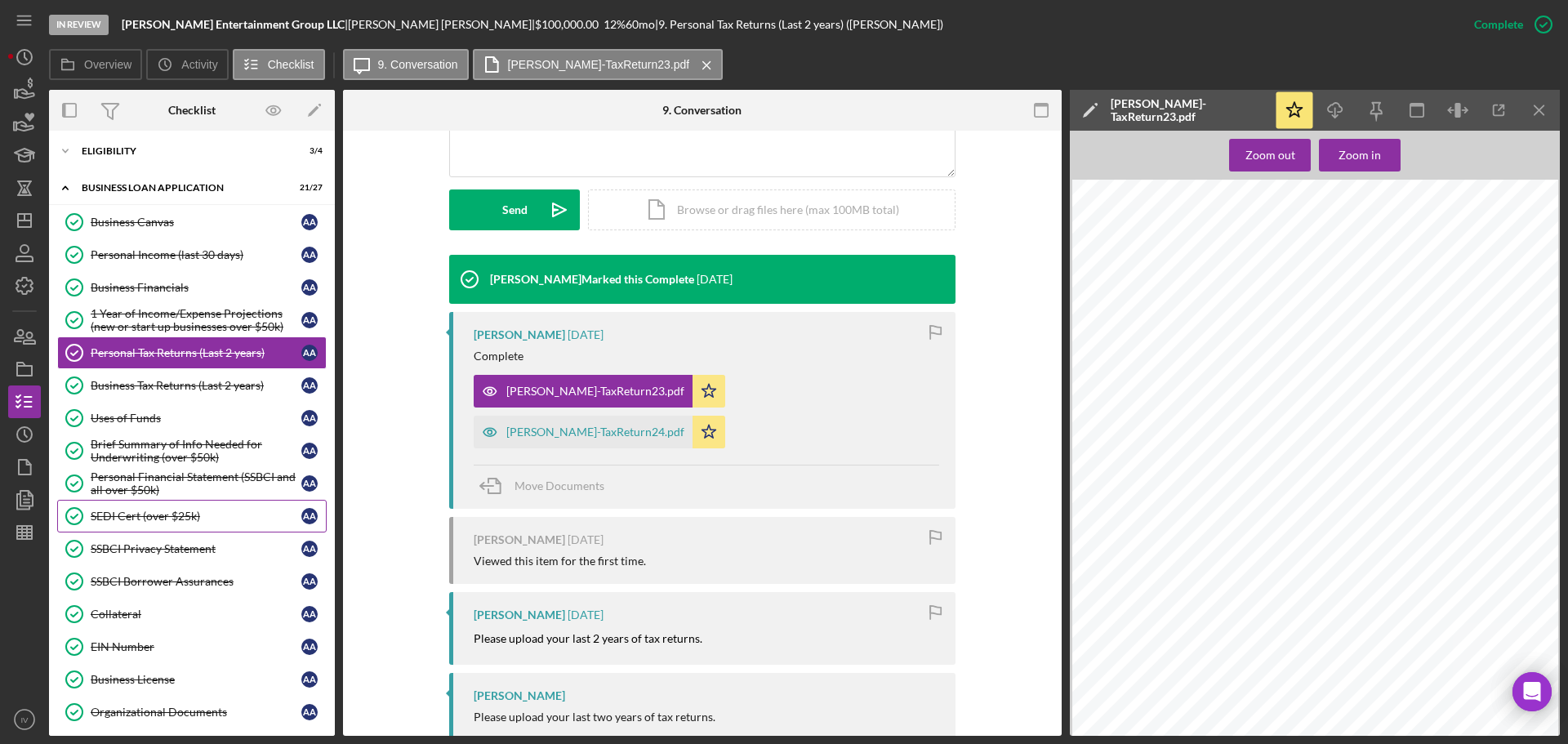
scroll to position [490, 0]
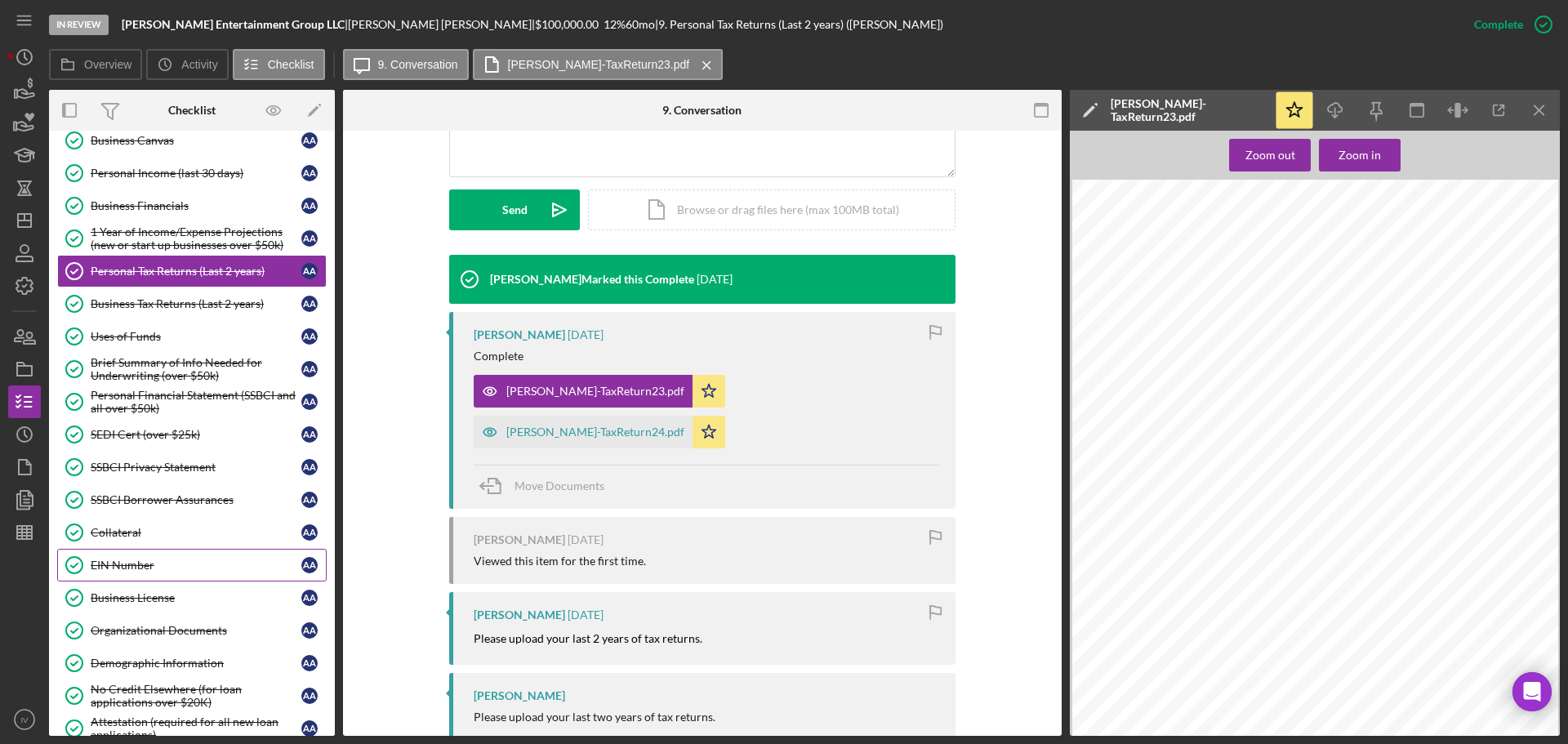
click at [126, 561] on div "EIN Number" at bounding box center [196, 565] width 211 height 13
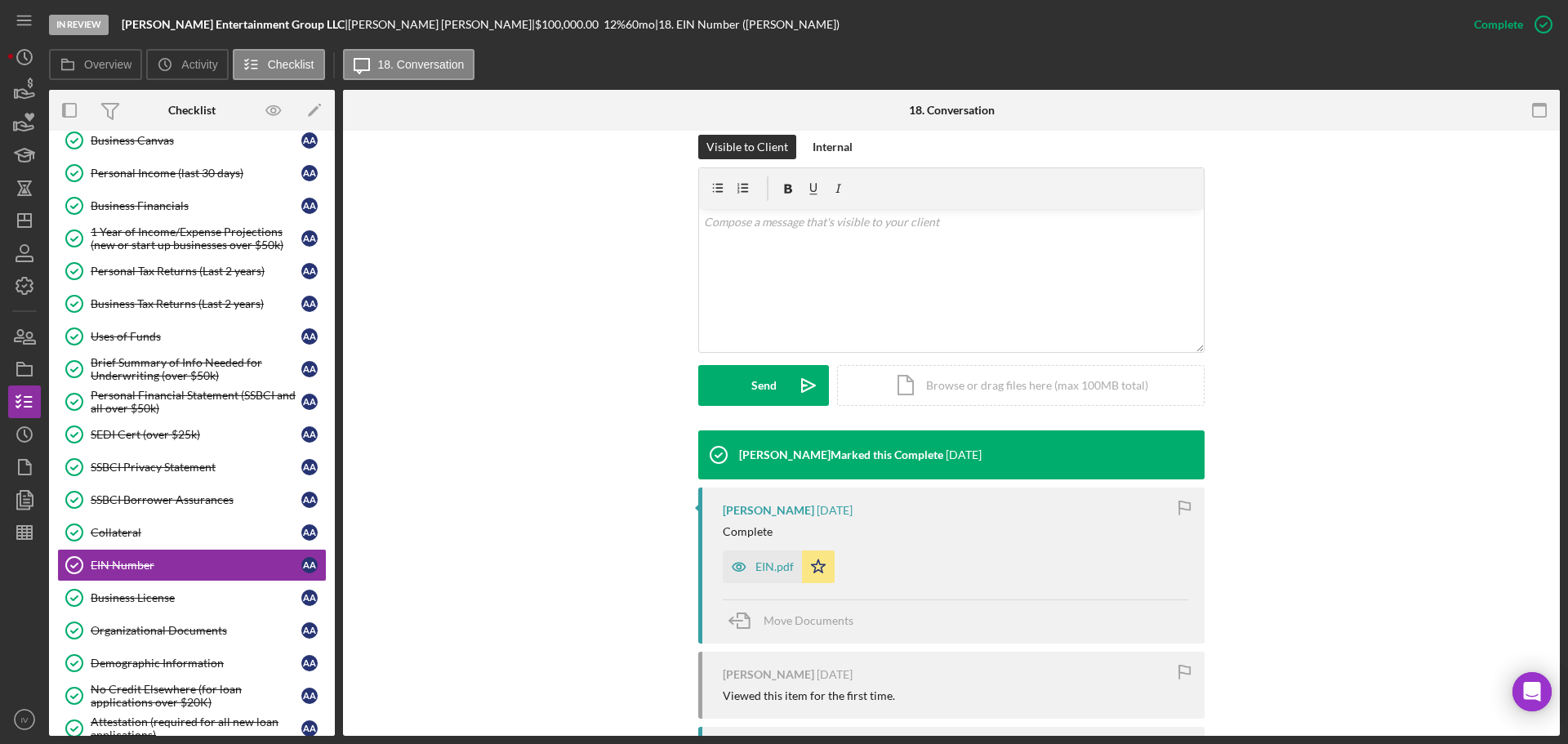
scroll to position [408, 0]
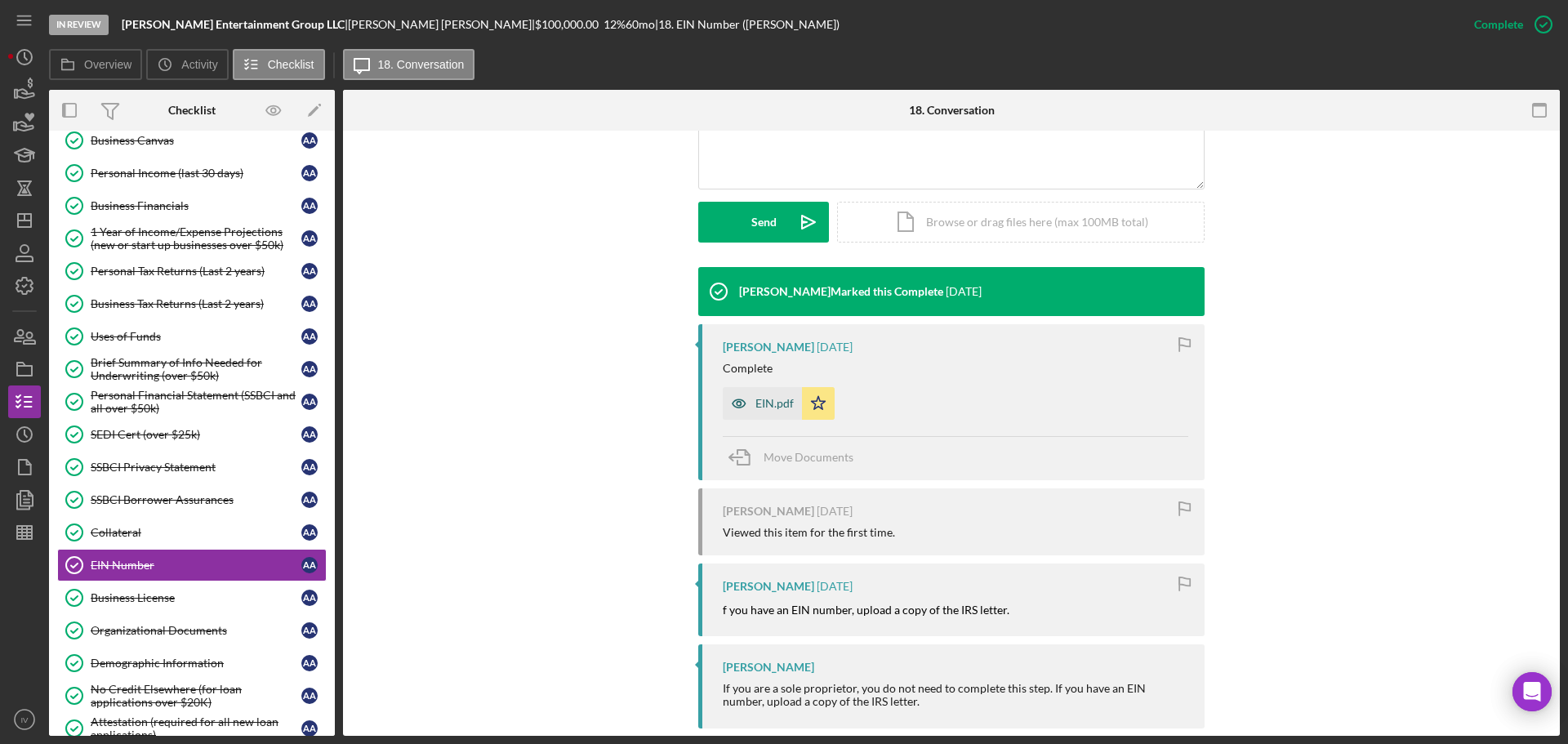
click at [767, 408] on div "EIN.pdf" at bounding box center [774, 404] width 38 height 13
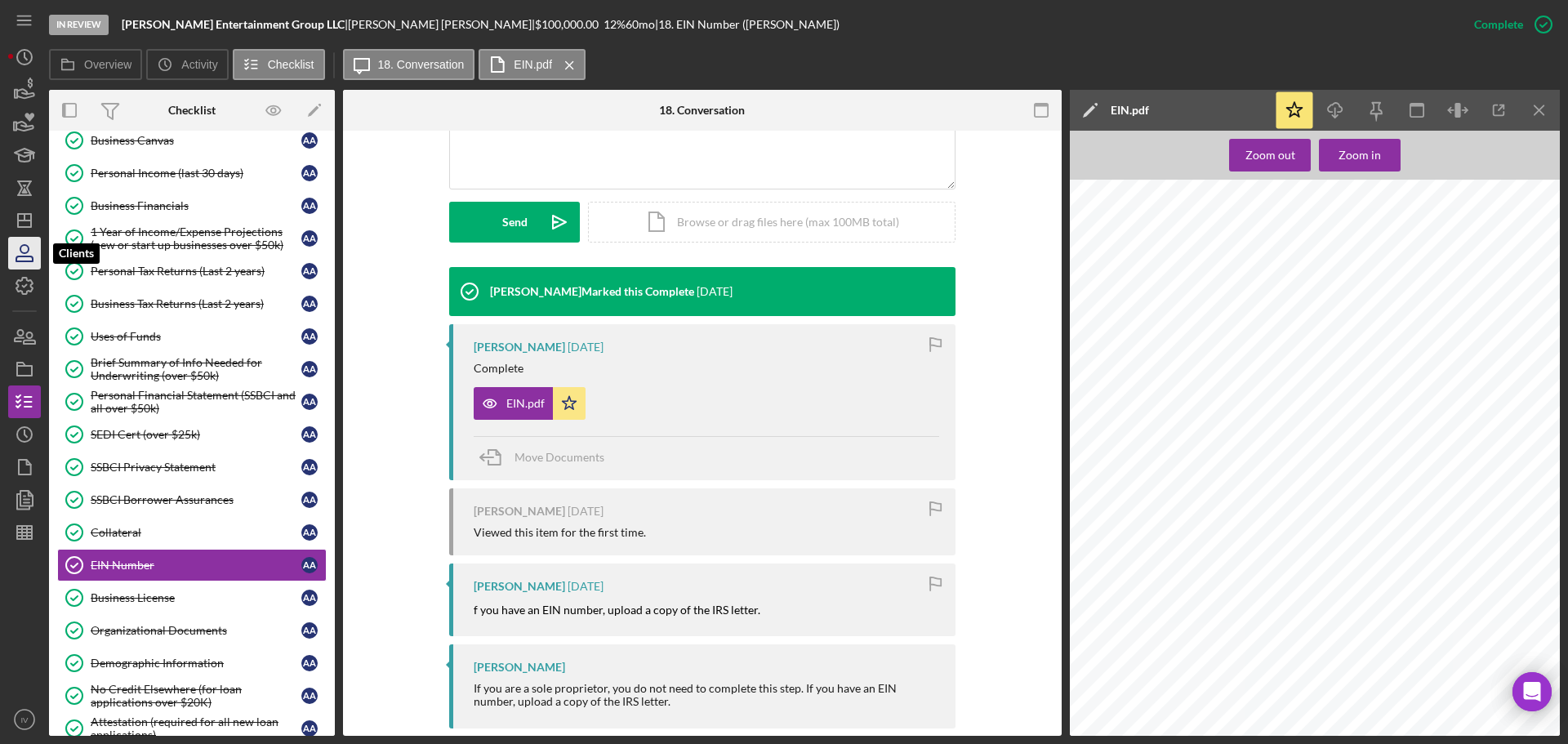
click at [30, 257] on icon "button" at bounding box center [25, 259] width 17 height 5
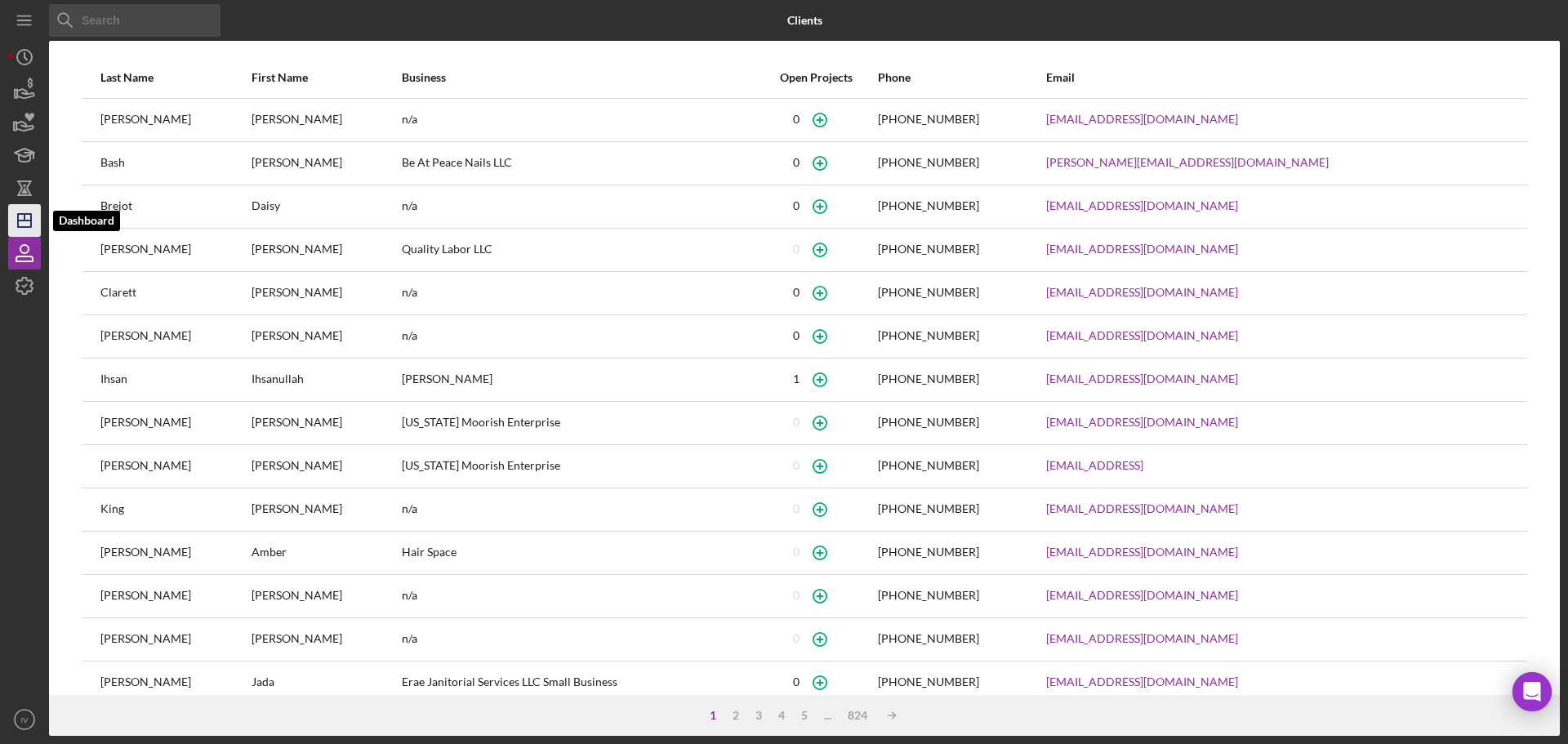
click at [18, 224] on polygon "button" at bounding box center [25, 221] width 13 height 13
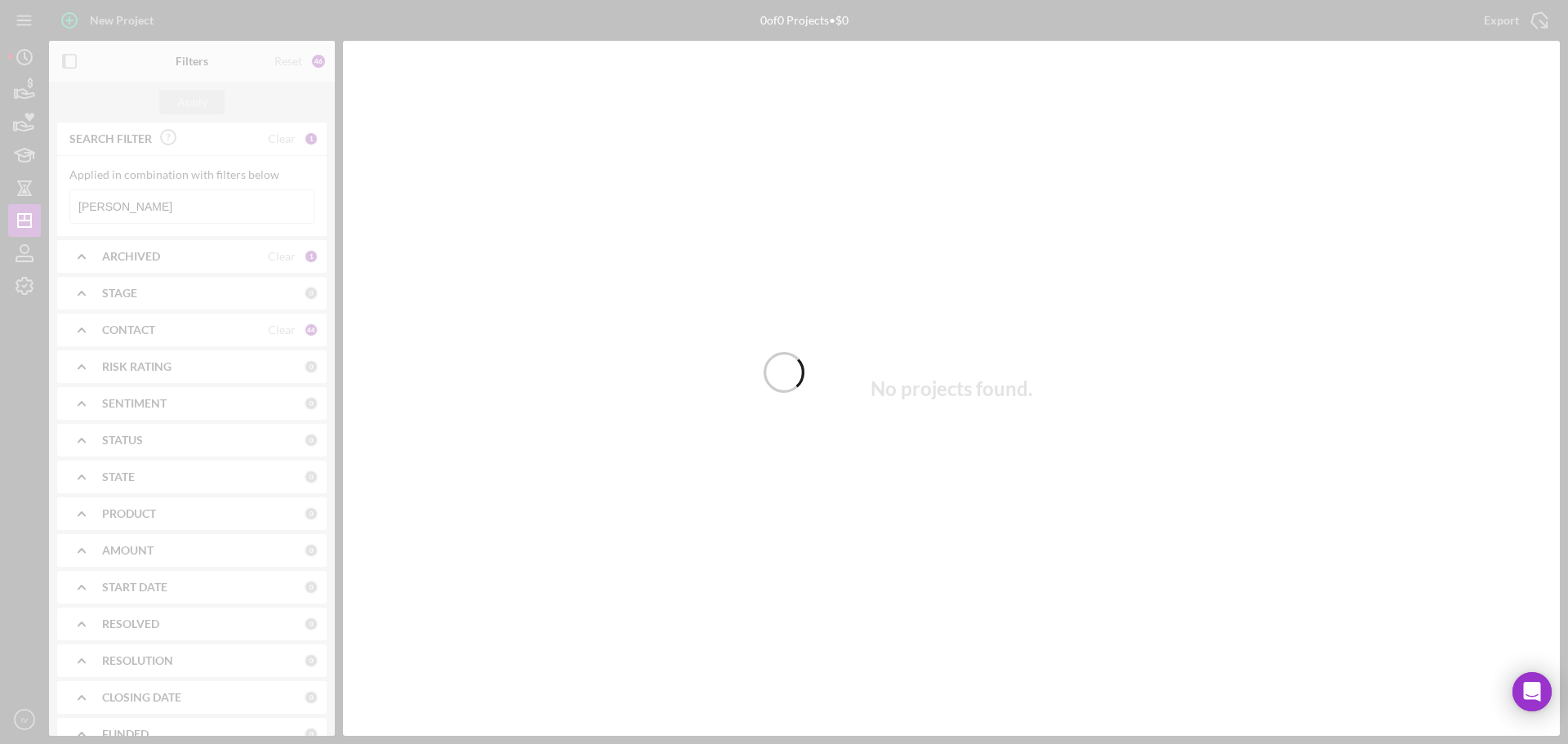
click at [142, 204] on div at bounding box center [784, 372] width 1568 height 744
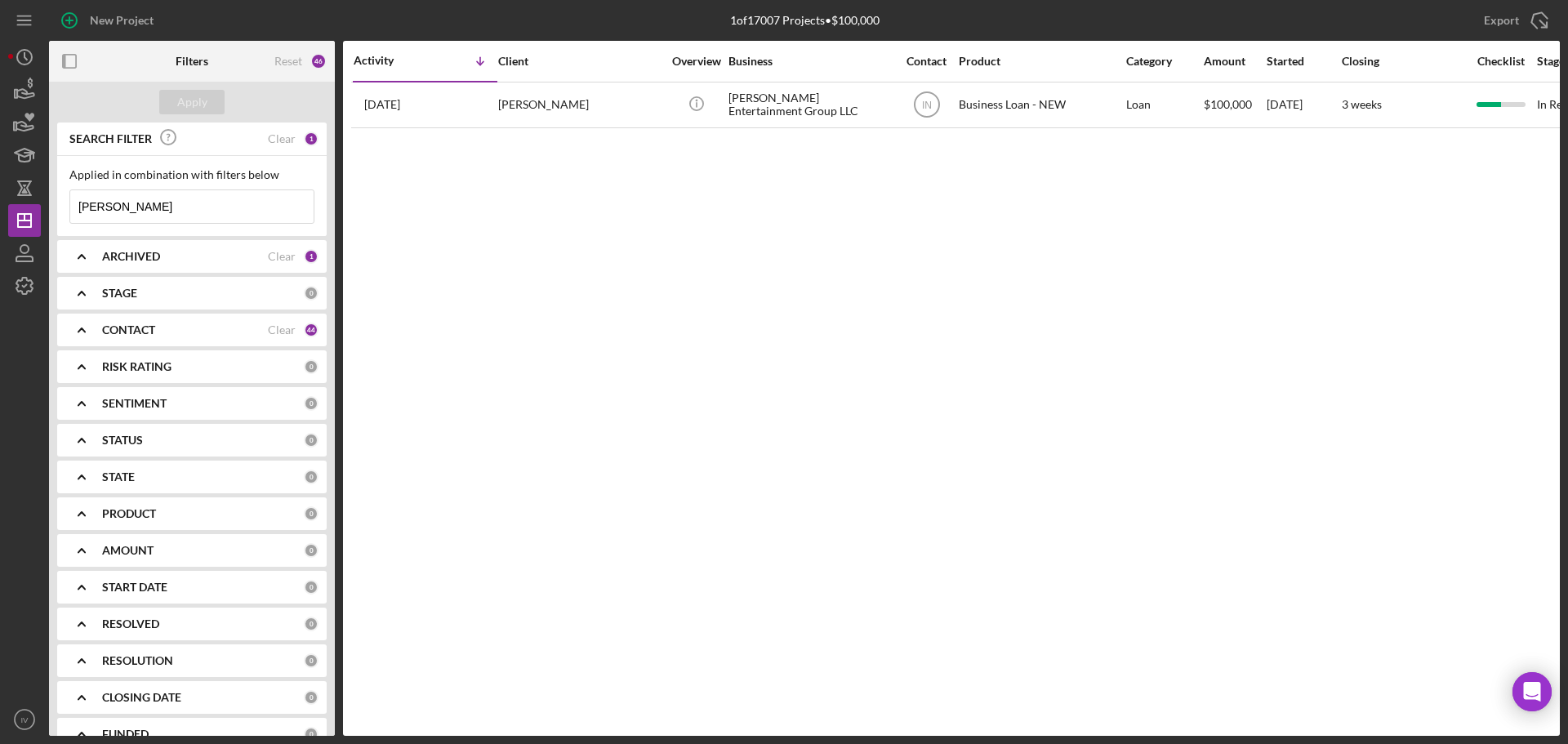
drag, startPoint x: 136, startPoint y: 212, endPoint x: 59, endPoint y: 204, distance: 77.4
click at [59, 204] on div "Applied in combination with filters below allred Icon/Menu Close" at bounding box center [192, 195] width 270 height 80
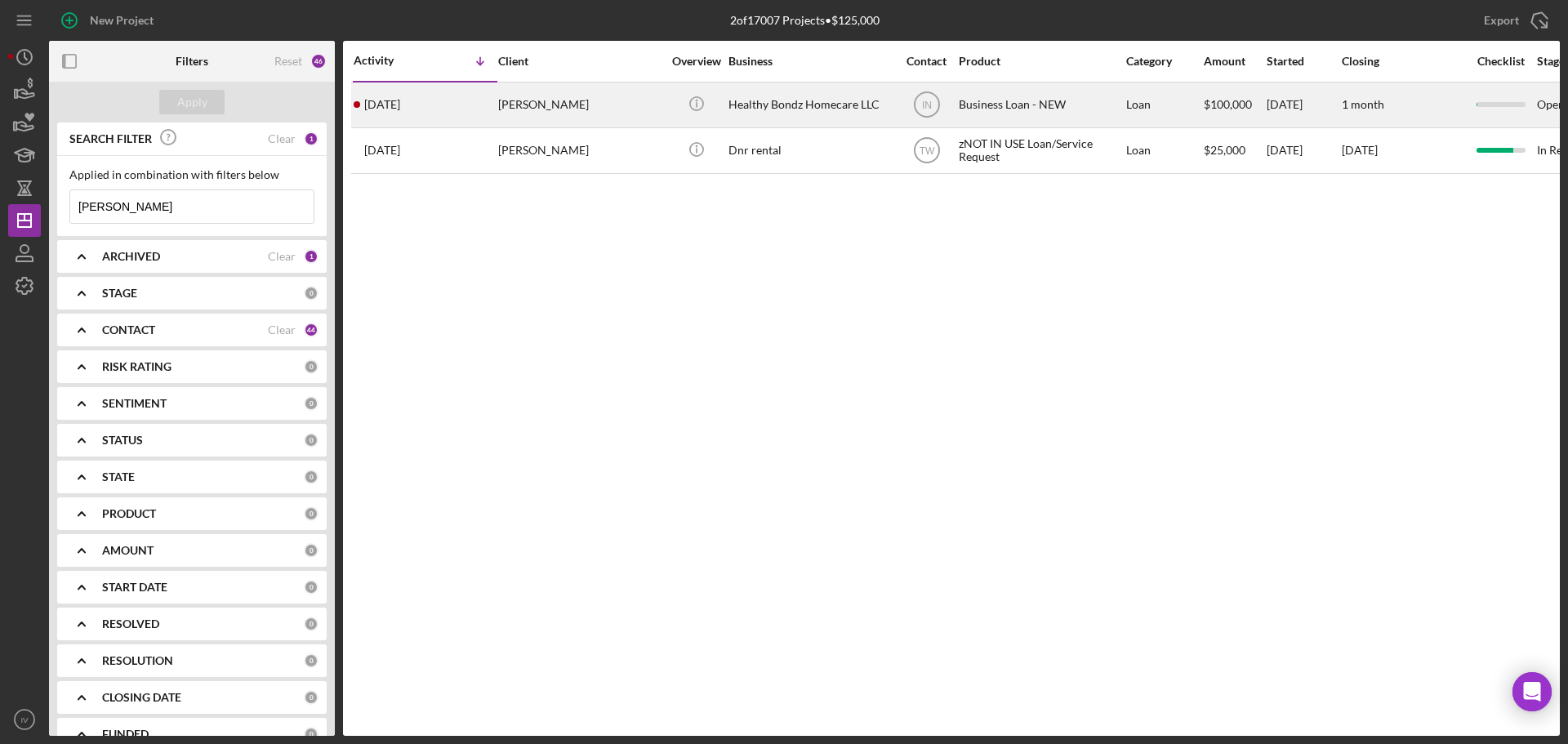
type input "[PERSON_NAME]"
click at [554, 103] on div "[PERSON_NAME]" at bounding box center [579, 105] width 163 height 43
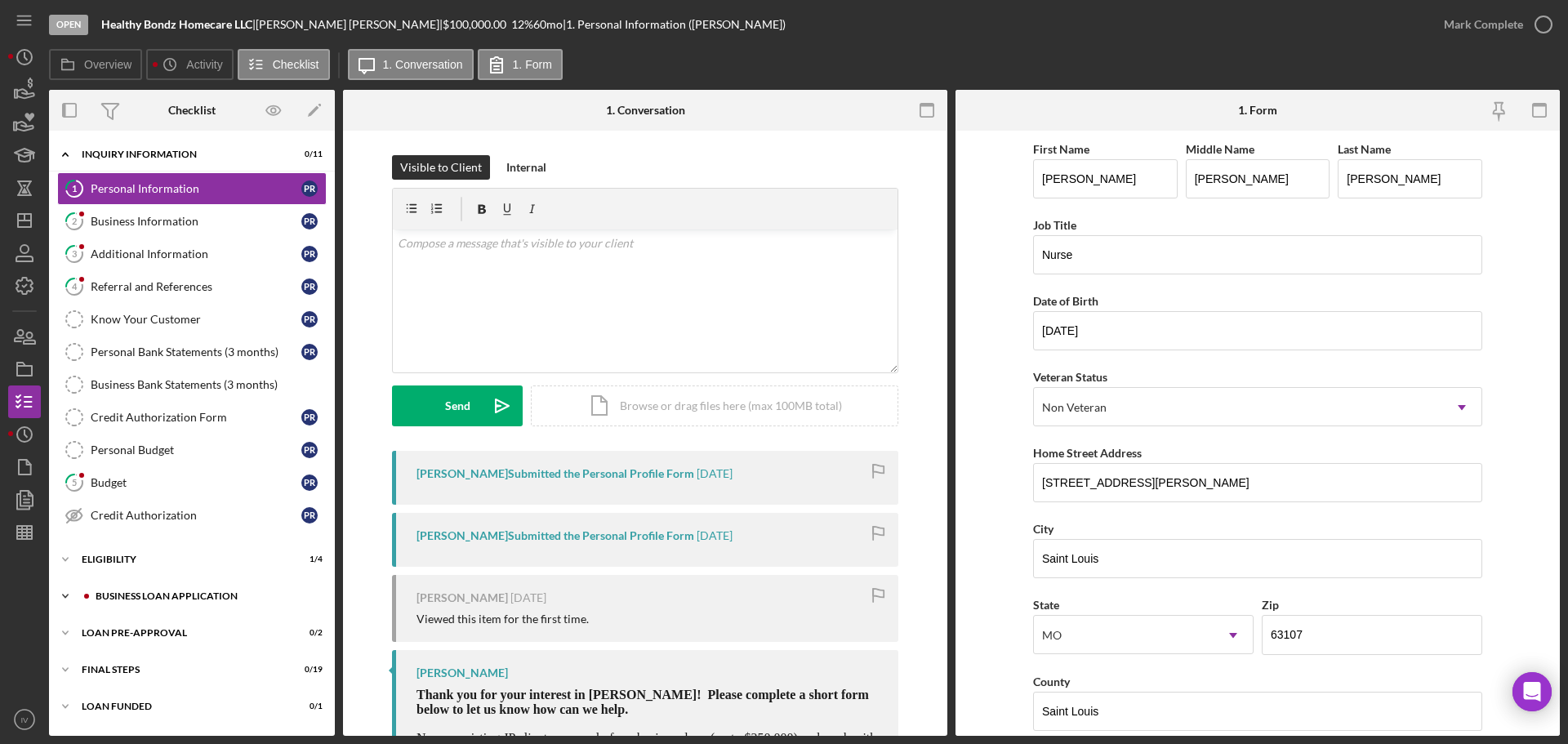
click at [128, 587] on div "Icon/Expander BUSINESS LOAN APPLICATION 0 / 27" at bounding box center [191, 596] width 285 height 32
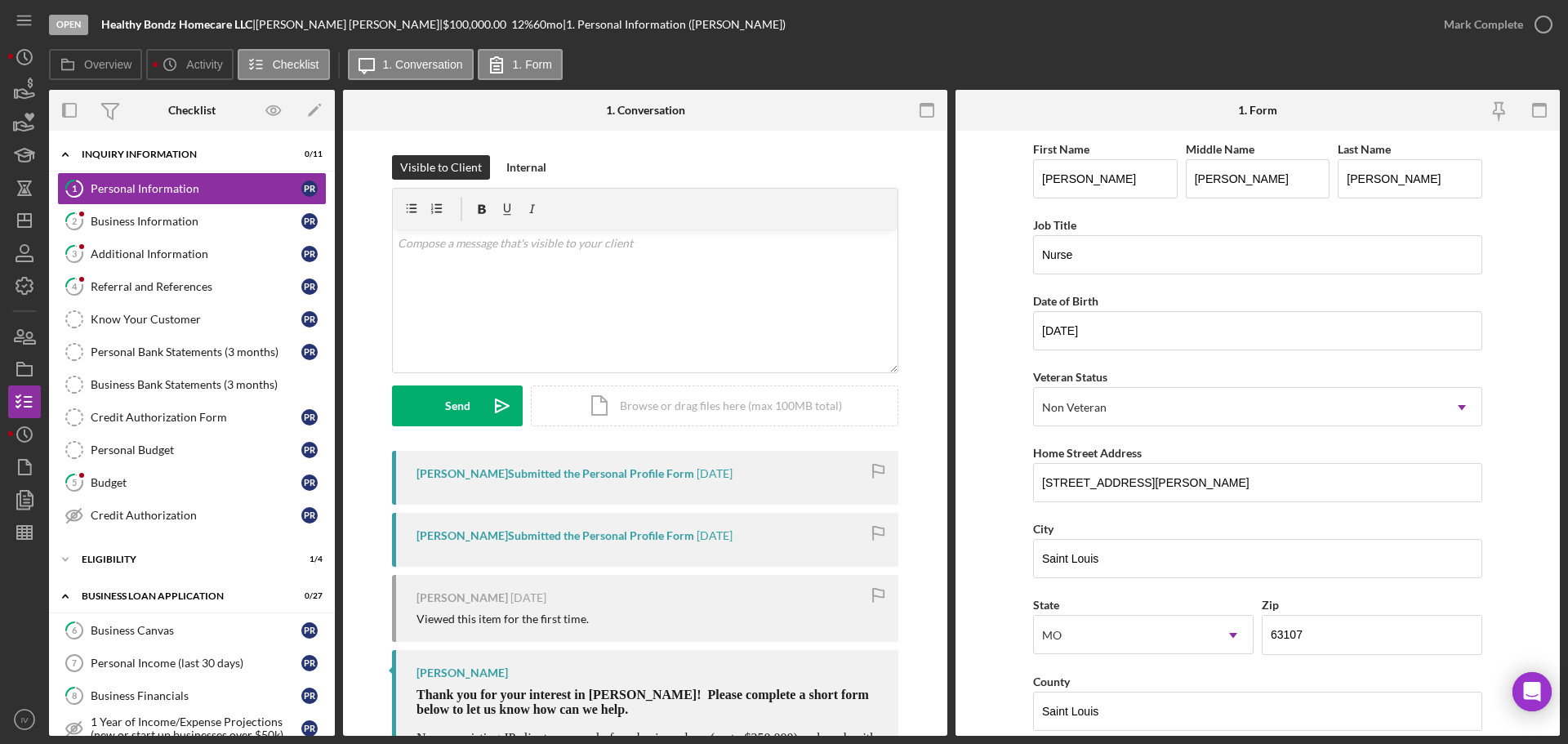
scroll to position [327, 0]
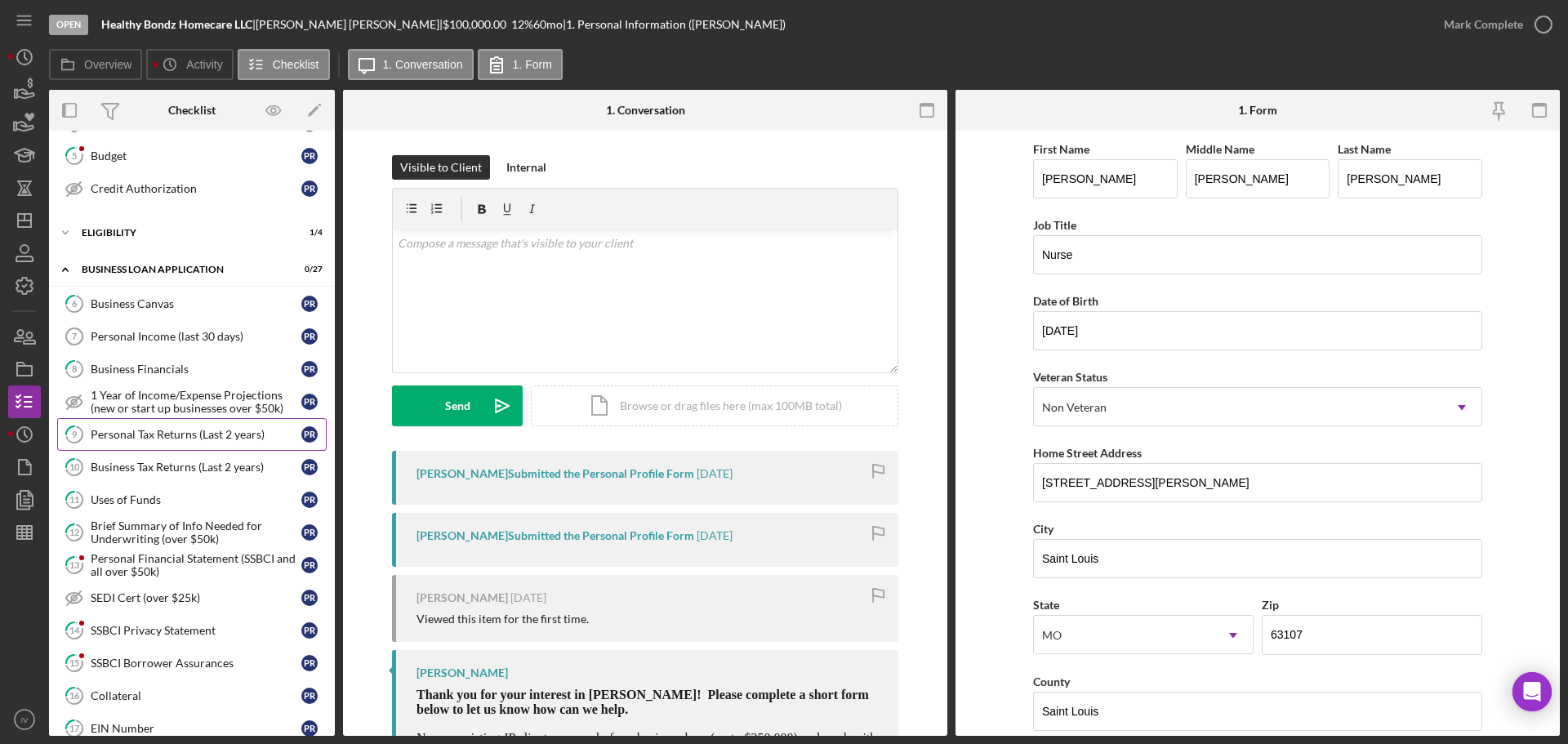
click at [176, 430] on div "Personal Tax Returns (Last 2 years)" at bounding box center [196, 434] width 211 height 13
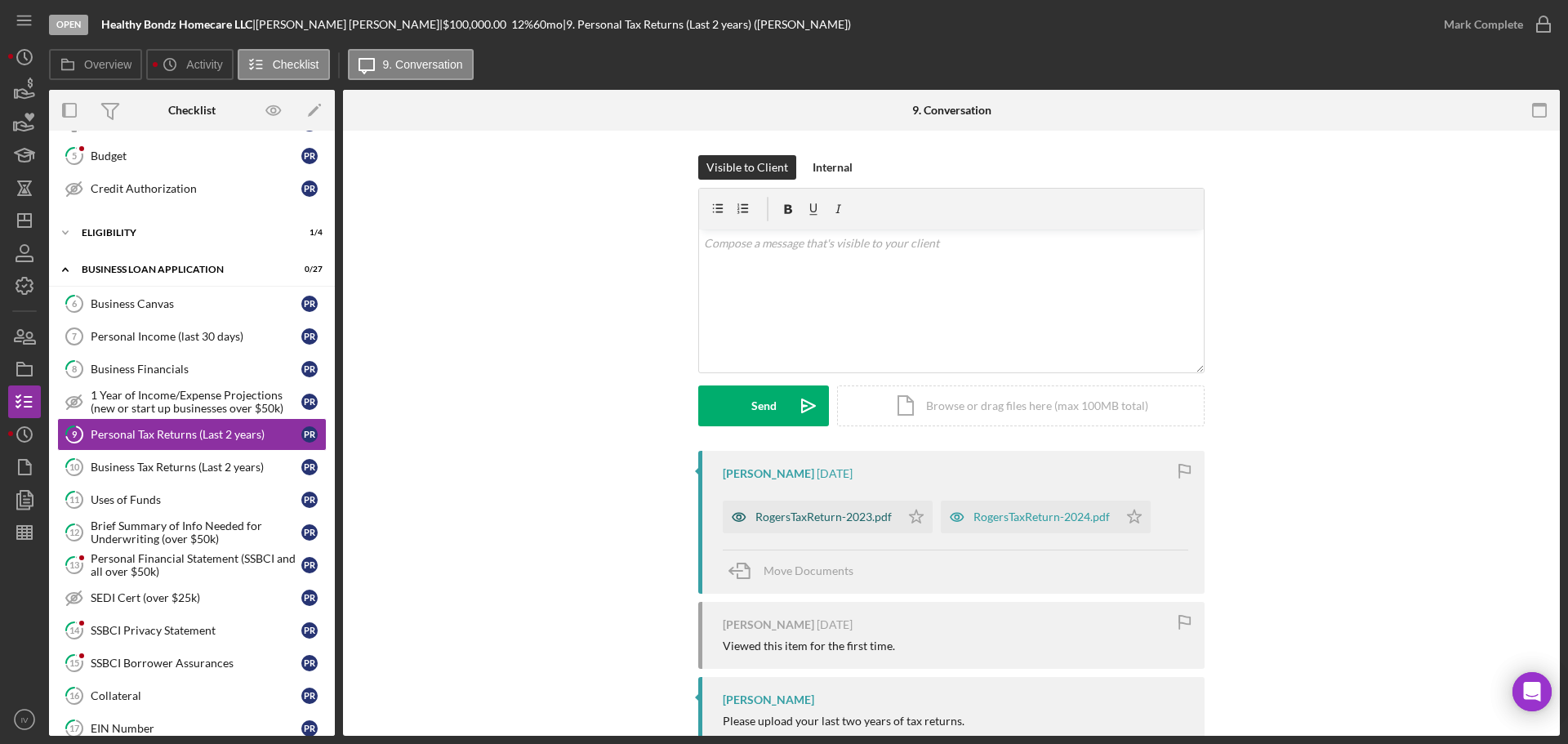
click at [808, 514] on div "RogersTaxReturn-2023.pdf" at bounding box center [823, 517] width 137 height 13
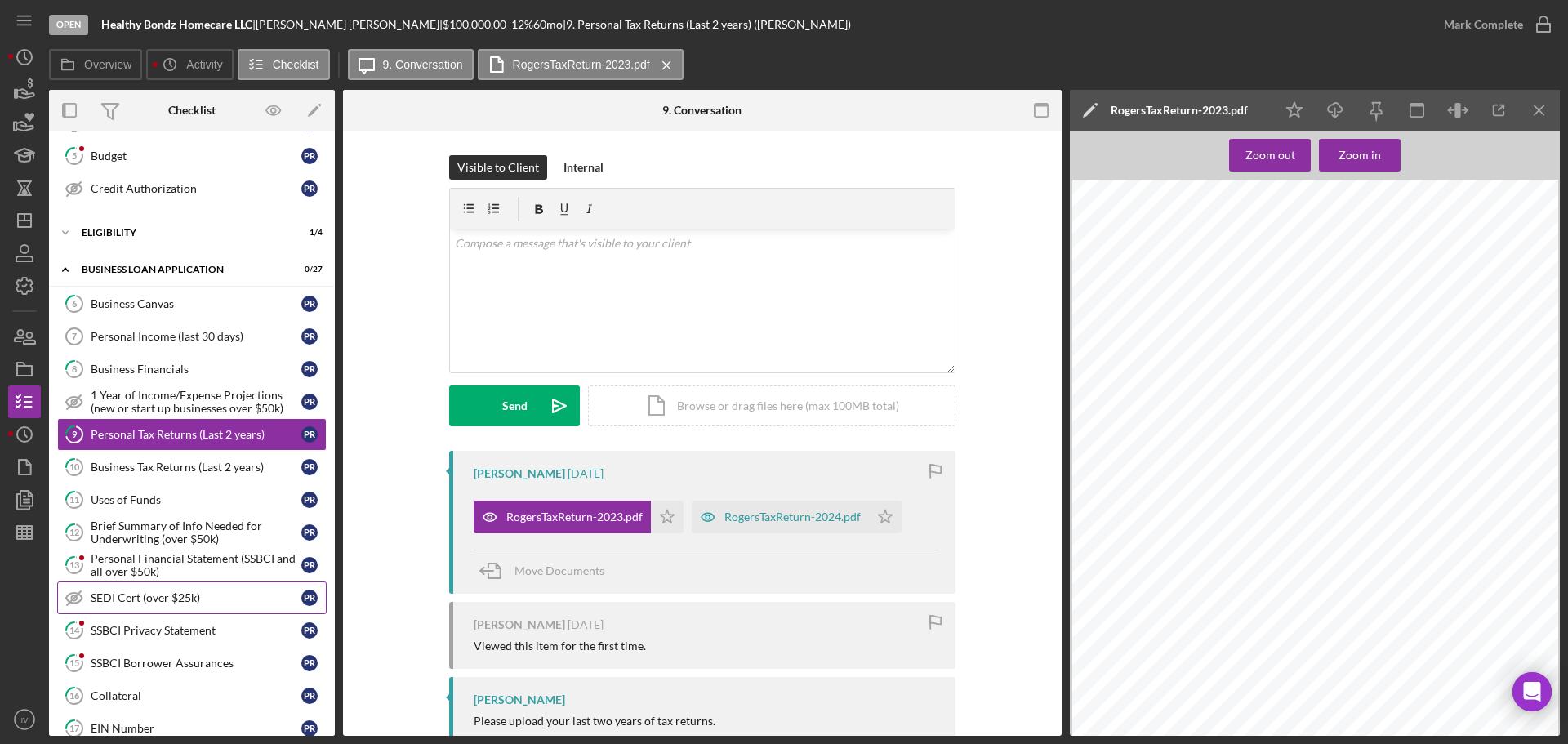
scroll to position [490, 0]
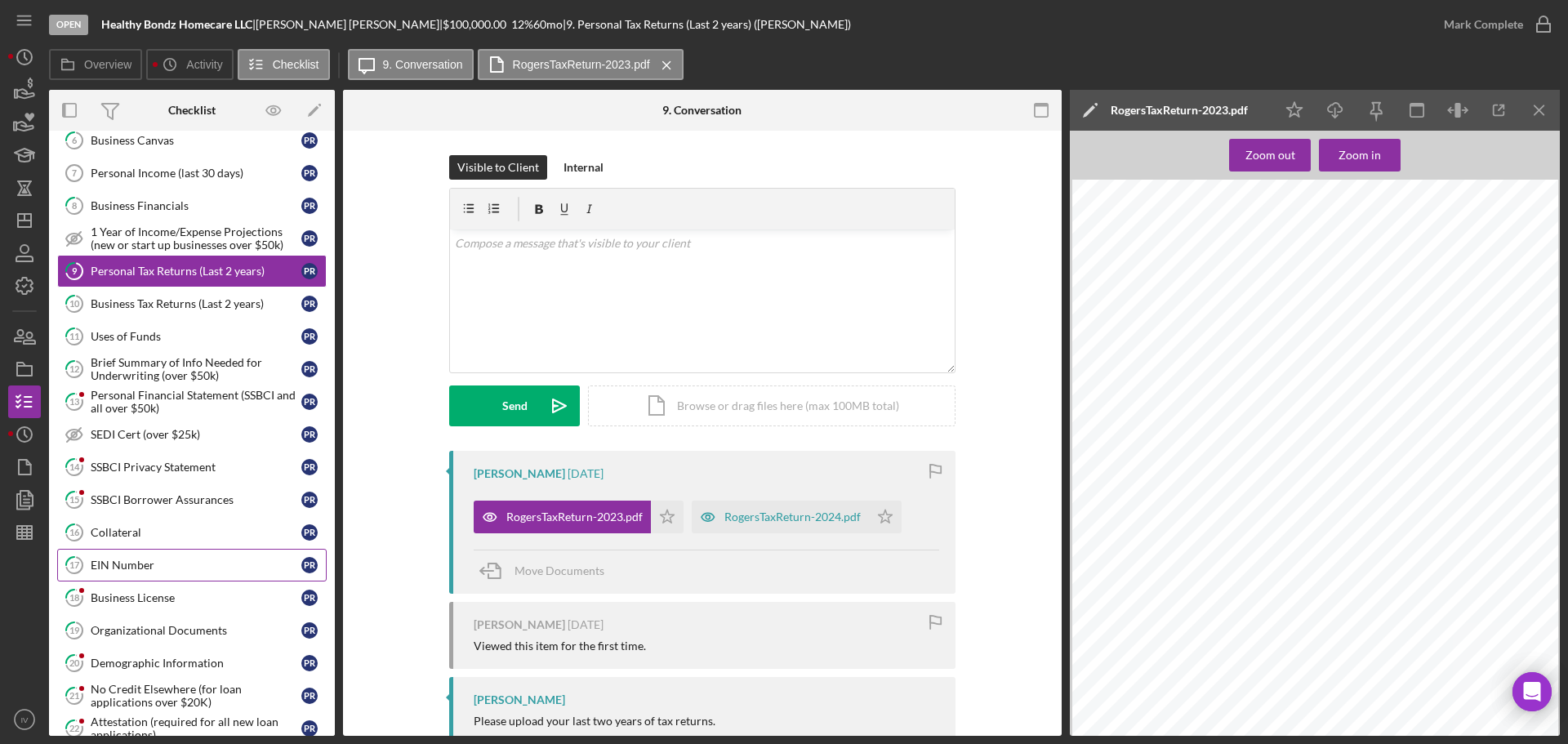
click at [129, 560] on div "EIN Number" at bounding box center [196, 565] width 211 height 13
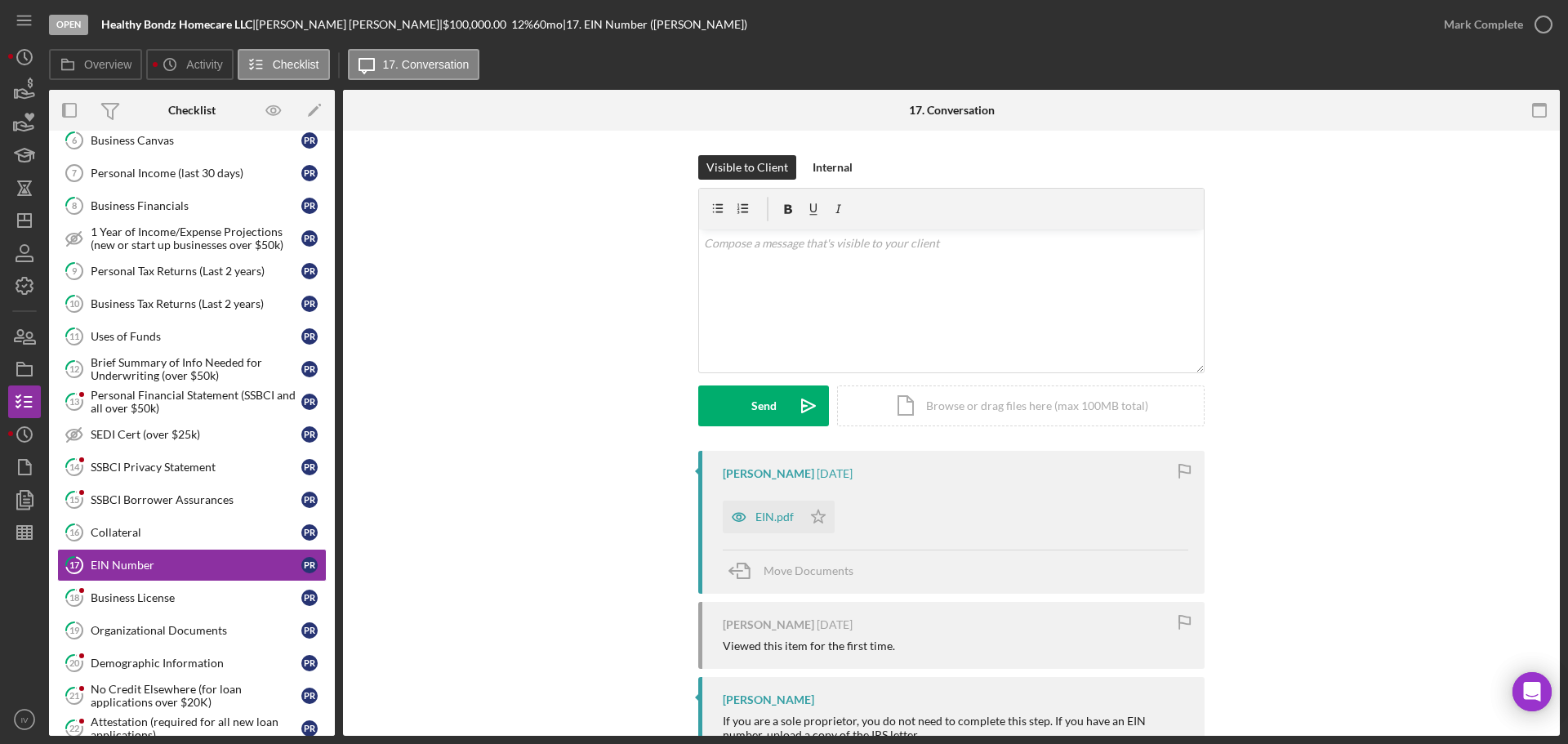
scroll to position [59, 0]
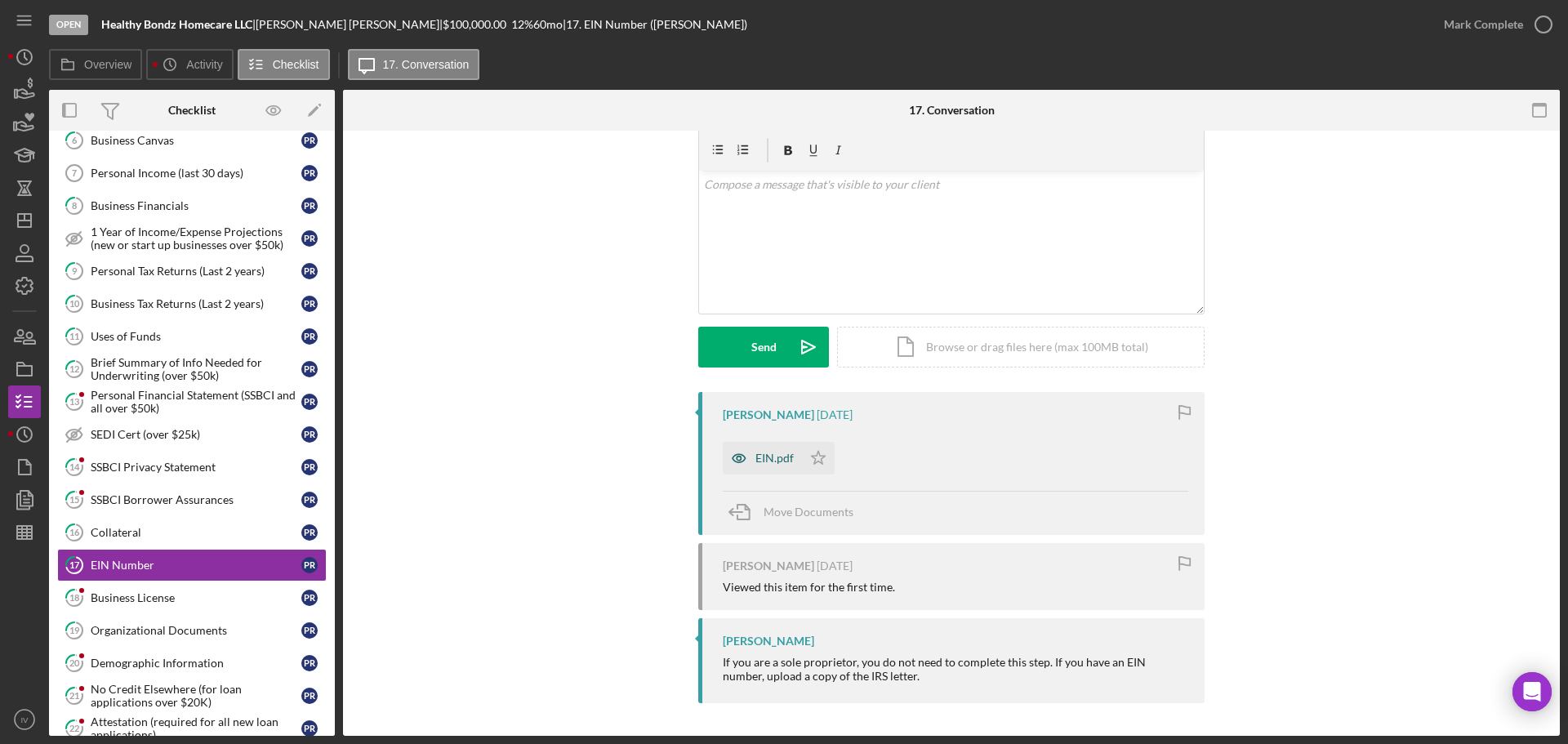
click at [765, 455] on div "EIN.pdf" at bounding box center [774, 458] width 38 height 13
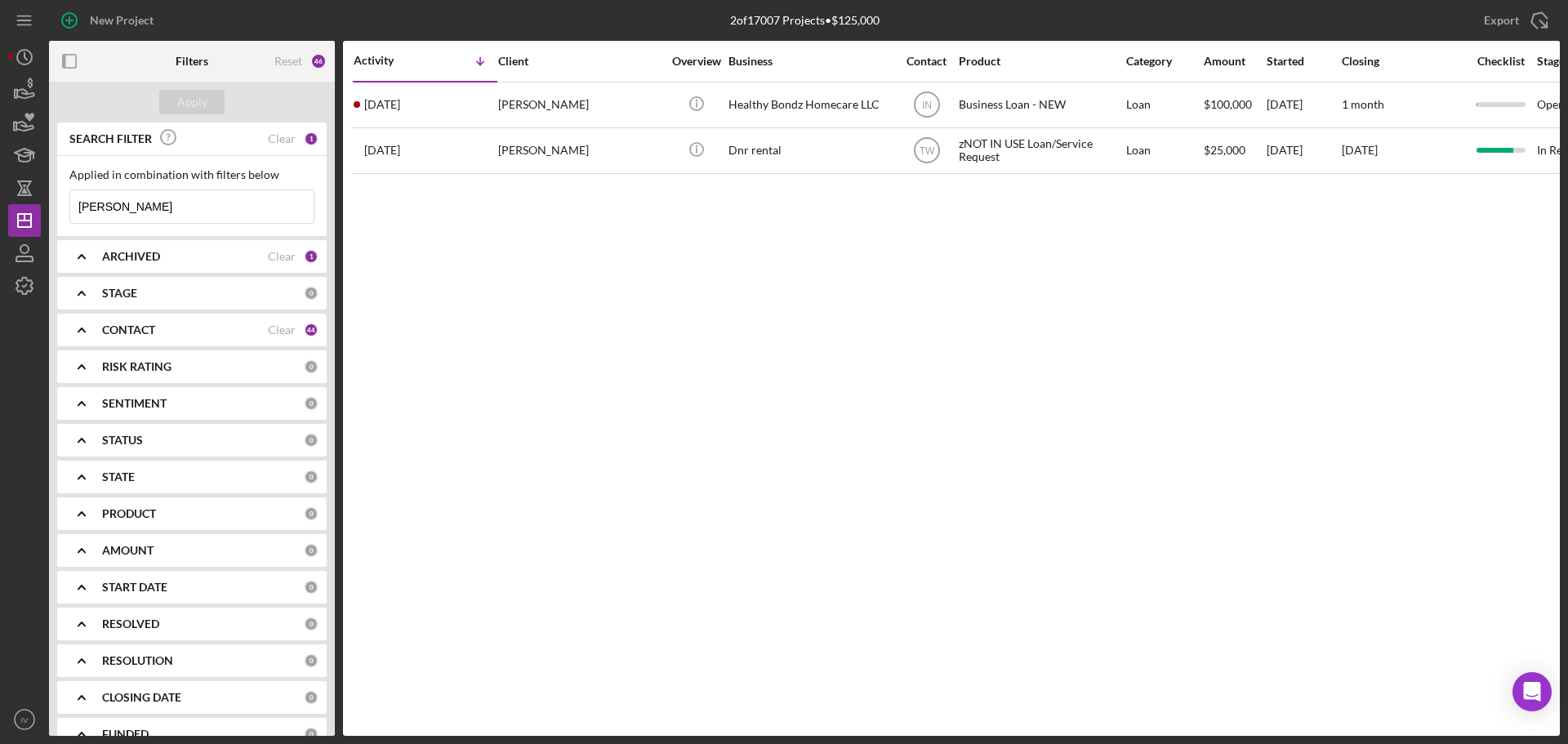
drag, startPoint x: 126, startPoint y: 210, endPoint x: -11, endPoint y: 213, distance: 137.0
click at [0, 213] on html "New Project 2 of 17007 Projects • $125,000 [PERSON_NAME] Export Icon/Export Fil…" at bounding box center [784, 372] width 1568 height 744
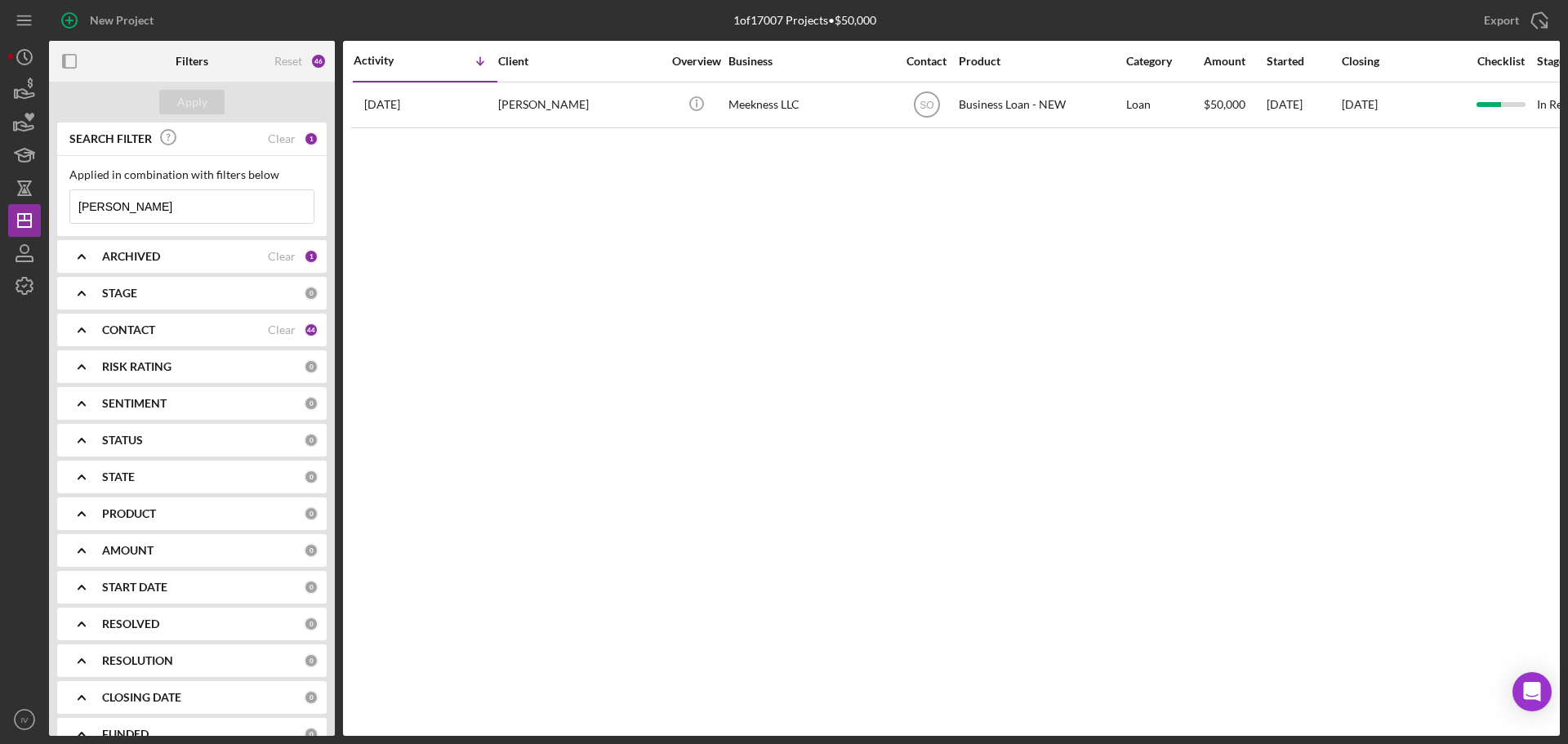
type input "[PERSON_NAME]"
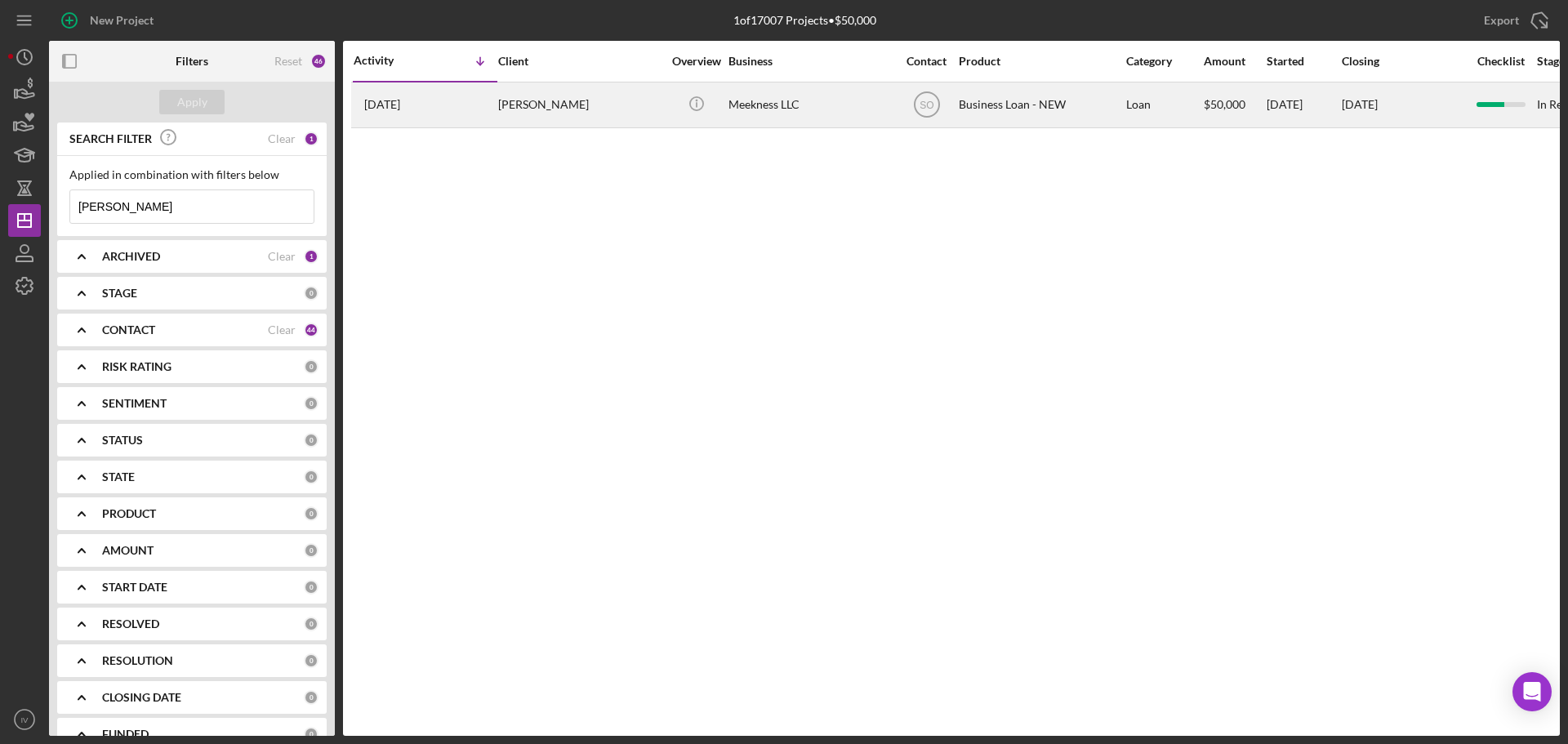
click at [547, 107] on div "[PERSON_NAME]" at bounding box center [579, 105] width 163 height 43
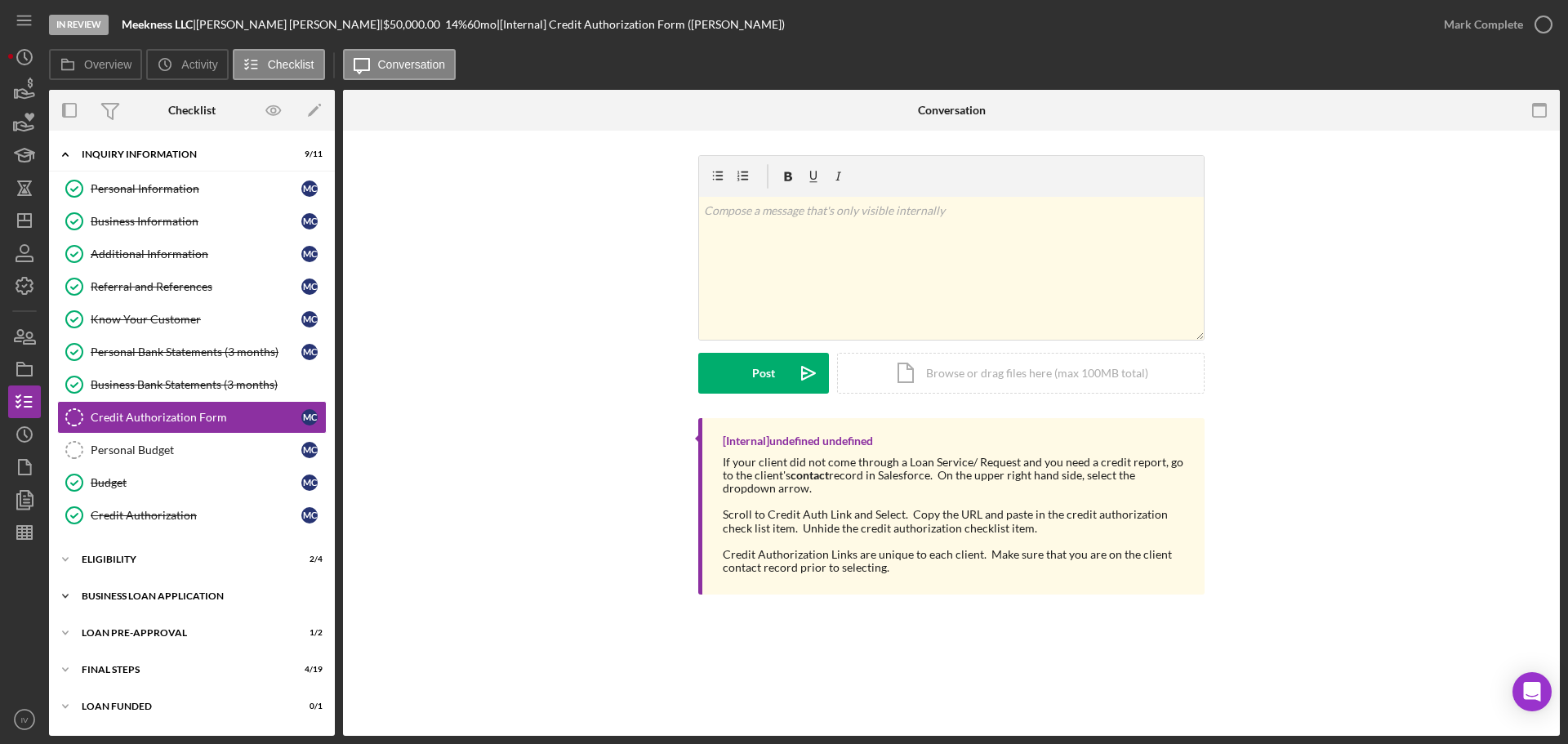
click at [164, 600] on div "BUSINESS LOAN APPLICATION" at bounding box center [198, 597] width 233 height 10
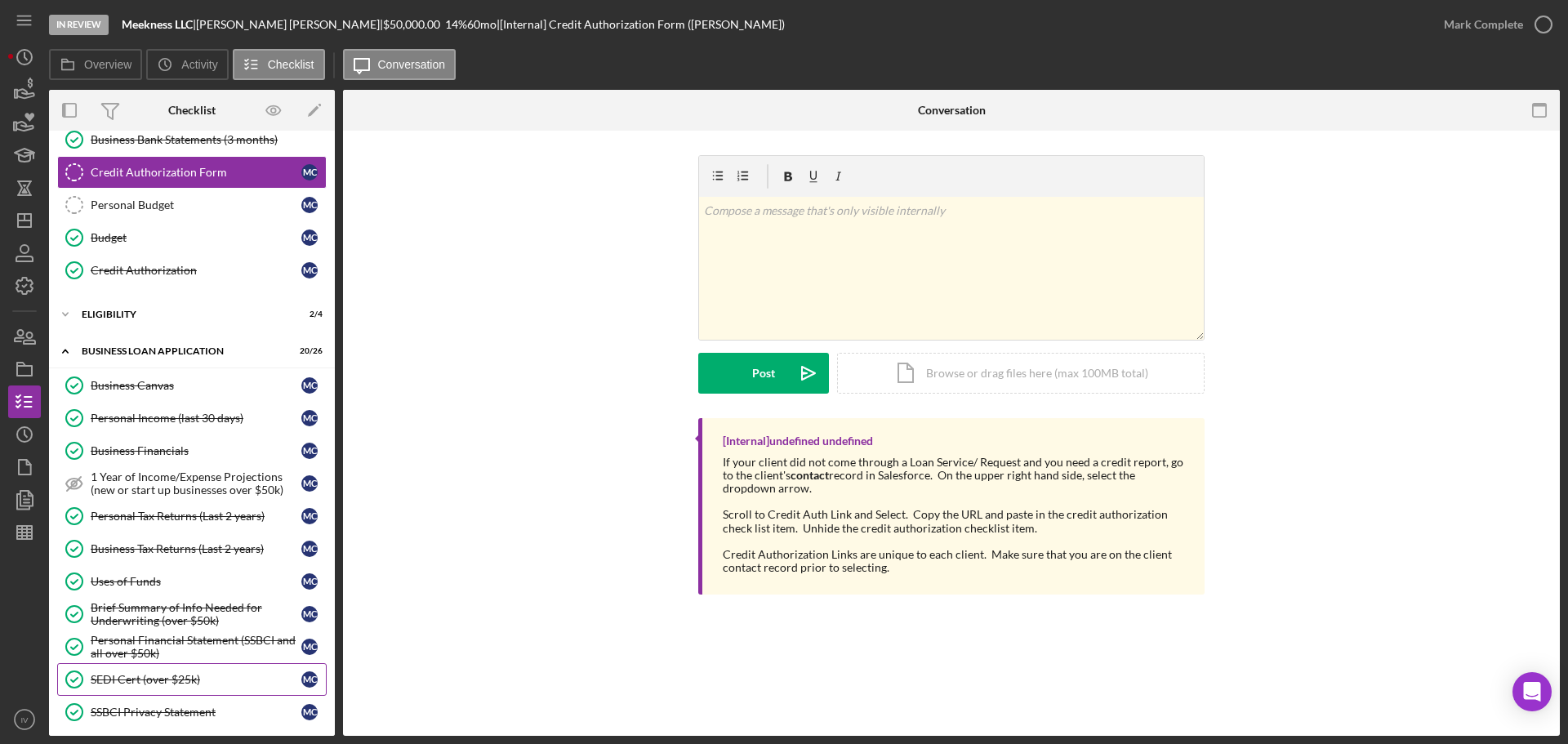
scroll to position [327, 0]
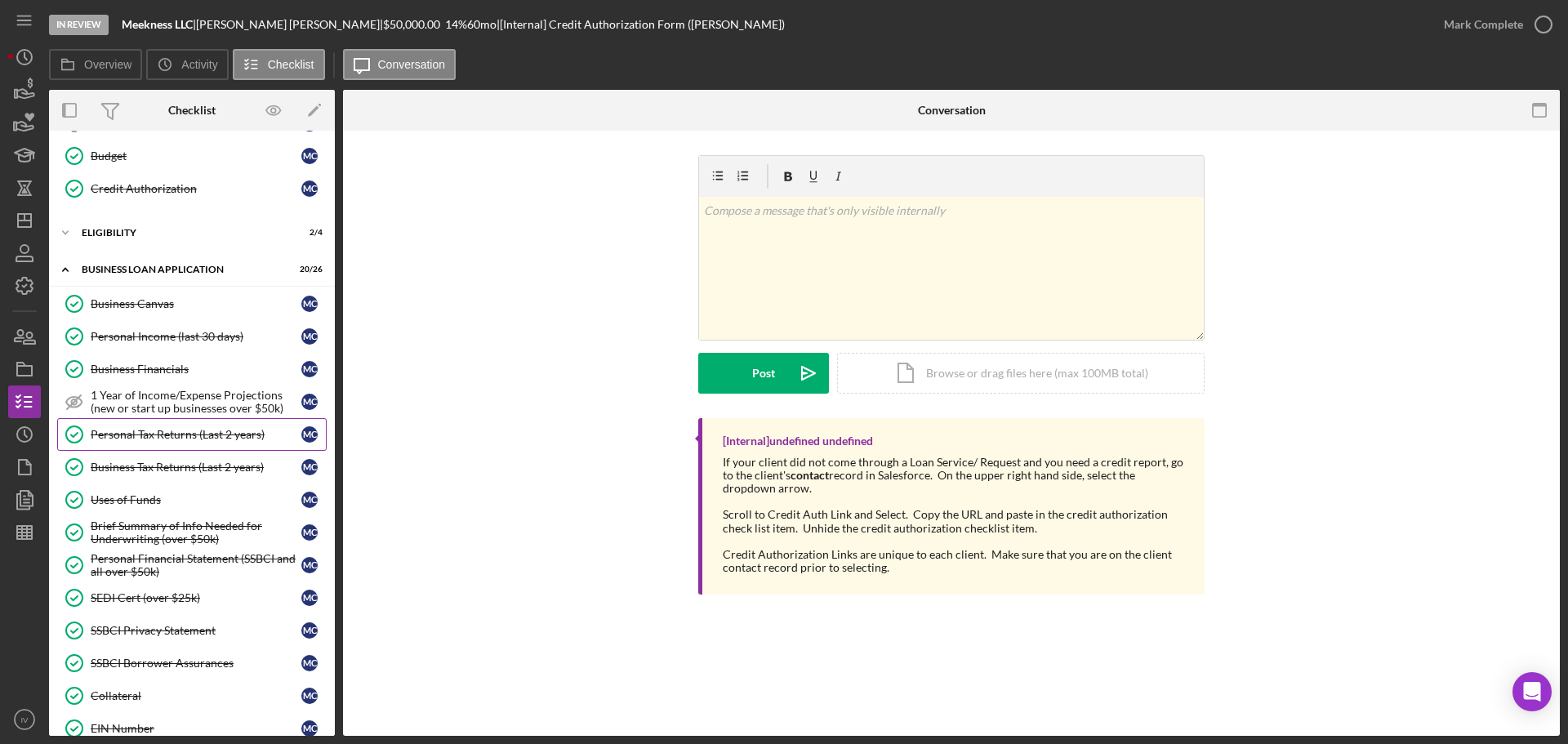
click at [169, 433] on div "Personal Tax Returns (Last 2 years)" at bounding box center [196, 434] width 211 height 13
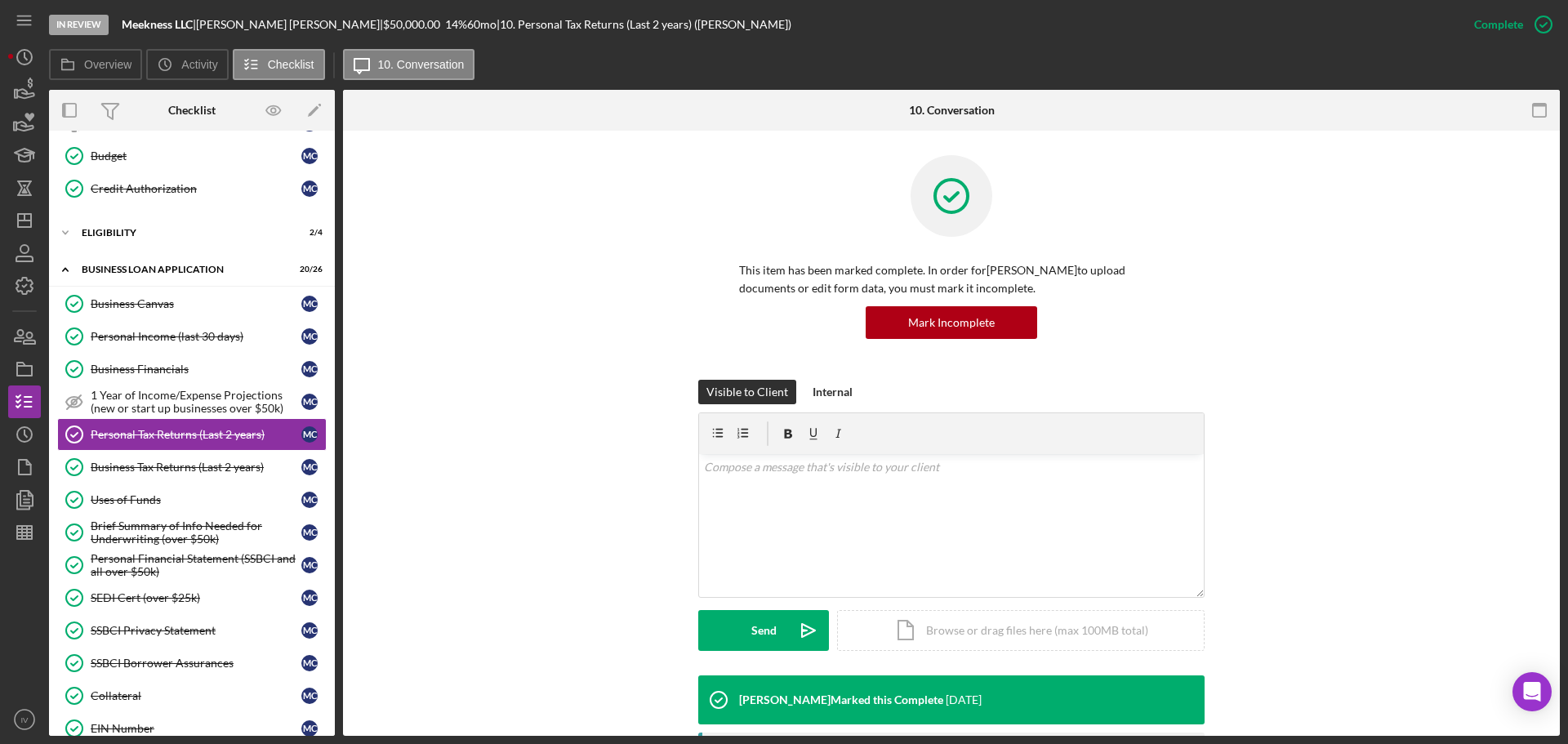
scroll to position [327, 0]
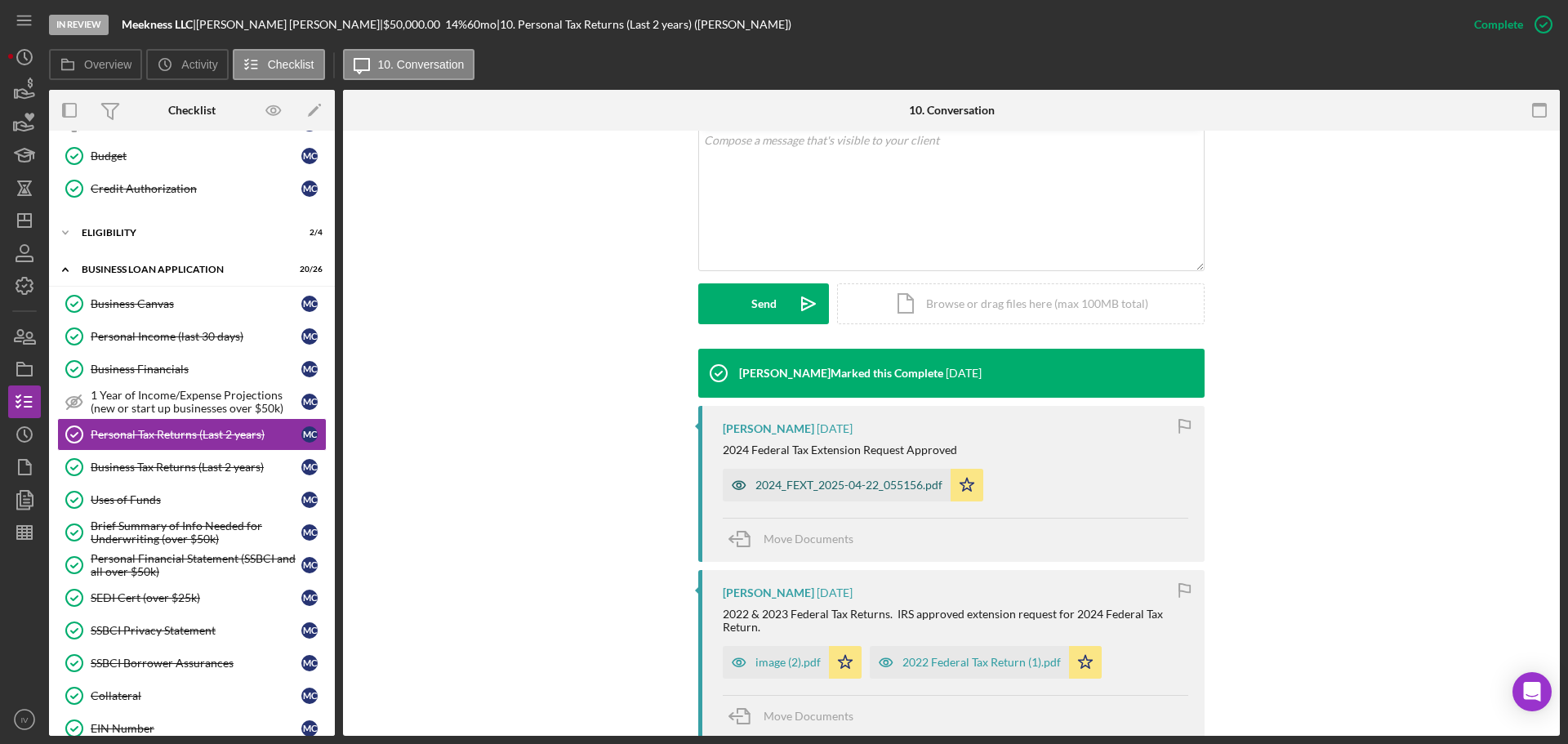
click at [814, 481] on div "2024_FEXT_2025-04-22_055156.pdf" at bounding box center [849, 485] width 187 height 13
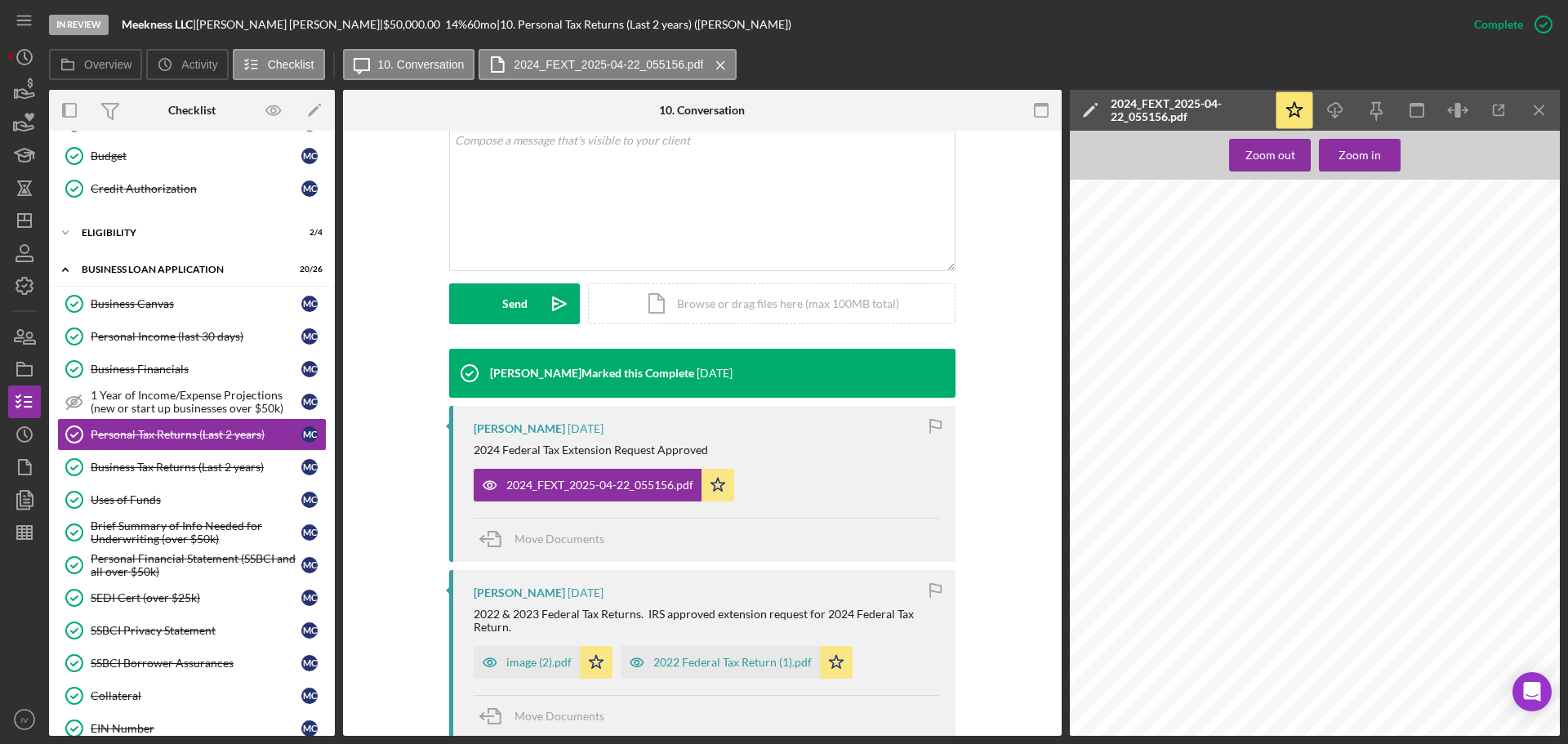
scroll to position [750, 0]
click at [110, 729] on div "EIN Number" at bounding box center [196, 728] width 211 height 13
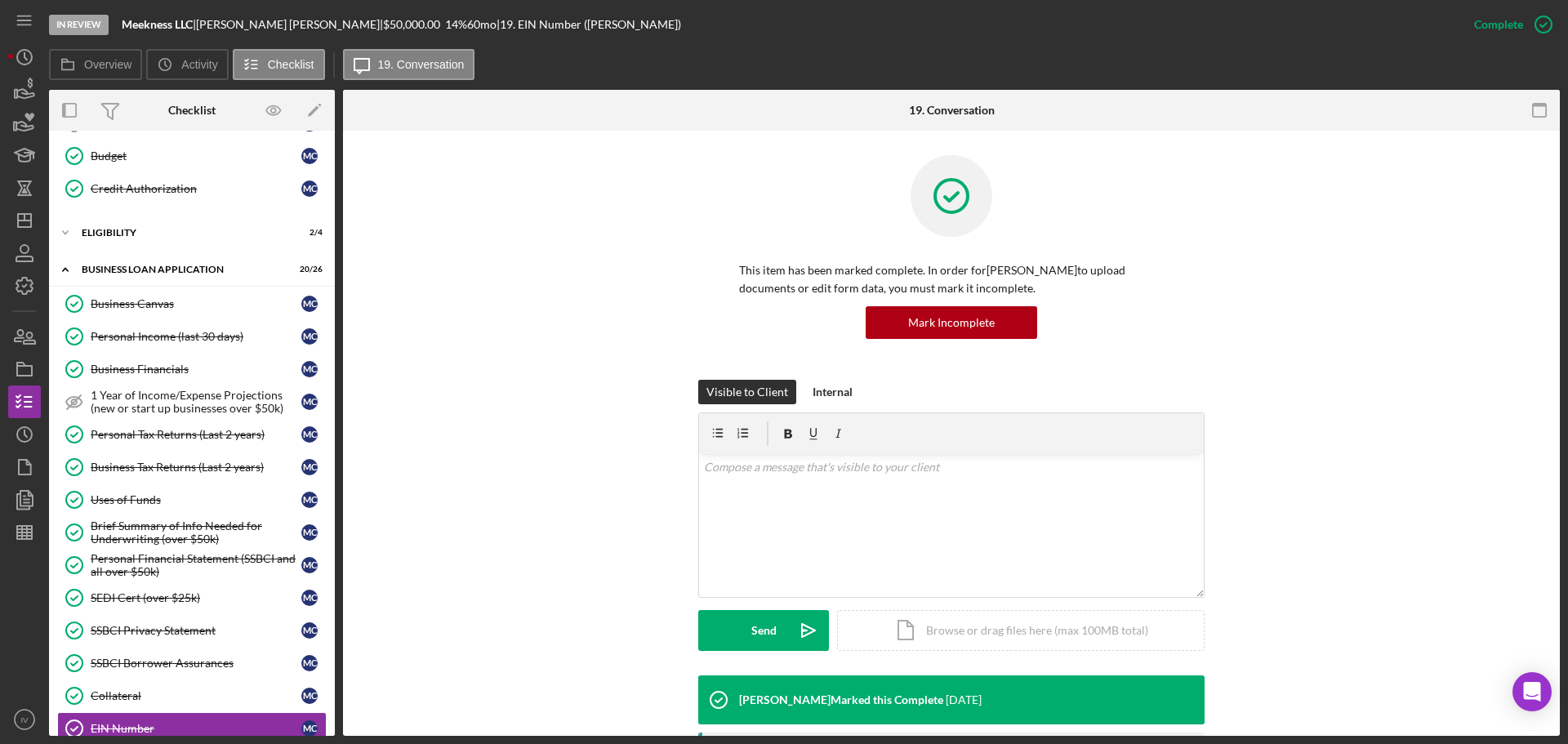
scroll to position [327, 0]
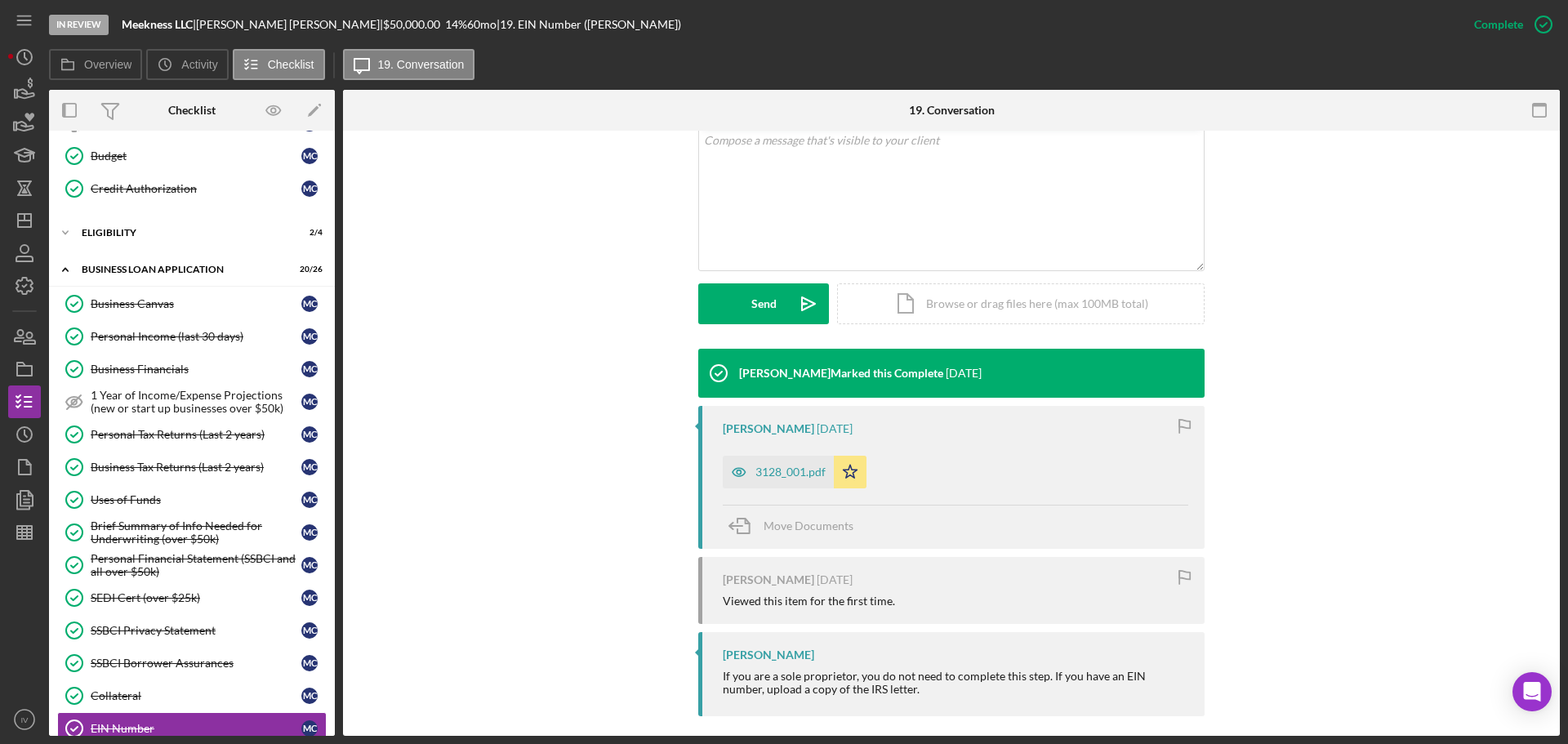
click at [779, 472] on div "3128_001.pdf" at bounding box center [790, 473] width 70 height 13
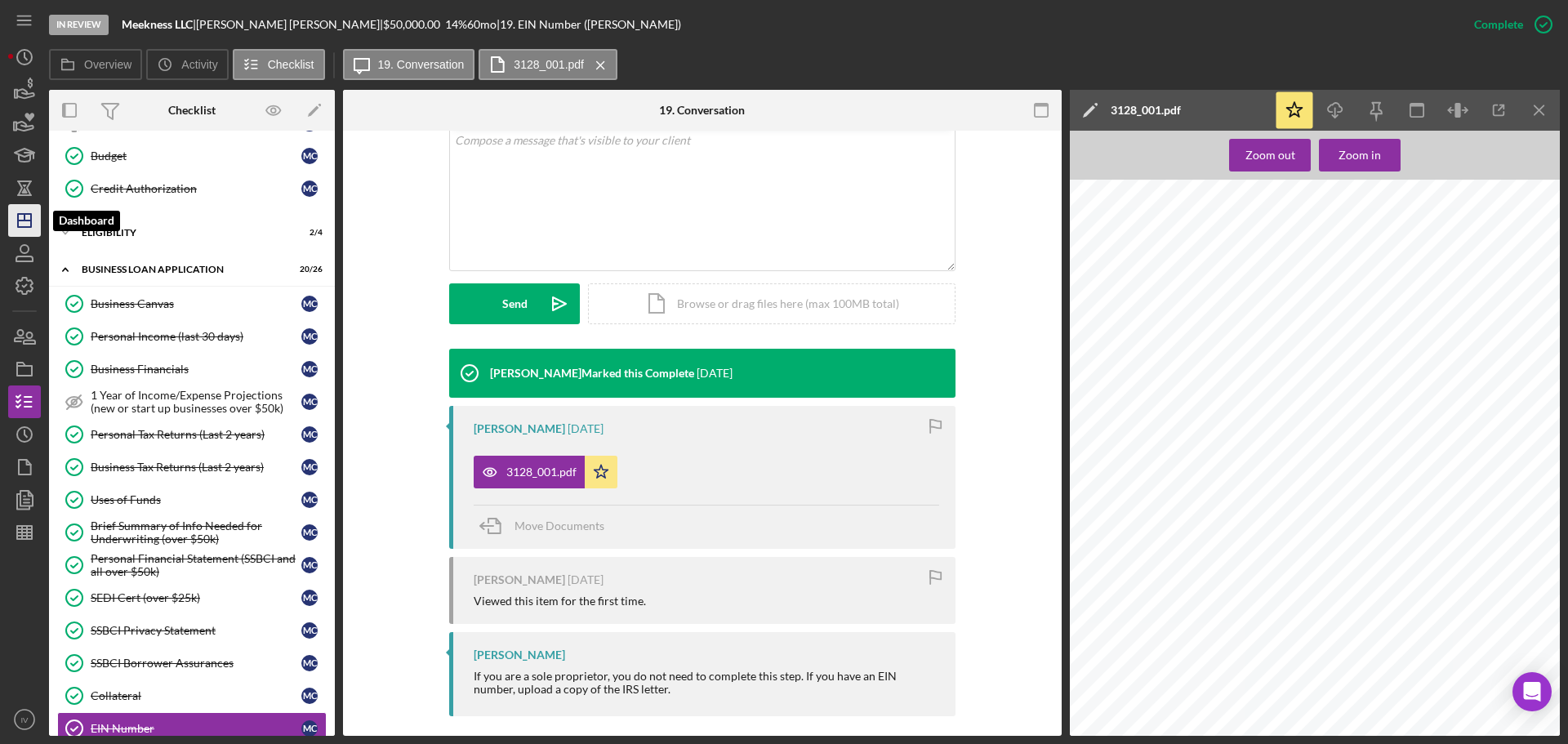
click at [31, 227] on polygon "button" at bounding box center [25, 221] width 13 height 13
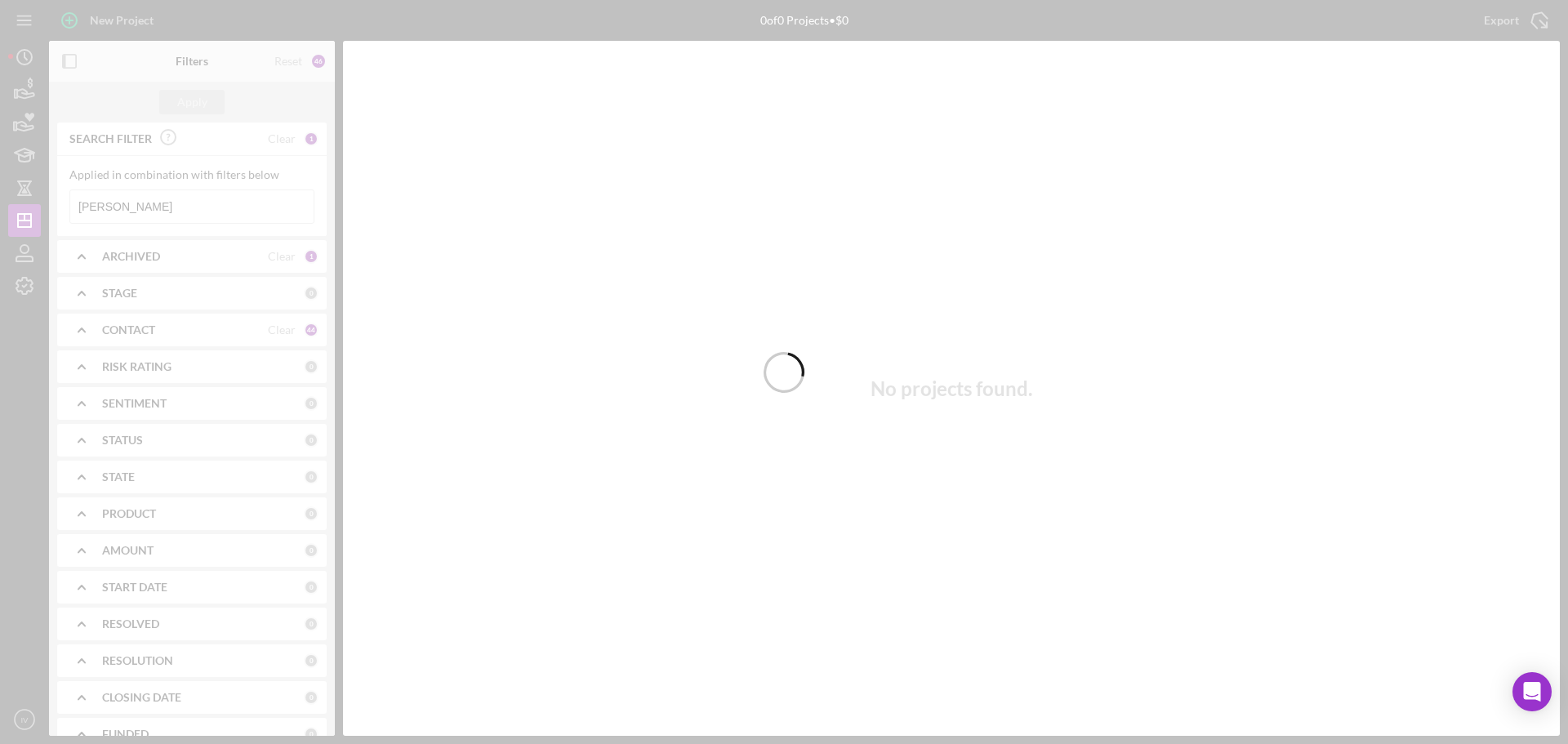
click at [154, 205] on div at bounding box center [784, 372] width 1568 height 744
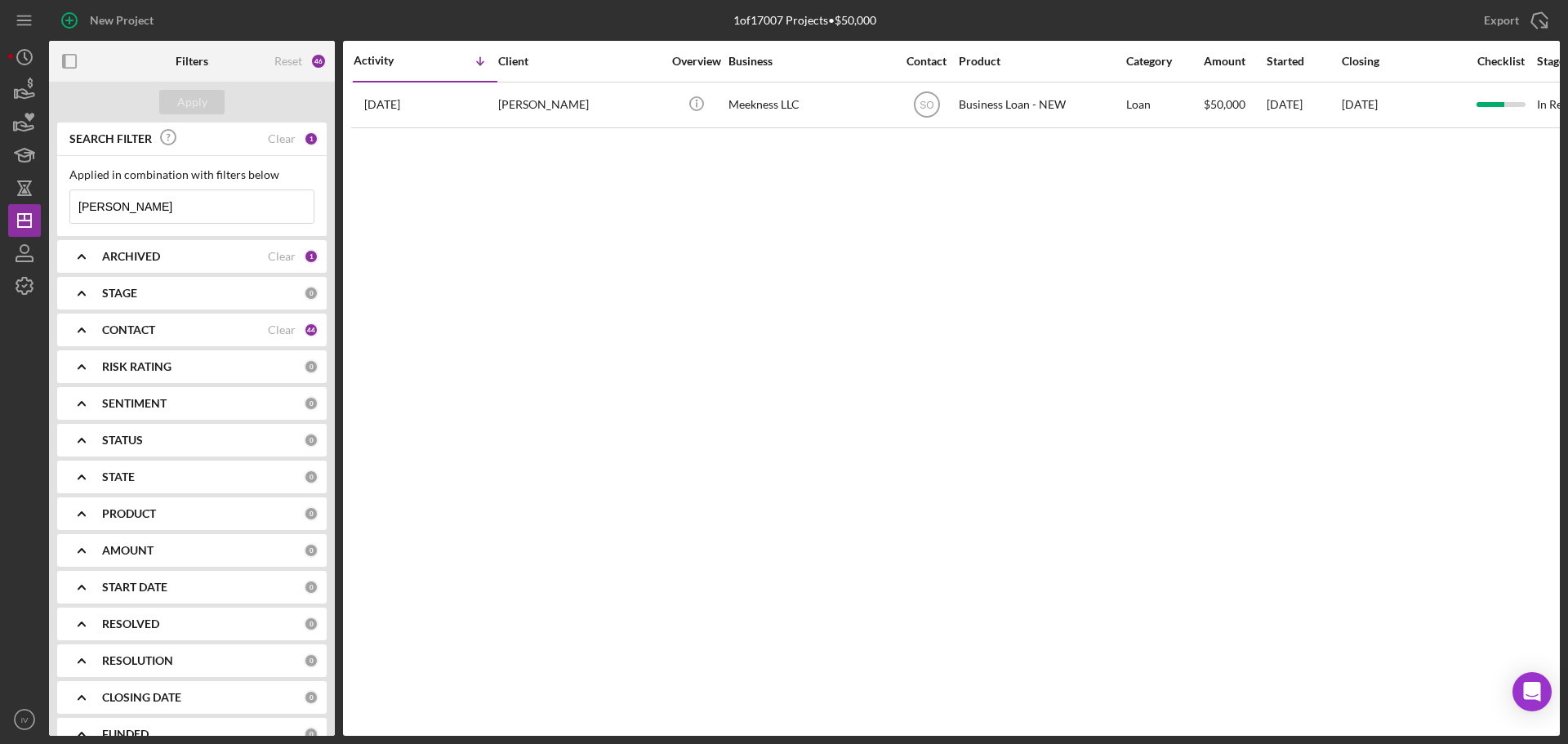
drag, startPoint x: 153, startPoint y: 205, endPoint x: 55, endPoint y: 204, distance: 98.0
click at [55, 204] on div "SEARCH FILTER Clear 1 Applied in combination with filters below [PERSON_NAME] I…" at bounding box center [191, 429] width 285 height 613
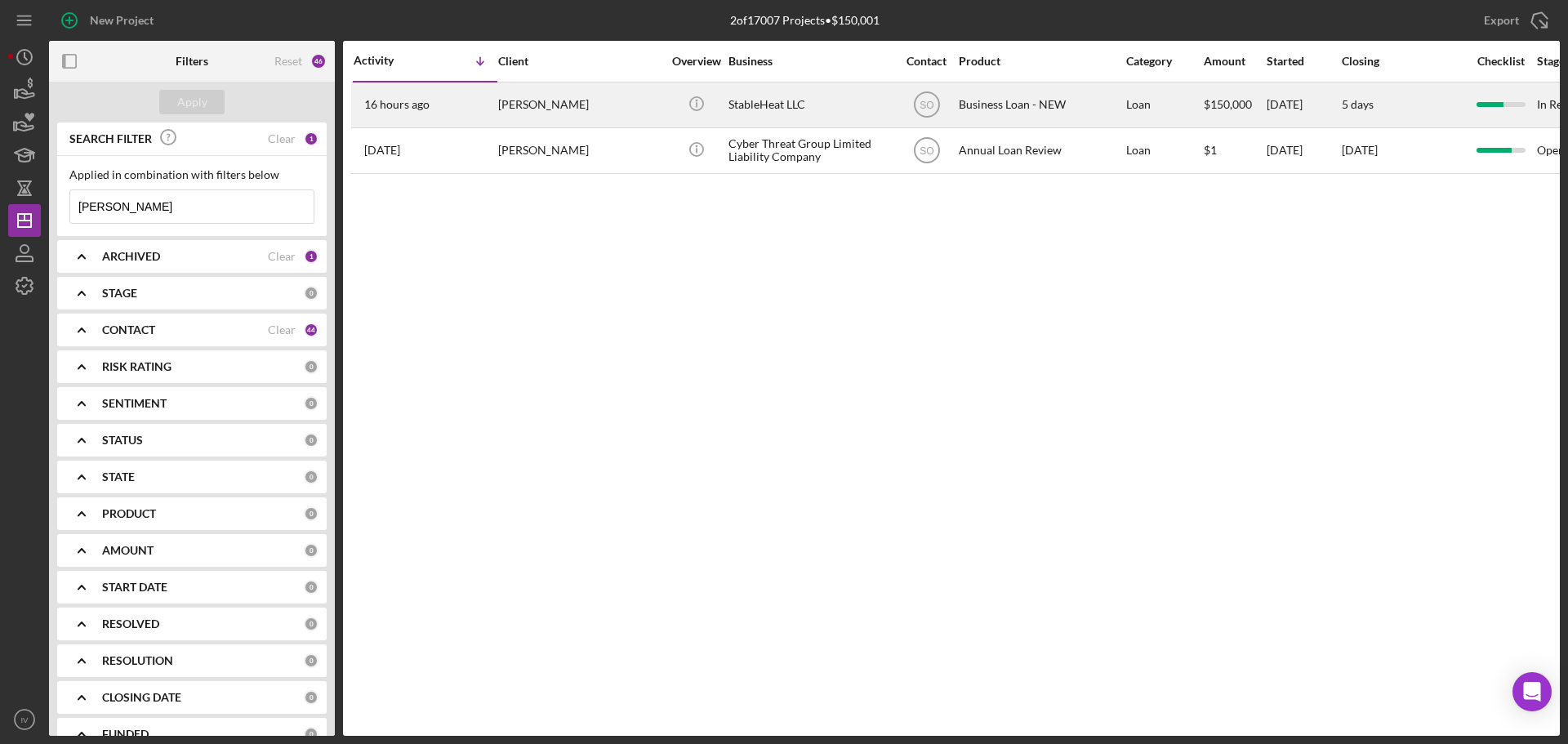
type input "[PERSON_NAME]"
click at [557, 102] on div "[PERSON_NAME]" at bounding box center [579, 105] width 163 height 43
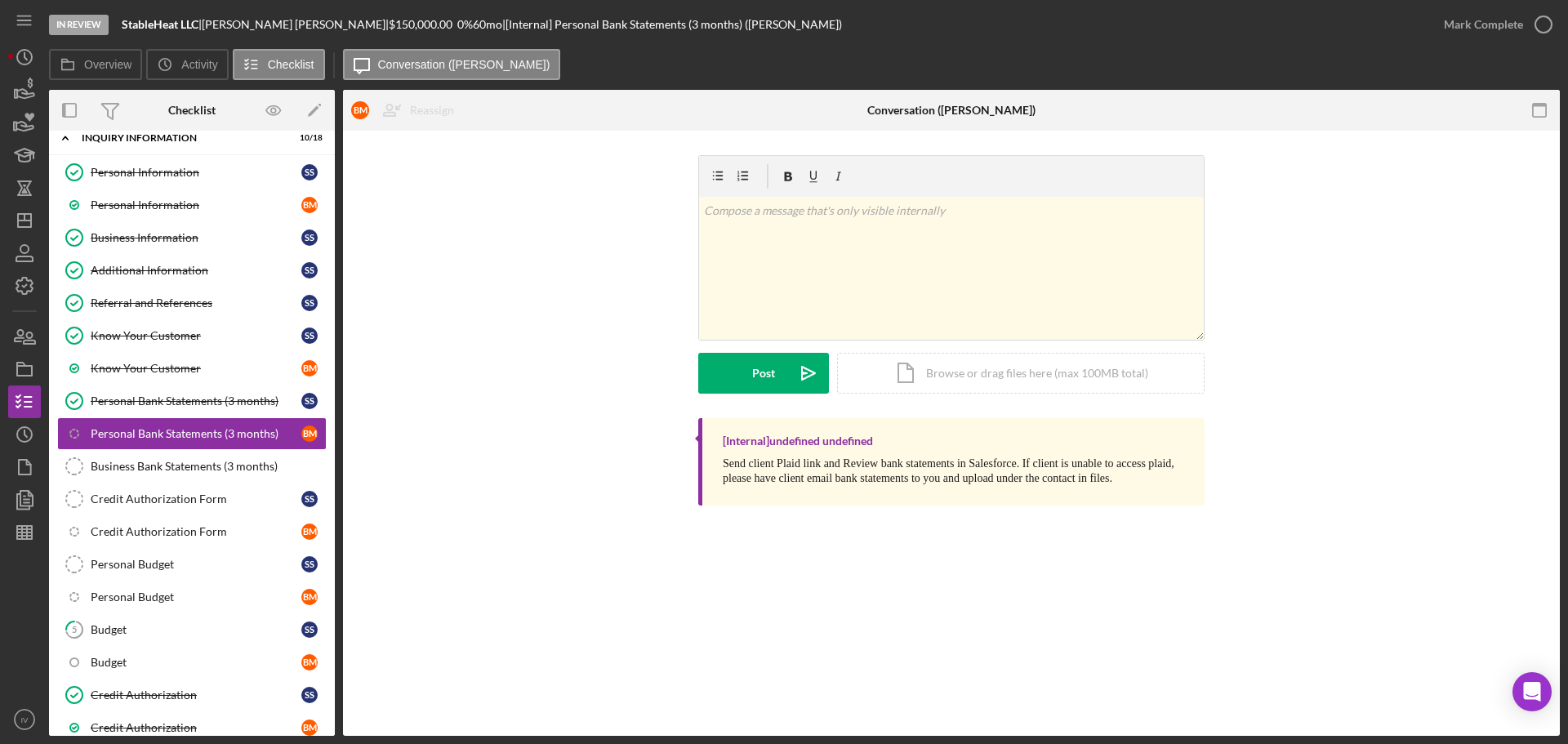
scroll to position [261, 0]
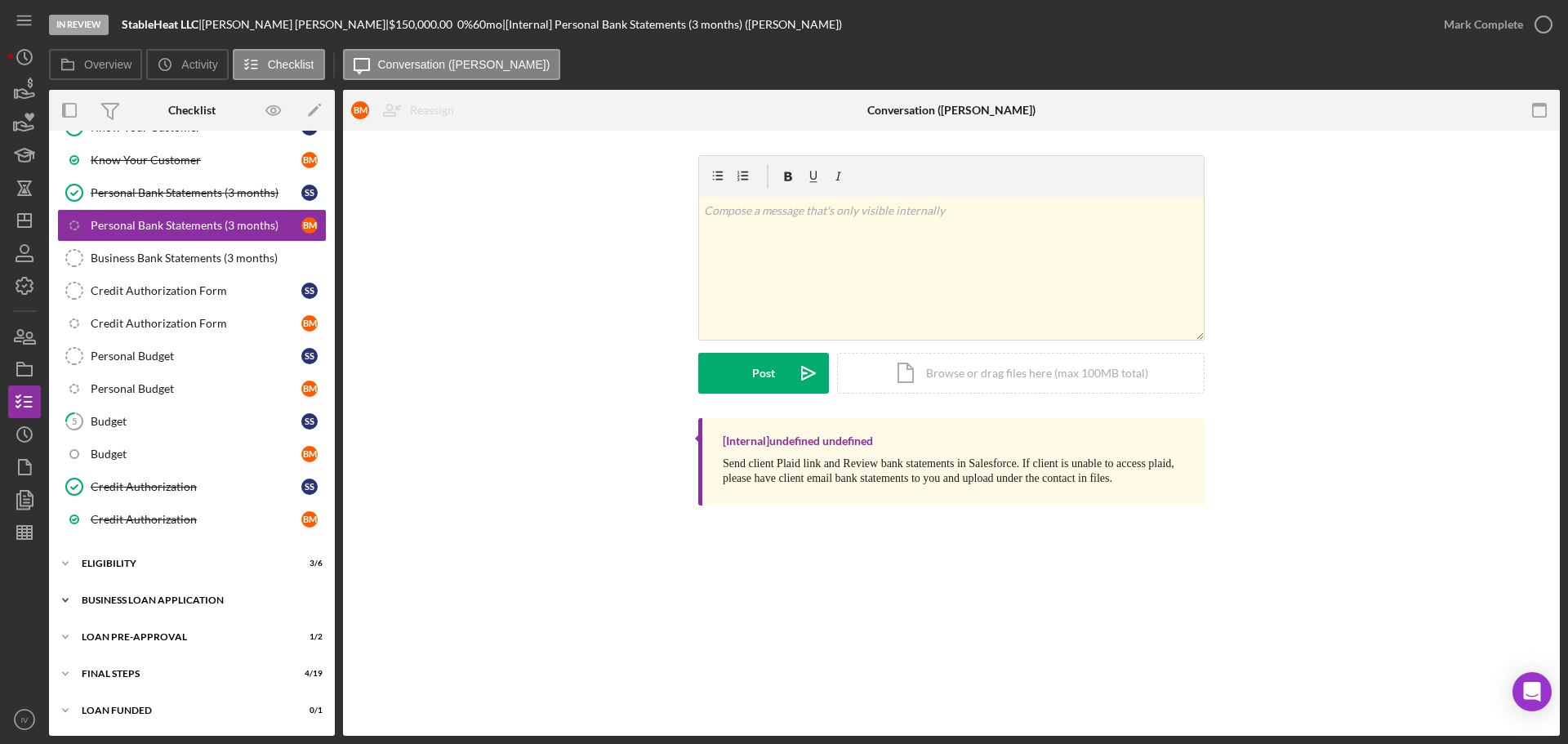
click at [158, 593] on div "Icon/Expander BUSINESS LOAN APPLICATION 27 / 35" at bounding box center [191, 600] width 285 height 32
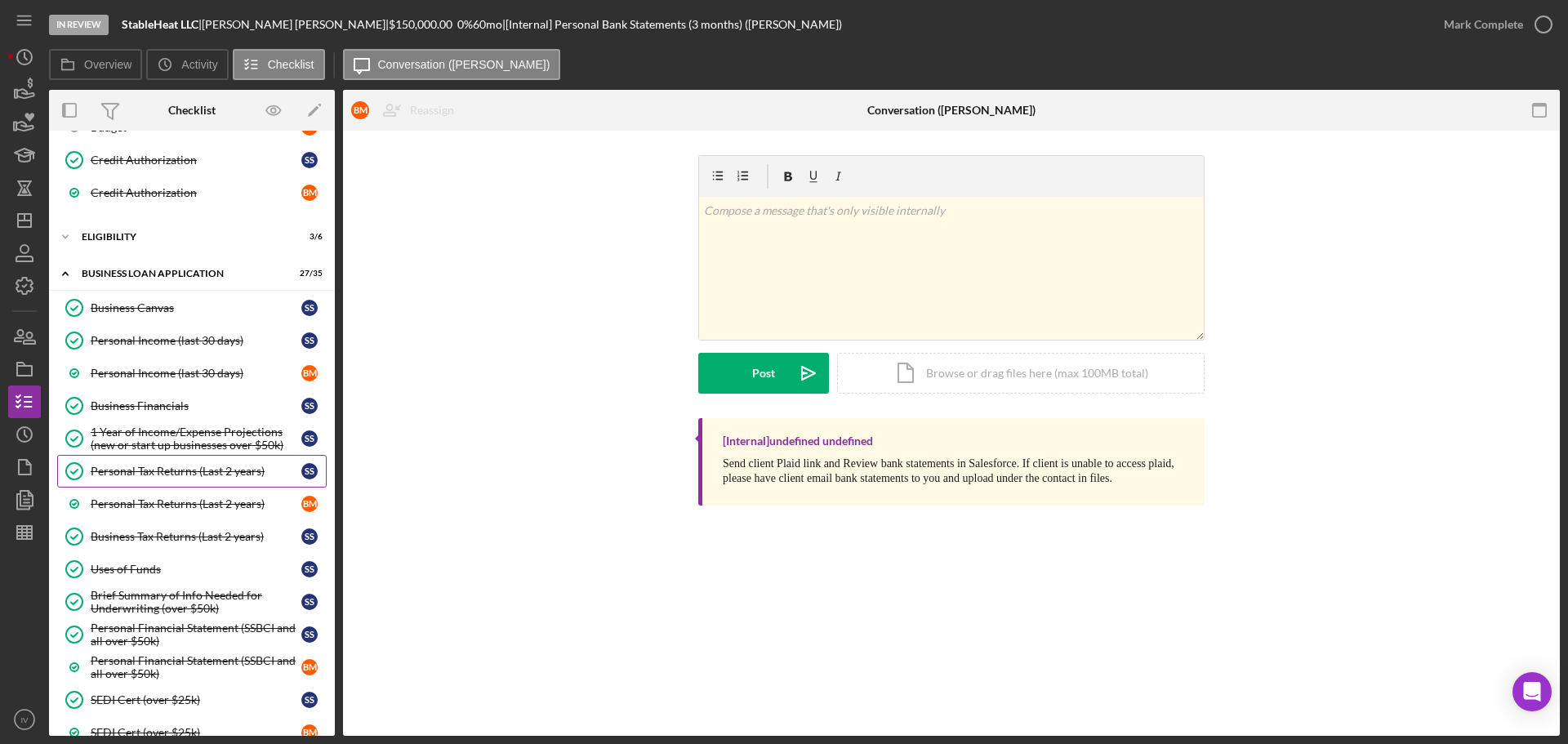
click at [165, 472] on div "Personal Tax Returns (Last 2 years)" at bounding box center [196, 472] width 211 height 13
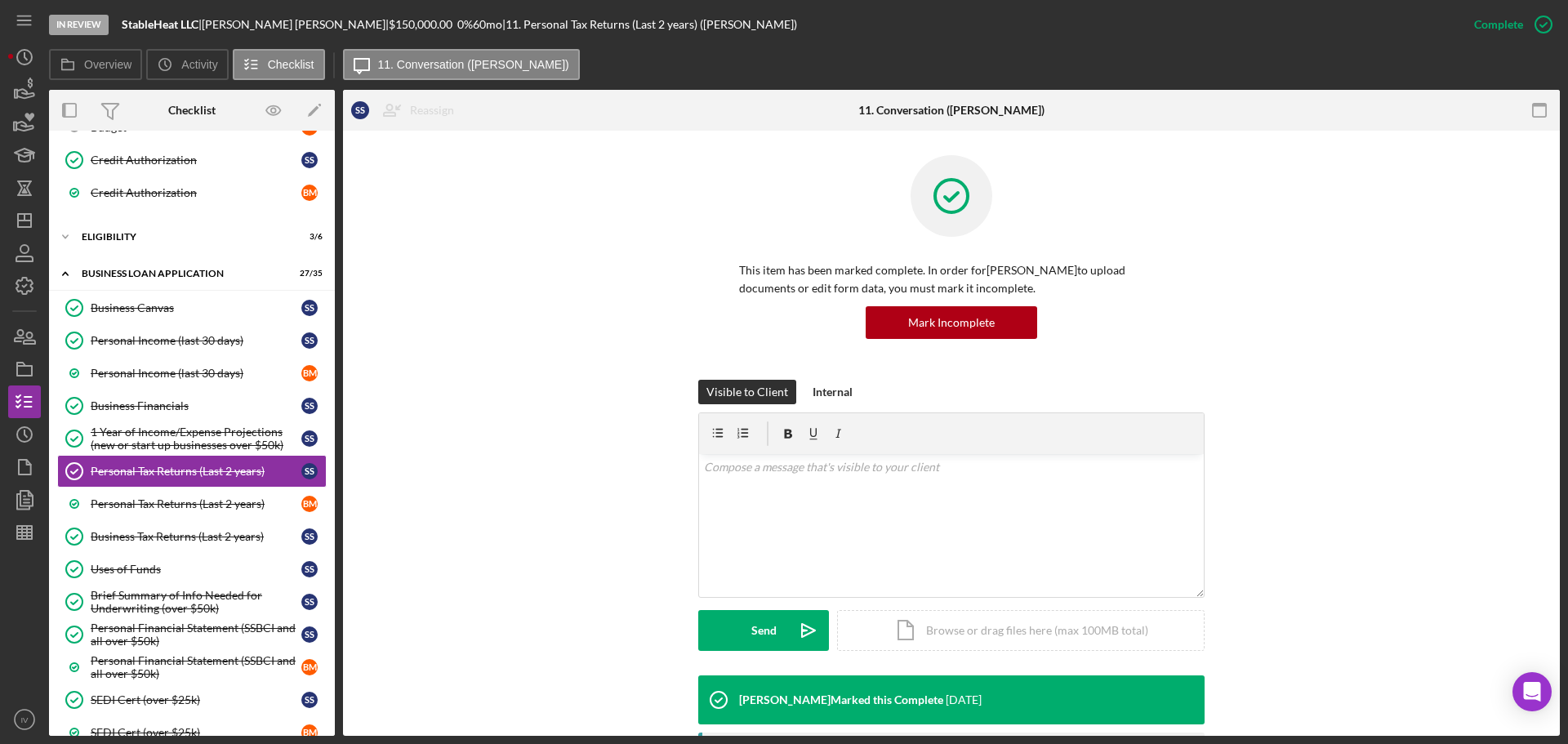
scroll to position [327, 0]
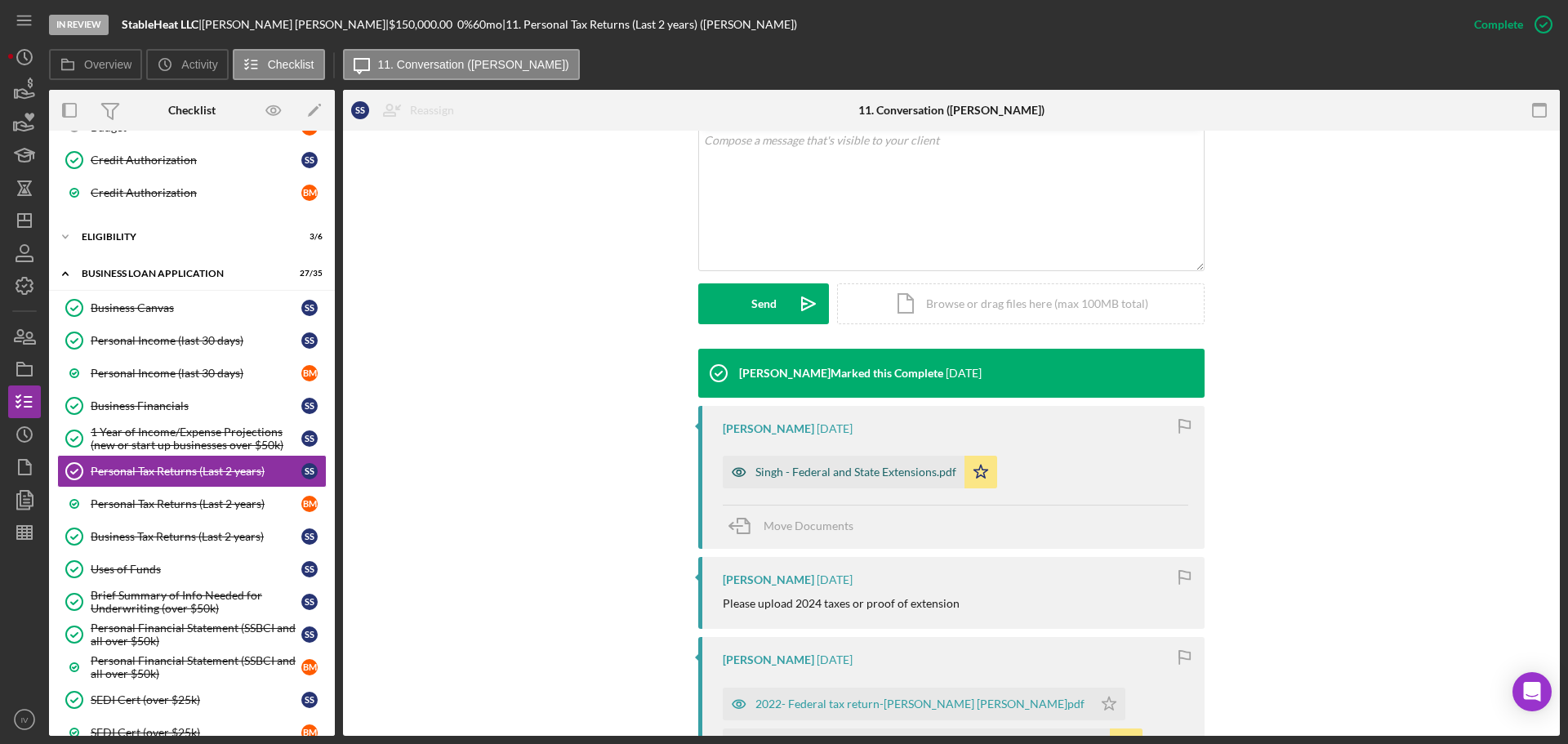
click at [762, 476] on div "Singh - Federal and State Extensions.pdf" at bounding box center [856, 473] width 201 height 13
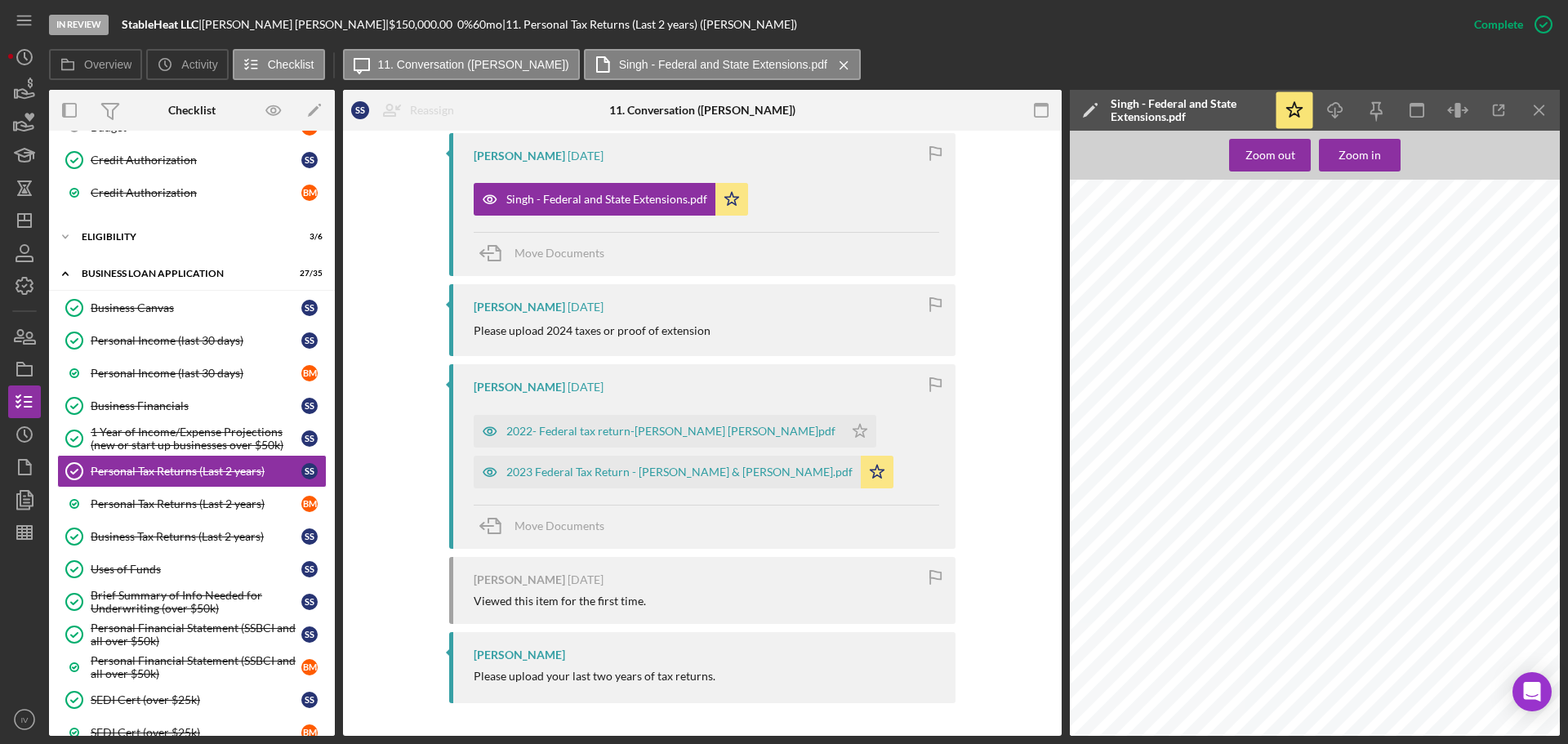
scroll to position [6571, 0]
click at [702, 431] on div "2022- Federal tax return-[PERSON_NAME] [PERSON_NAME]pdf" at bounding box center [671, 431] width 329 height 13
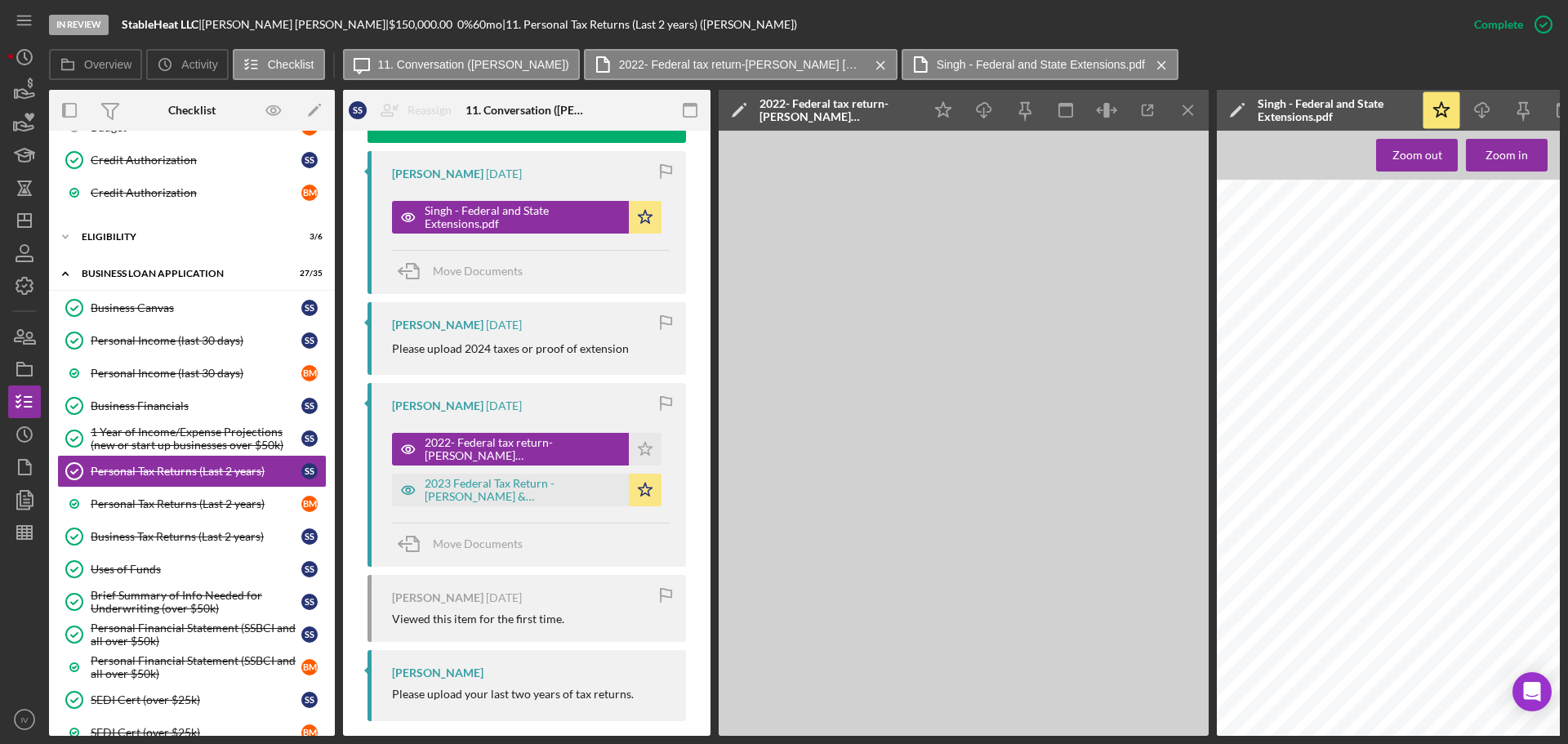
scroll to position [617, 0]
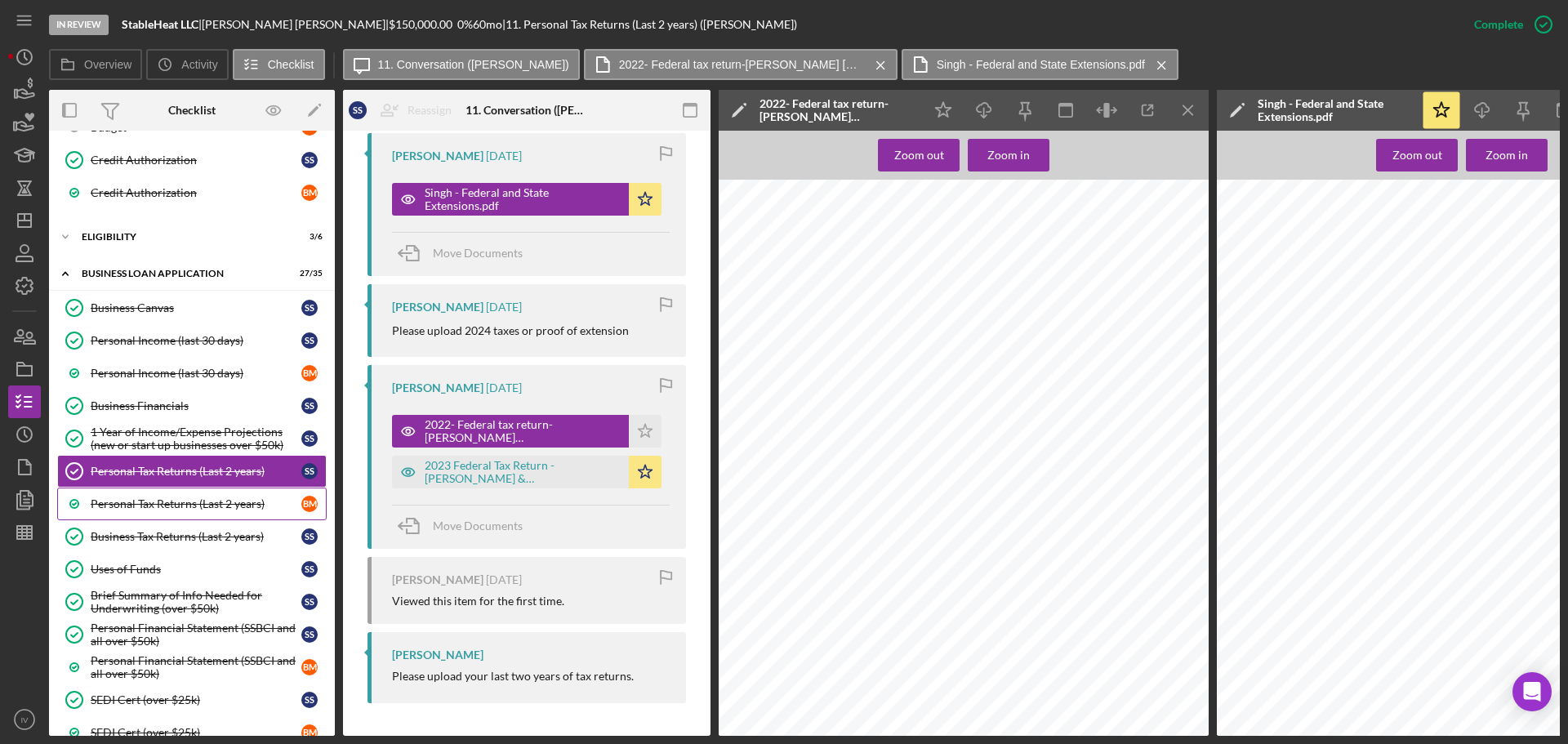
click at [168, 502] on div "Personal Tax Returns (Last 2 years)" at bounding box center [196, 504] width 211 height 13
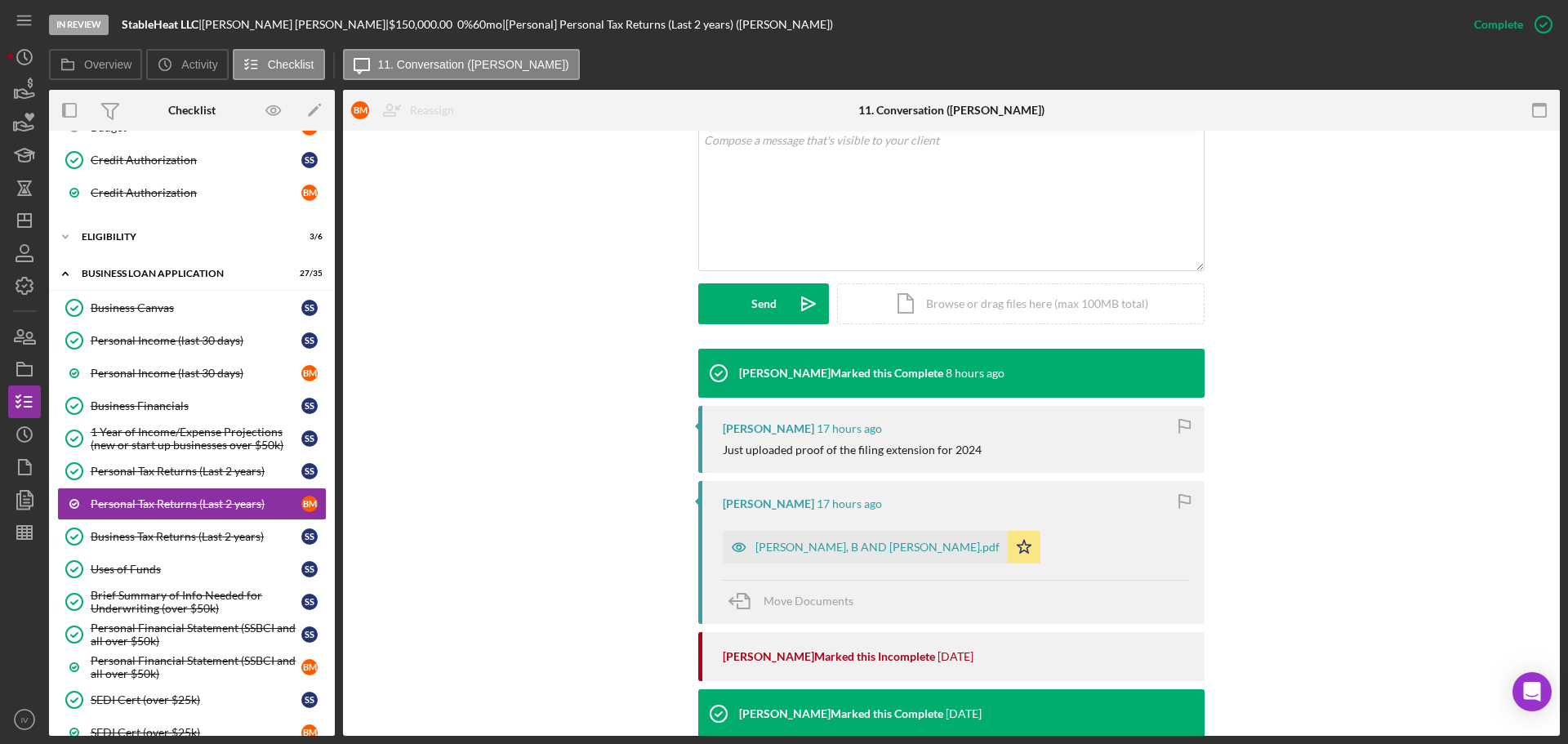
scroll to position [408, 0]
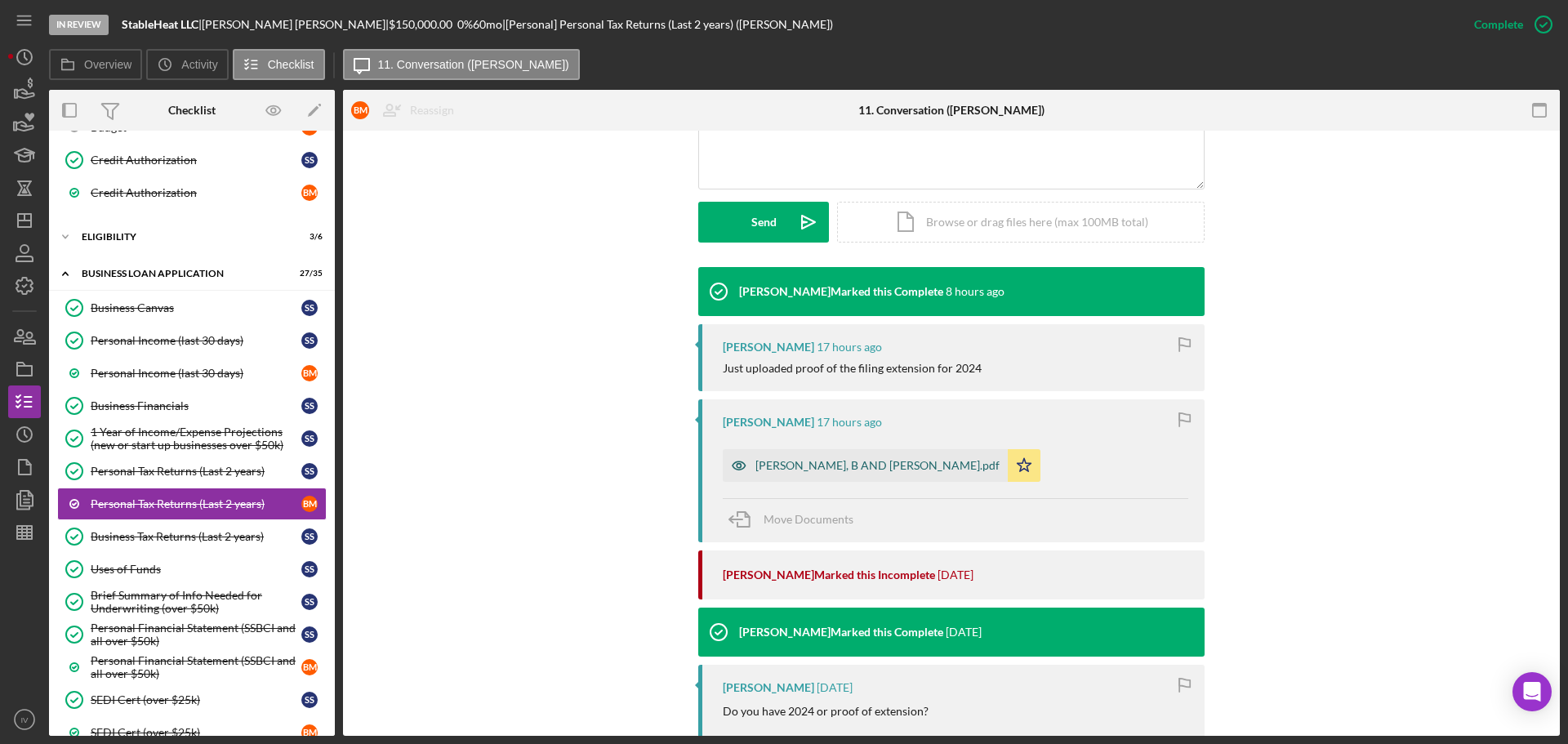
click at [797, 462] on div "[PERSON_NAME], B AND [PERSON_NAME].pdf" at bounding box center [877, 466] width 244 height 13
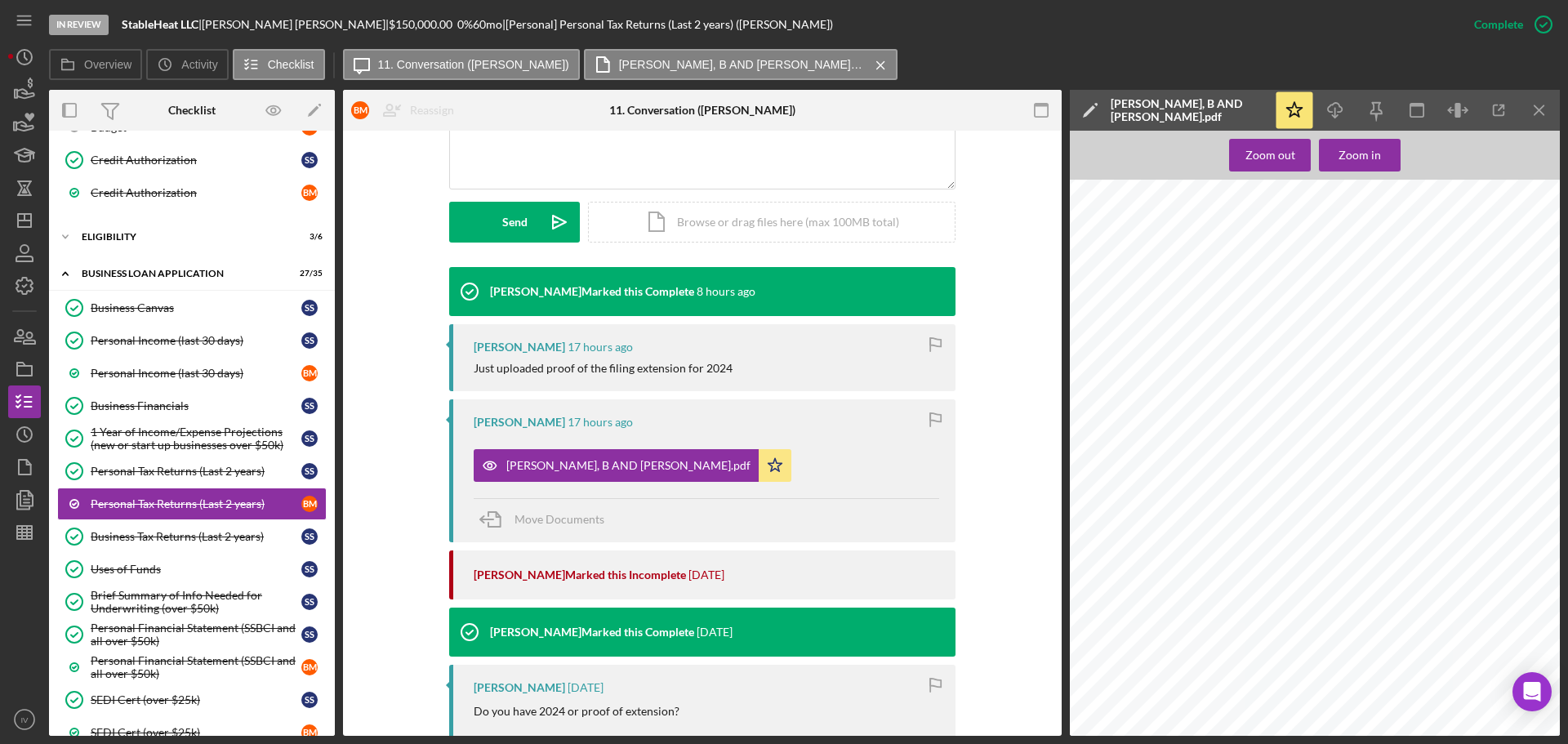
scroll to position [735, 0]
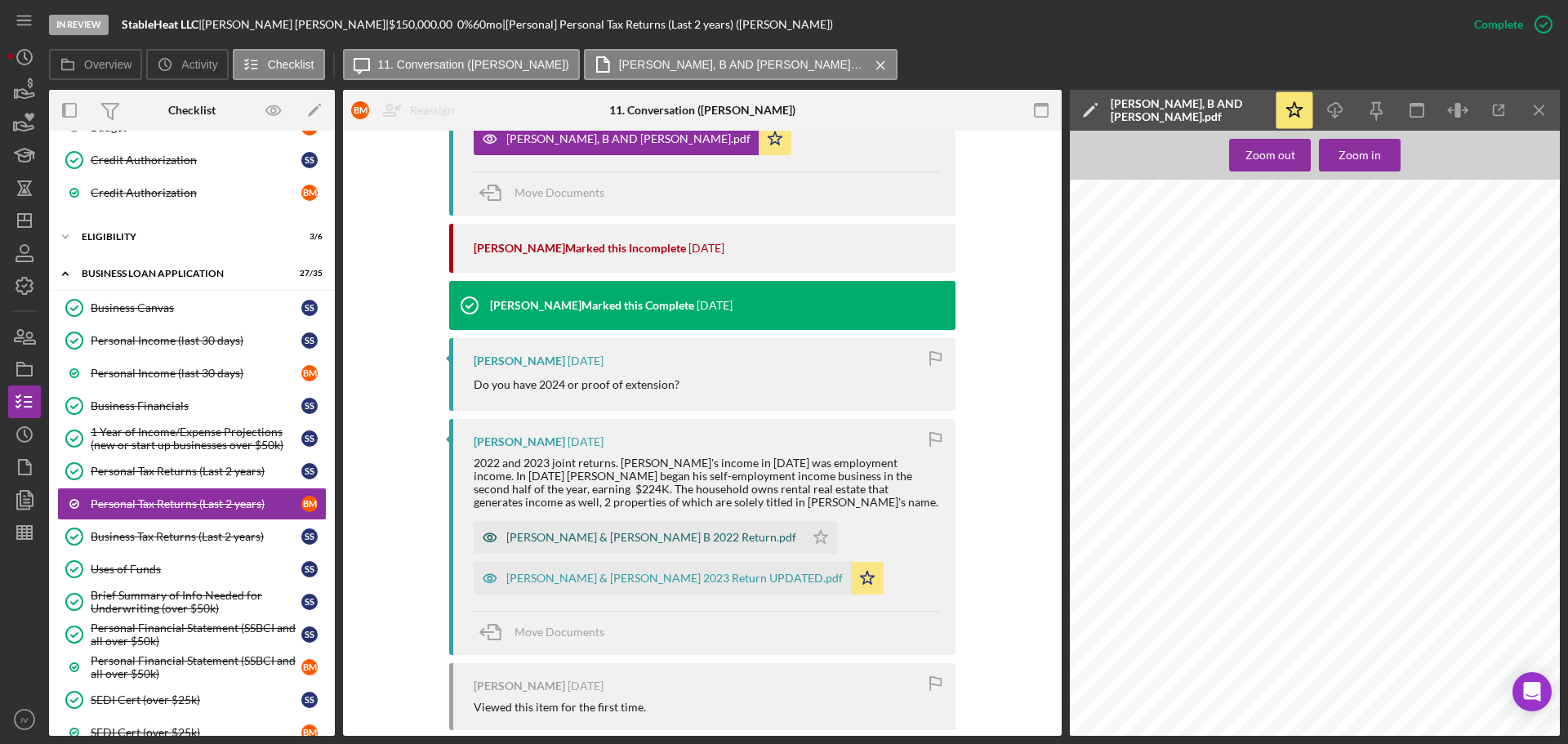
click at [614, 533] on div "[PERSON_NAME] & [PERSON_NAME] B 2022 Return.pdf" at bounding box center [651, 537] width 290 height 13
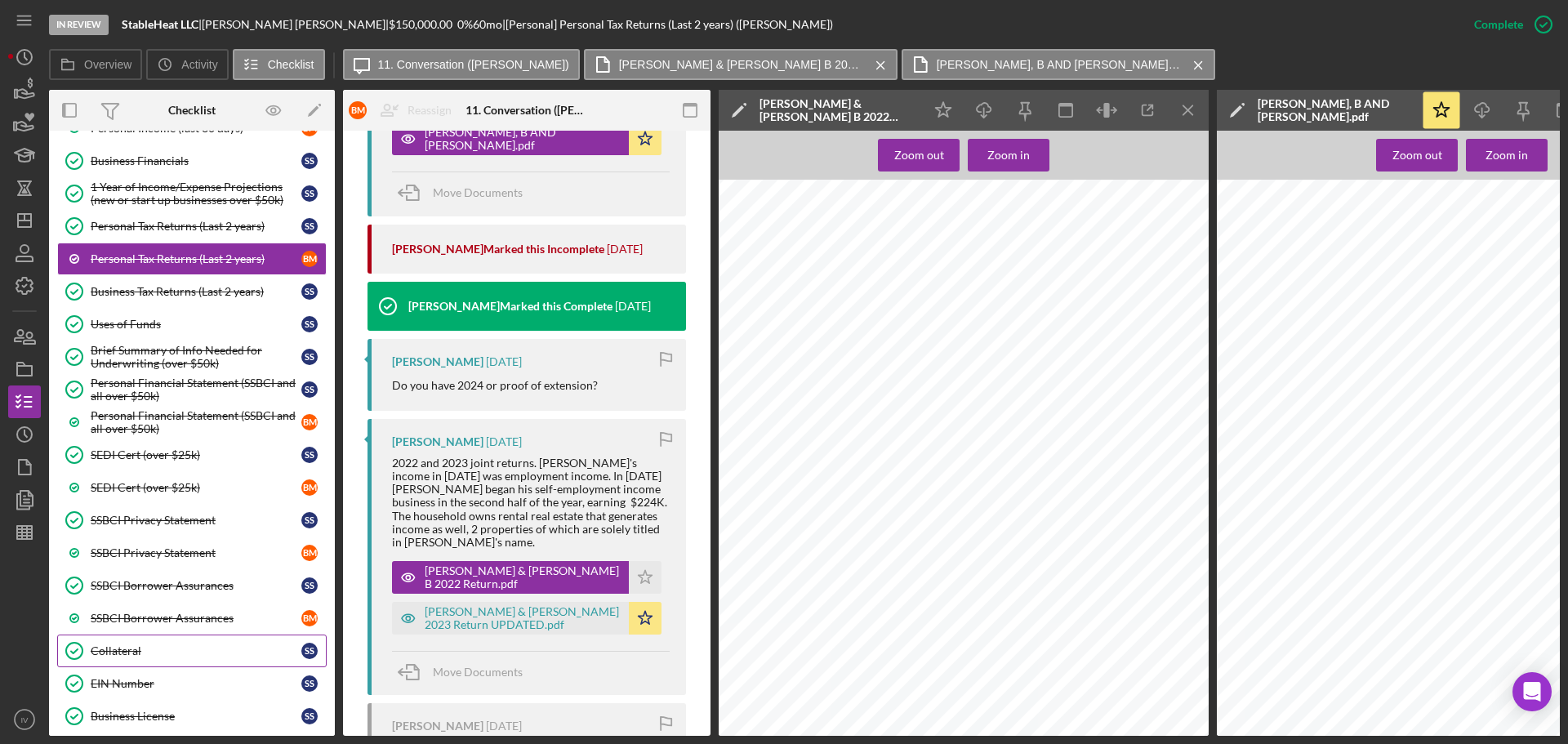
scroll to position [914, 0]
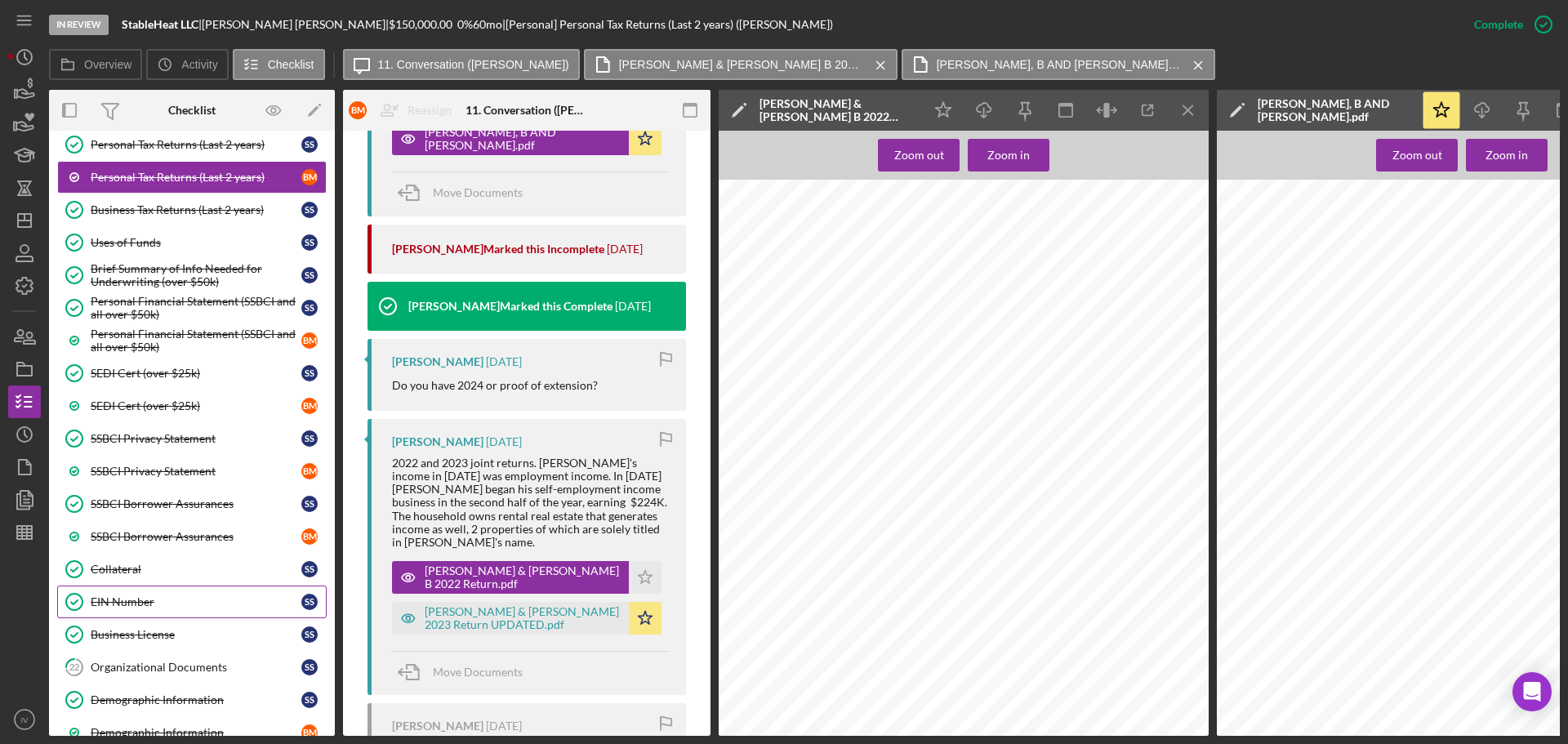
click at [122, 603] on div "EIN Number" at bounding box center [196, 602] width 211 height 13
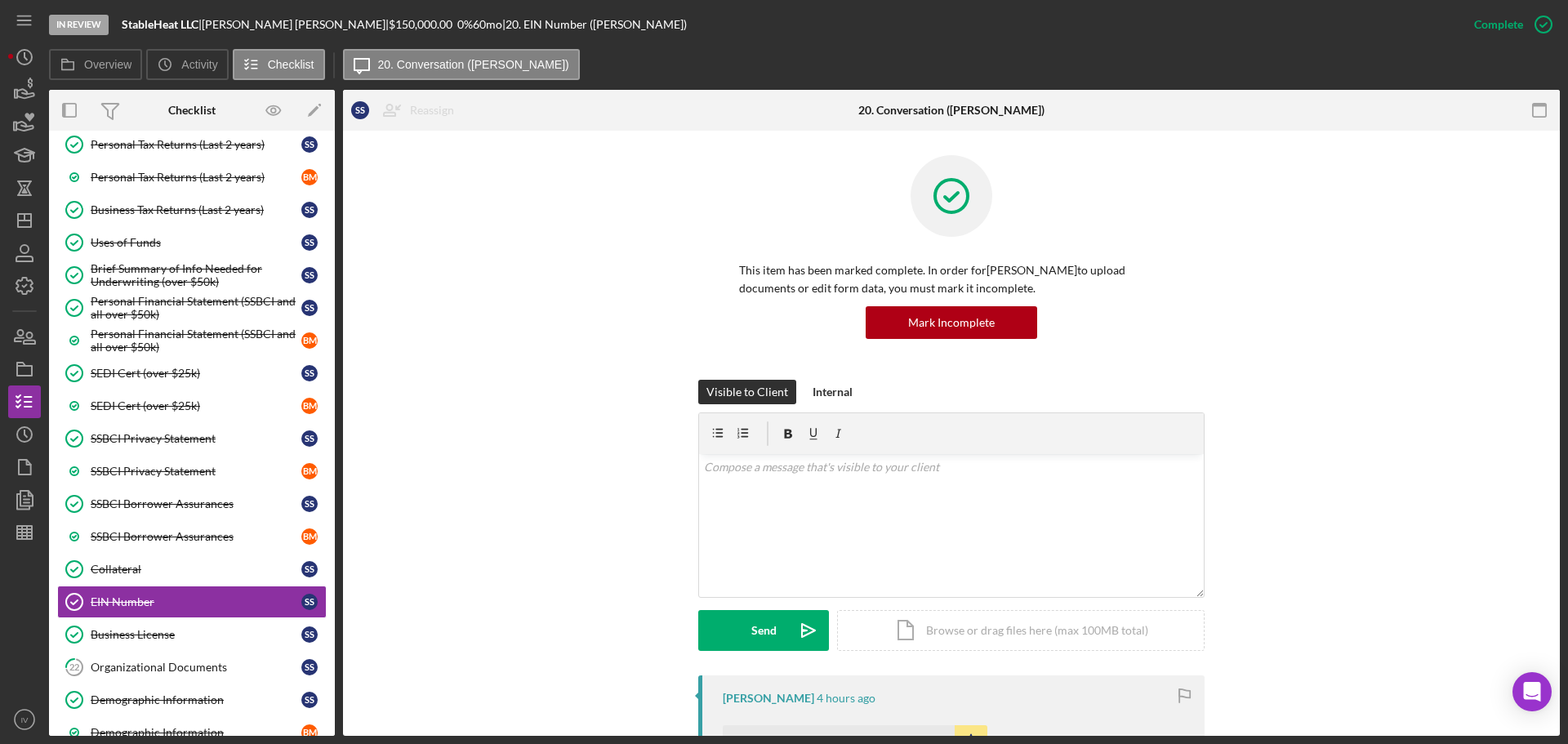
scroll to position [327, 0]
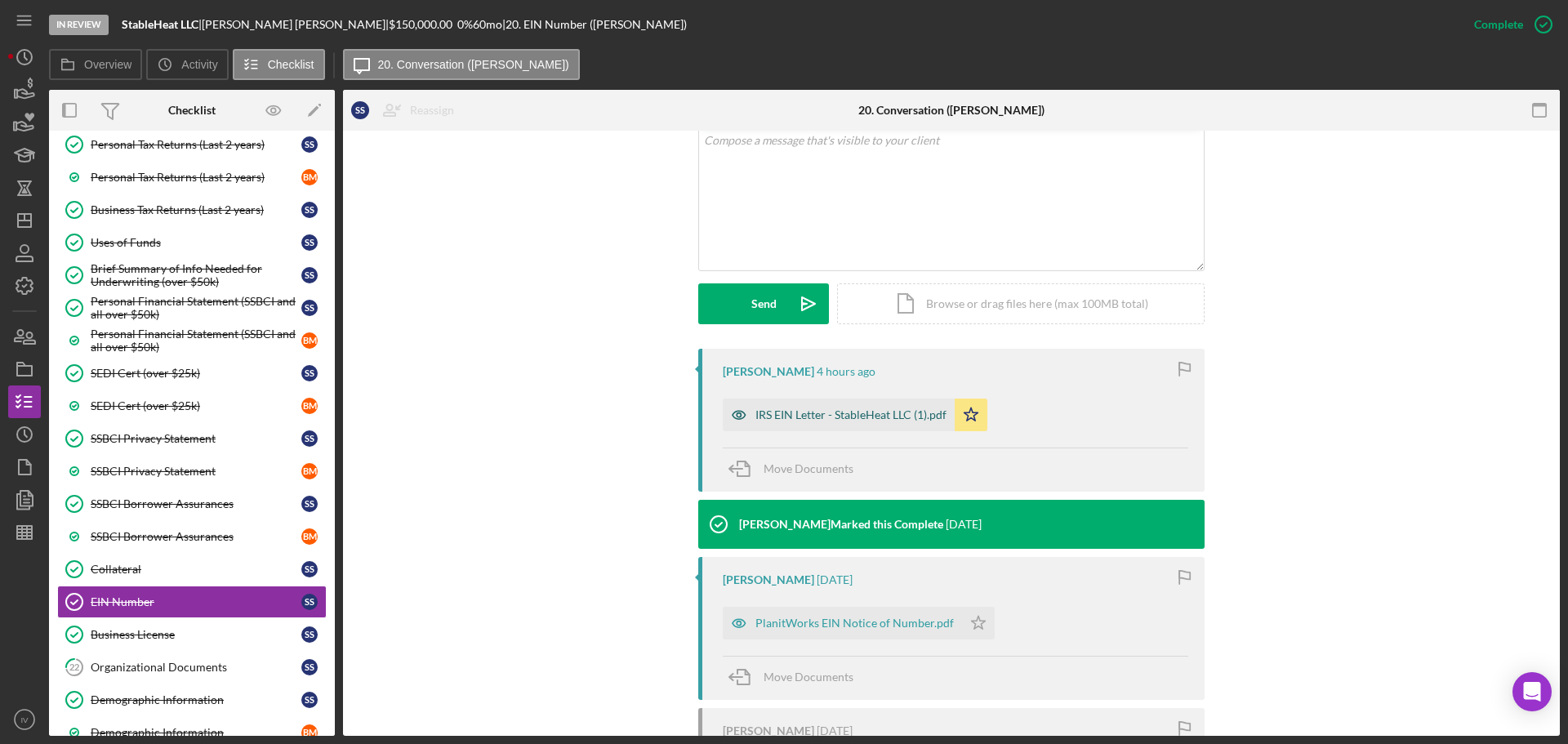
click at [822, 415] on div "IRS EIN Letter - StableHeat LLC (1).pdf" at bounding box center [851, 415] width 191 height 13
